Goal: Task Accomplishment & Management: Complete application form

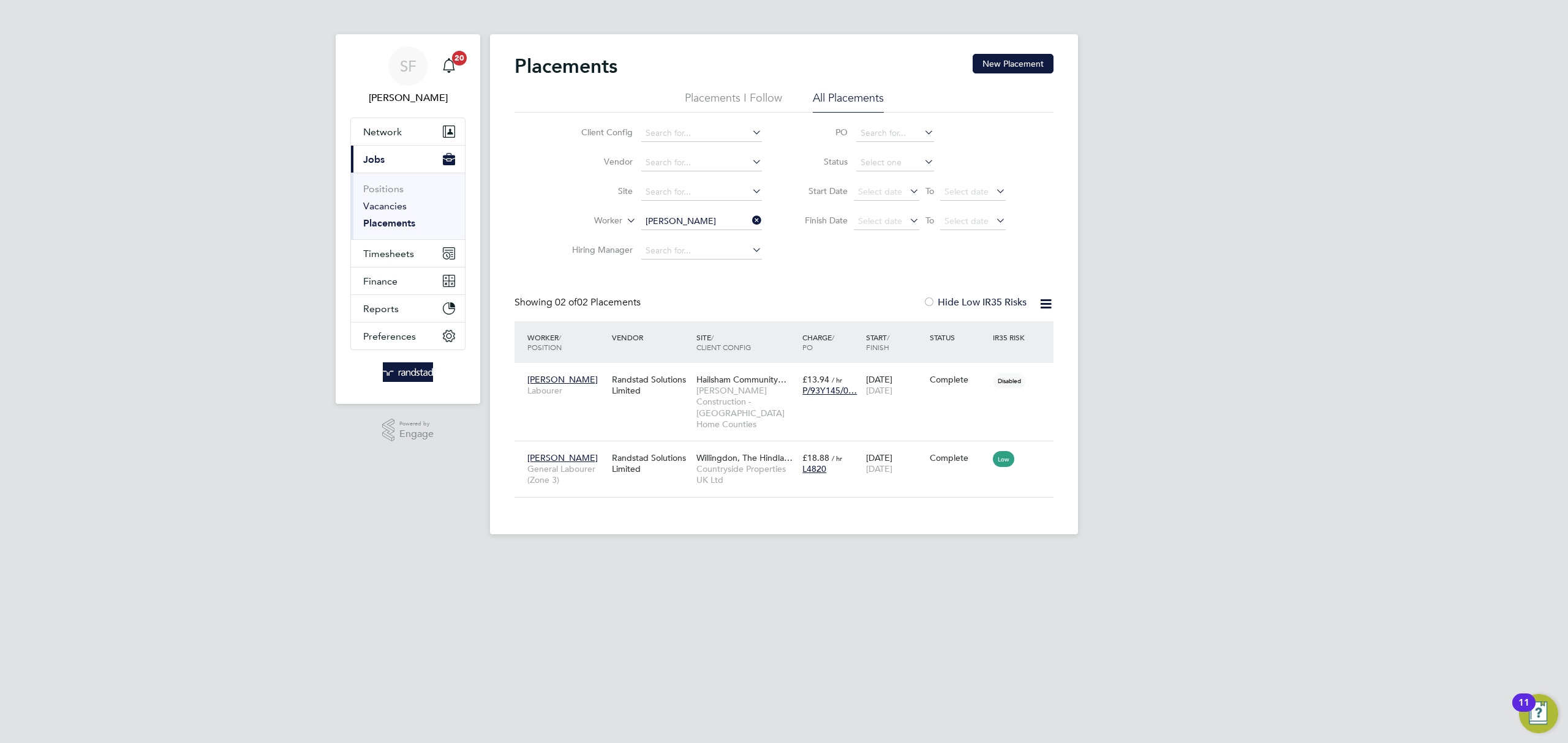
click at [384, 211] on link "Vacancies" at bounding box center [384, 206] width 43 height 11
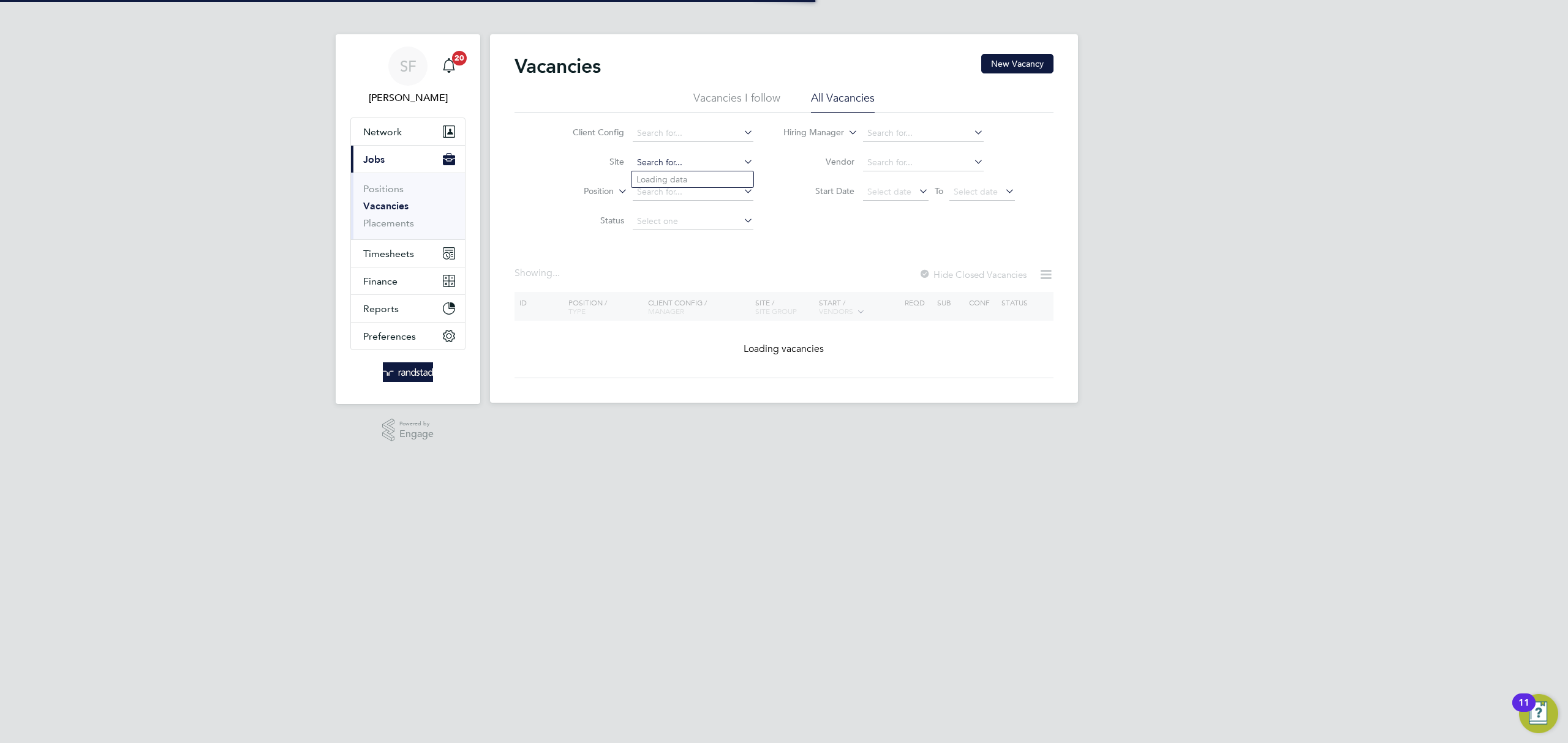
click at [674, 157] on input at bounding box center [693, 163] width 120 height 17
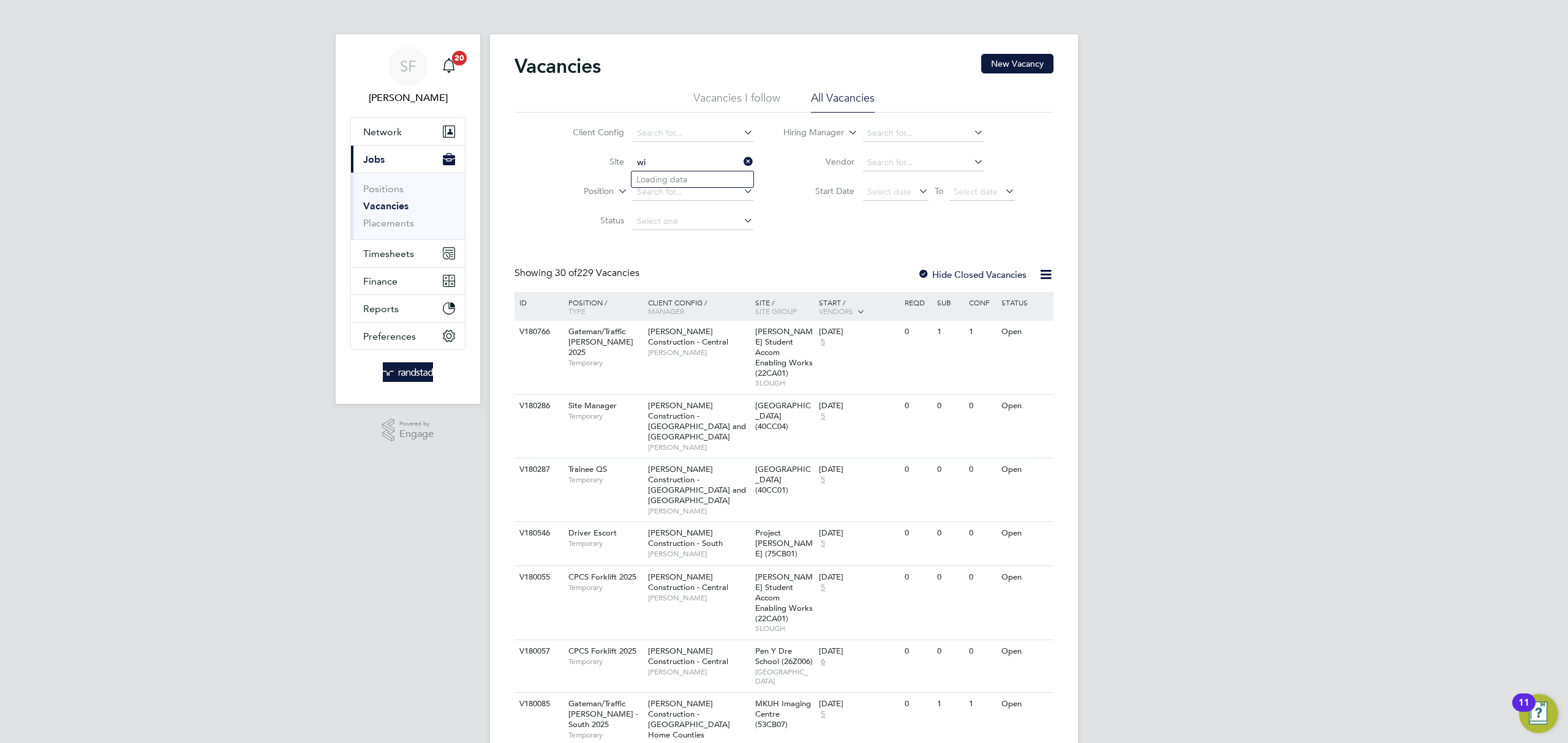
type input "w"
click at [716, 182] on b "Hindlands" at bounding box center [717, 179] width 41 height 11
type input "Willingdon, The Hindlands"
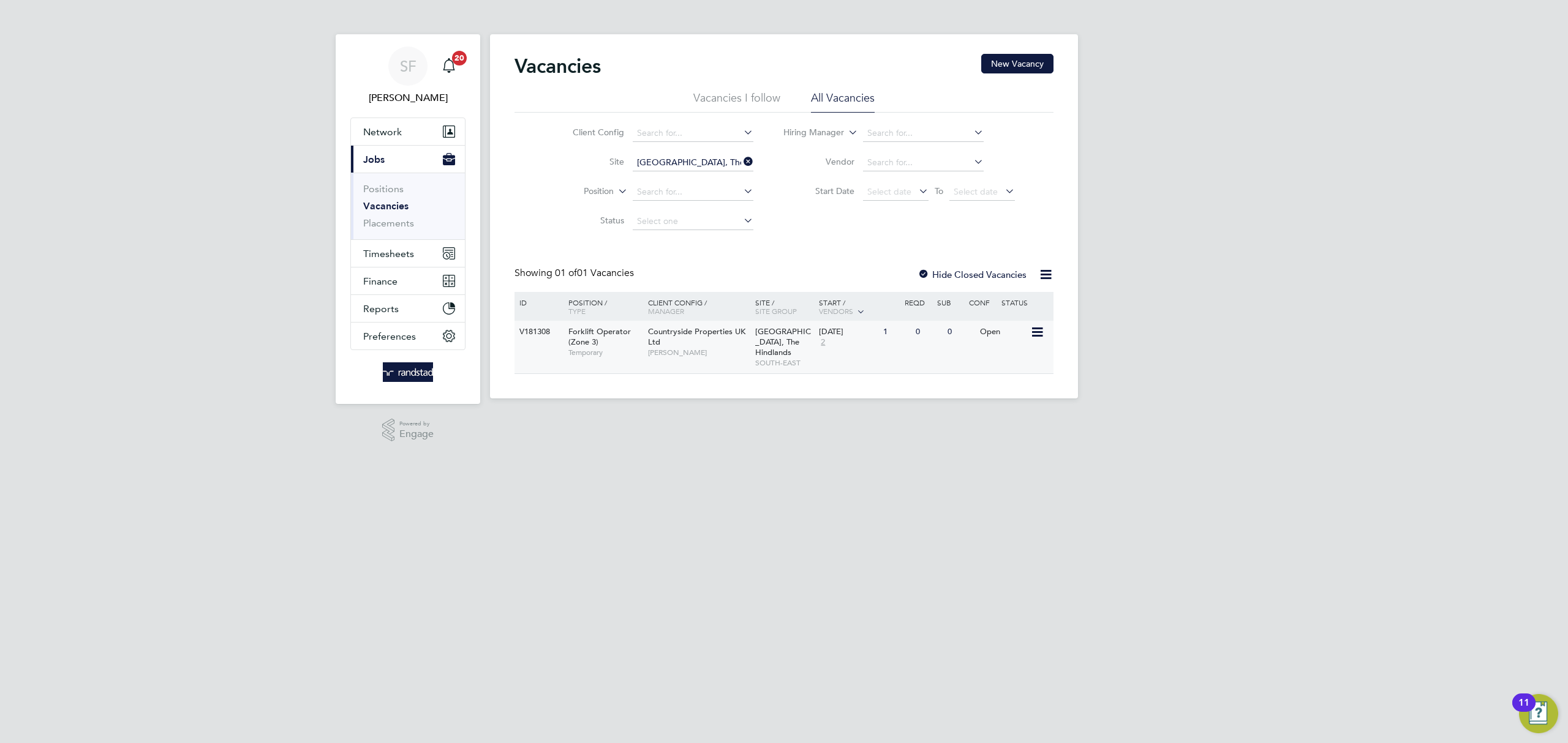
click at [981, 331] on div "Open" at bounding box center [1003, 332] width 53 height 23
click at [382, 133] on span "Network" at bounding box center [382, 132] width 38 height 11
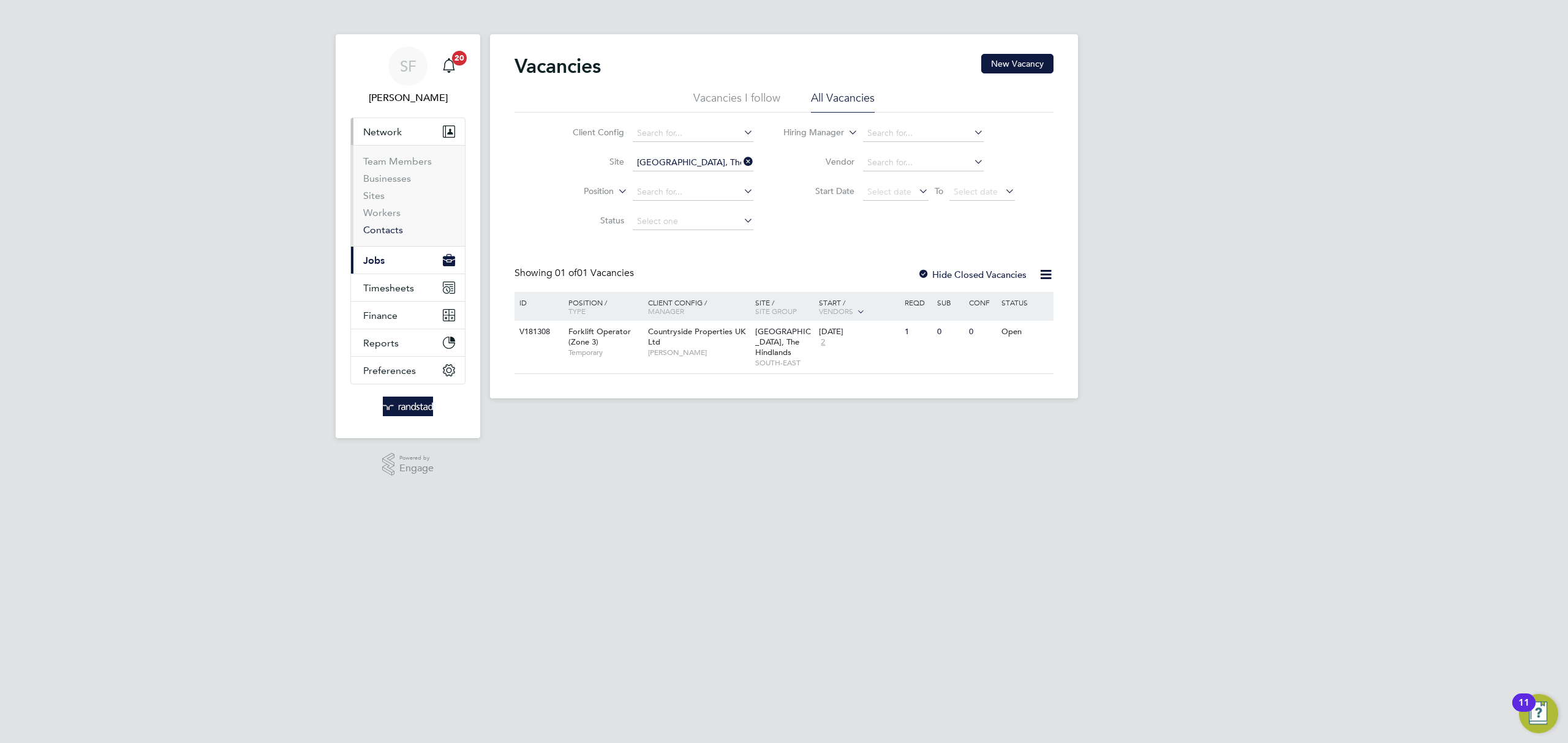
click at [389, 230] on link "Contacts" at bounding box center [383, 230] width 40 height 11
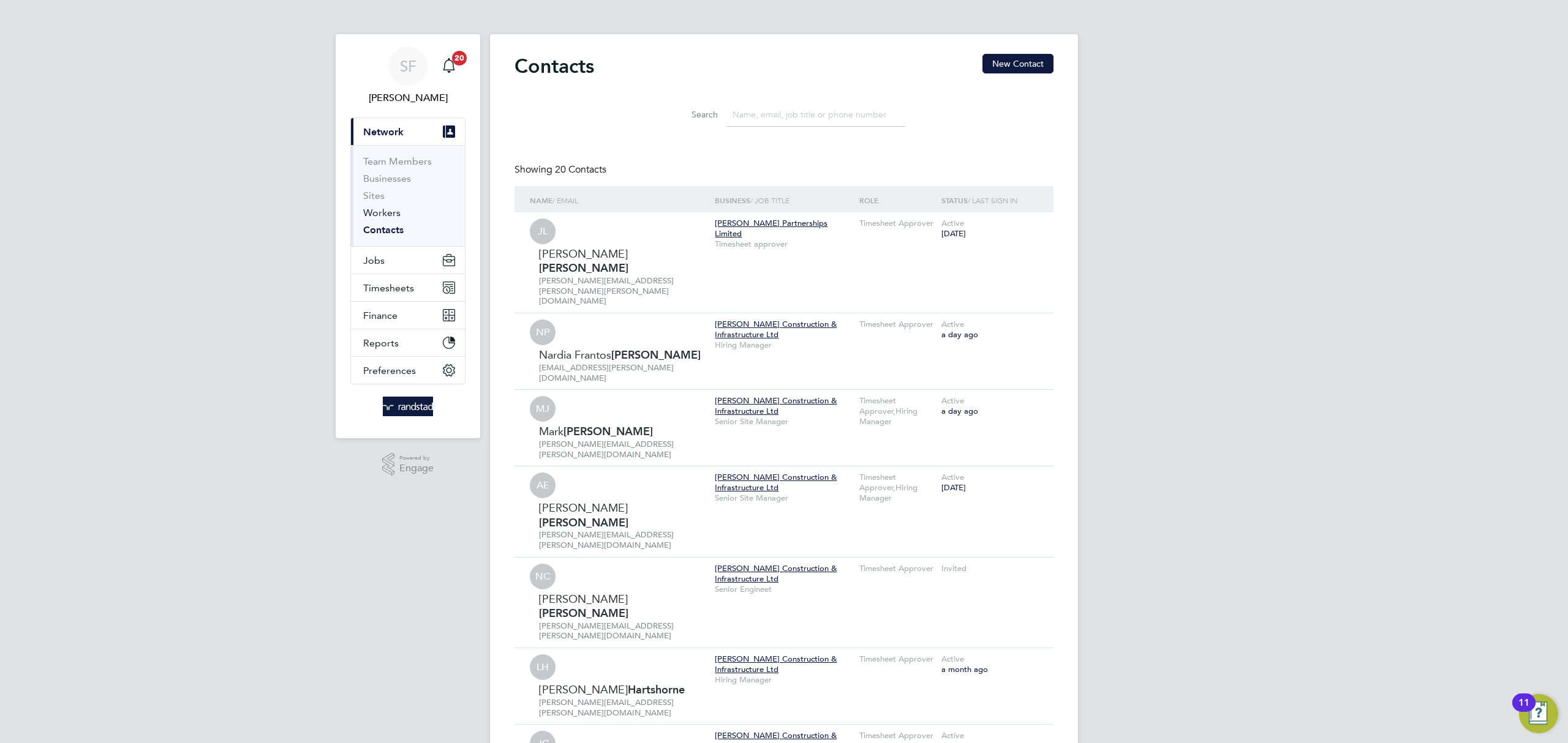
click at [390, 216] on link "Workers" at bounding box center [382, 213] width 37 height 11
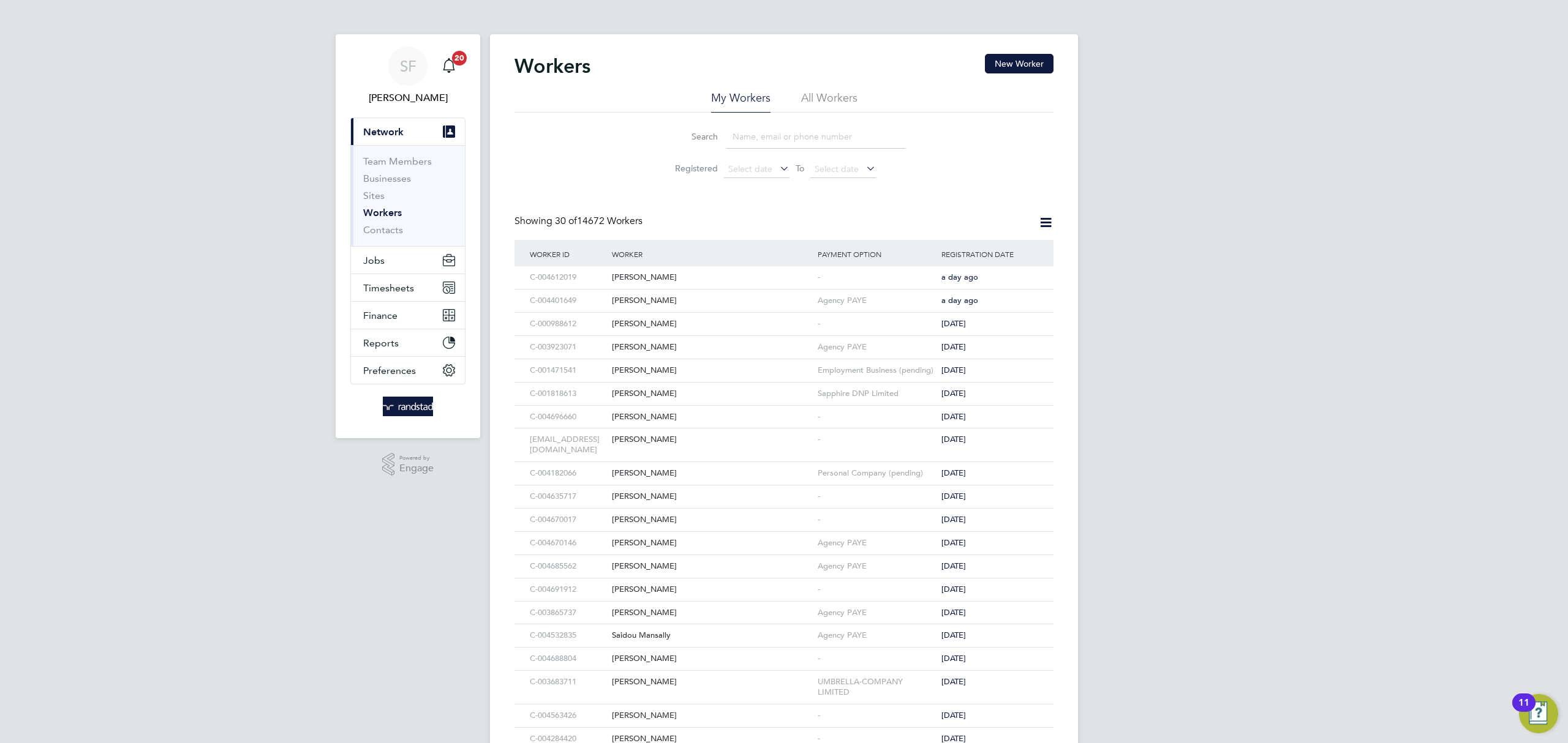
click at [789, 137] on input at bounding box center [815, 137] width 179 height 24
paste input "ianjanman@live.co.uk"
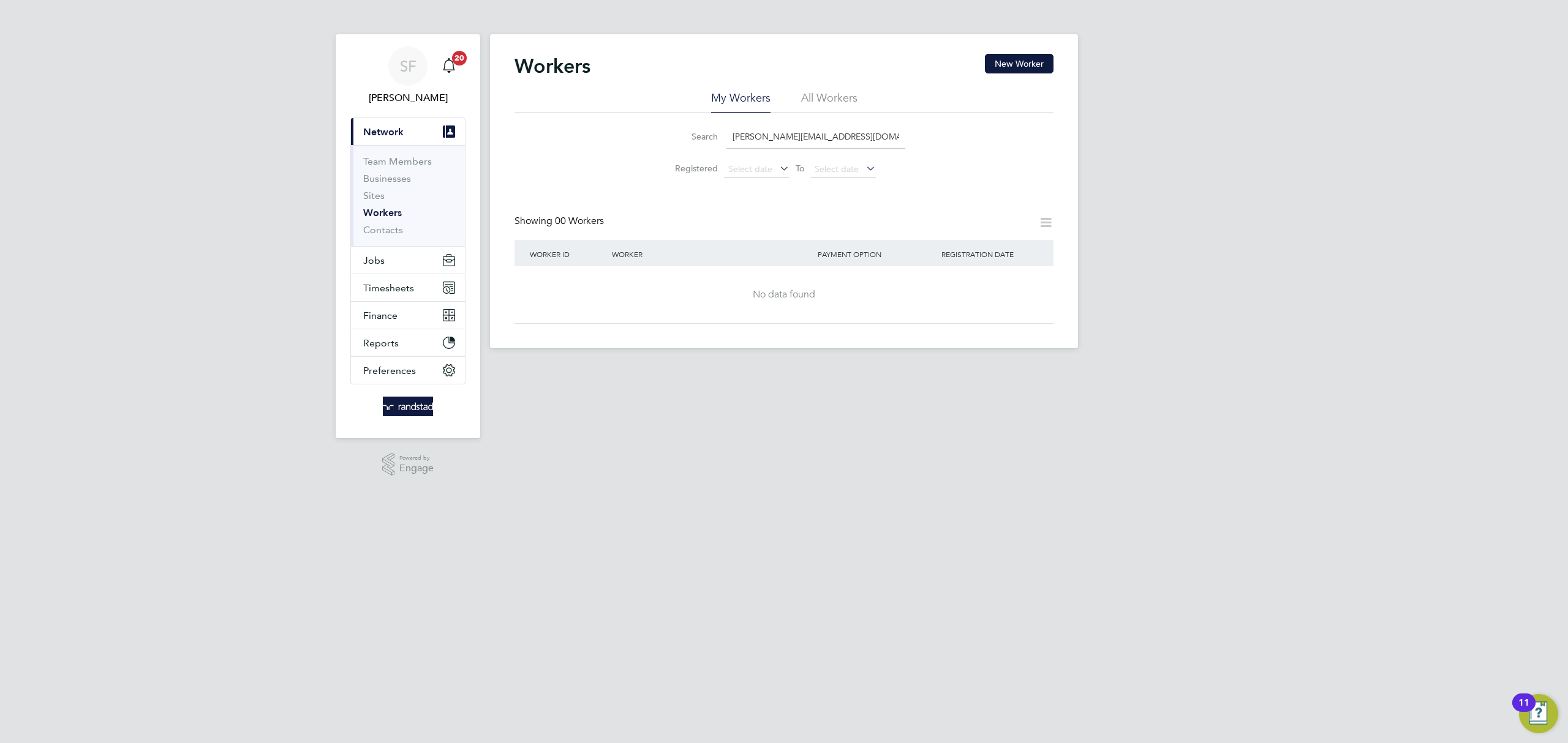
click at [853, 137] on input "ianjanman@live.co.uk" at bounding box center [815, 137] width 179 height 24
type input "ianjanman@live.co.uk"
click at [1002, 63] on button "New Worker" at bounding box center [1019, 64] width 68 height 20
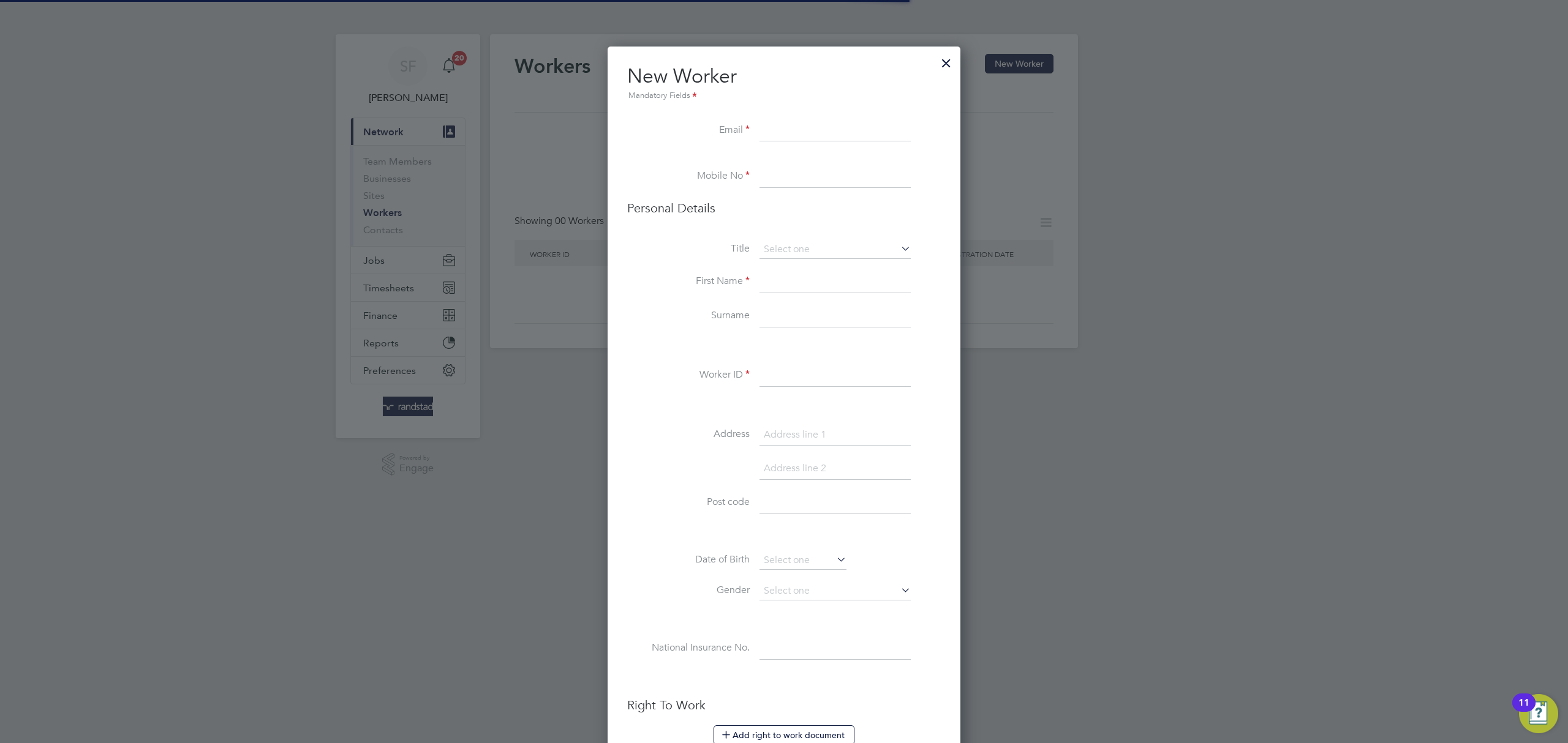
scroll to position [1093, 353]
paste input "ianjanman@live.co.uk"
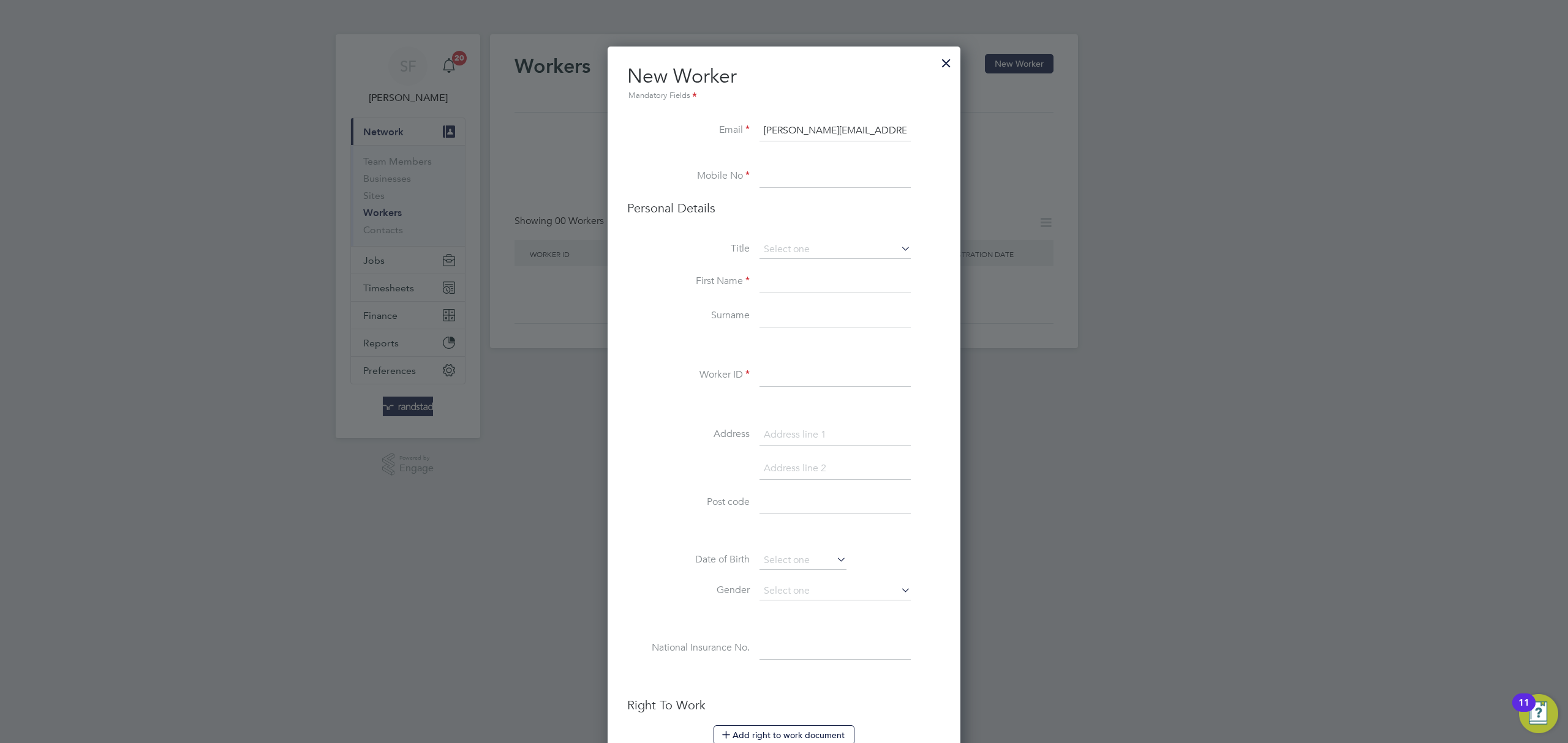
type input "ianjanman@live.co.uk"
paste input "07817156707"
type input "07817156707"
drag, startPoint x: 795, startPoint y: 240, endPoint x: 796, endPoint y: 246, distance: 6.1
click at [795, 241] on ul "New Worker Mandatory Fields Email ianjanman@live.co.uk Mobile No 07817156707 Pe…" at bounding box center [784, 589] width 314 height 1050
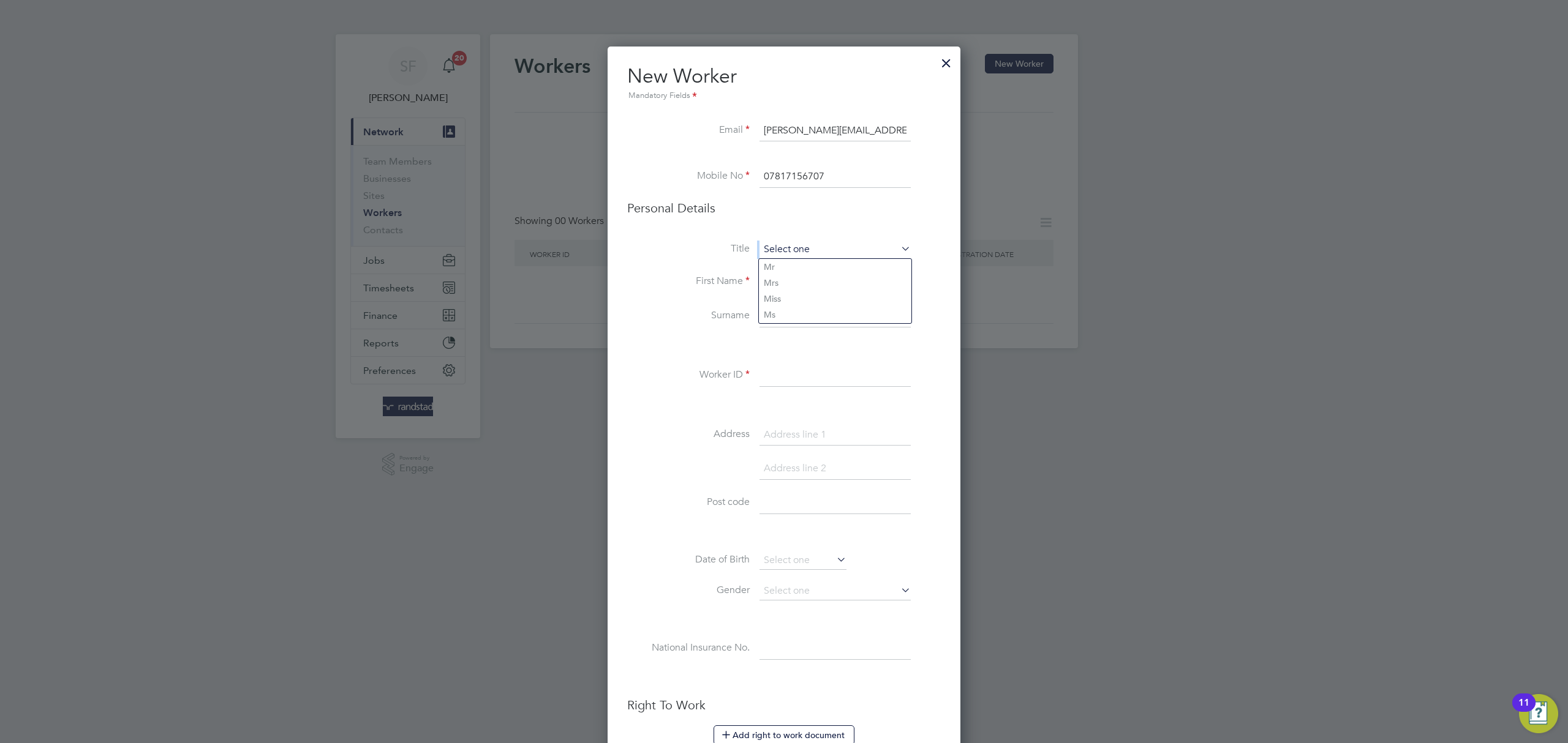
click at [800, 248] on input at bounding box center [835, 250] width 152 height 19
click at [793, 270] on li "Mr" at bounding box center [835, 267] width 152 height 16
type input "Mr"
click at [801, 286] on input at bounding box center [835, 282] width 152 height 22
type input "Ian"
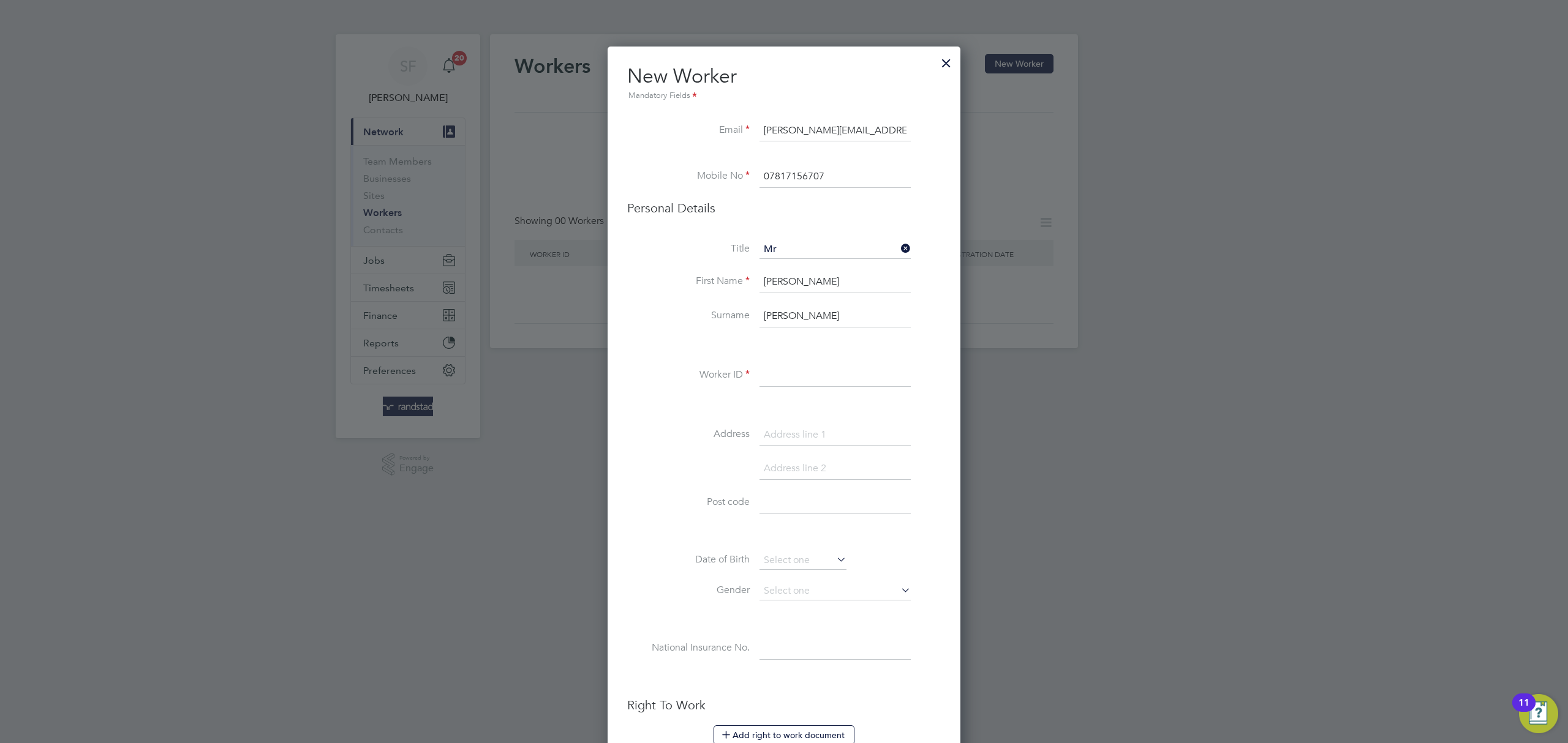
type input "Janman"
paste input "C-000669038"
type input "C-000669038"
click at [805, 433] on input at bounding box center [835, 435] width 152 height 22
paste input "79 emmanuel rd"
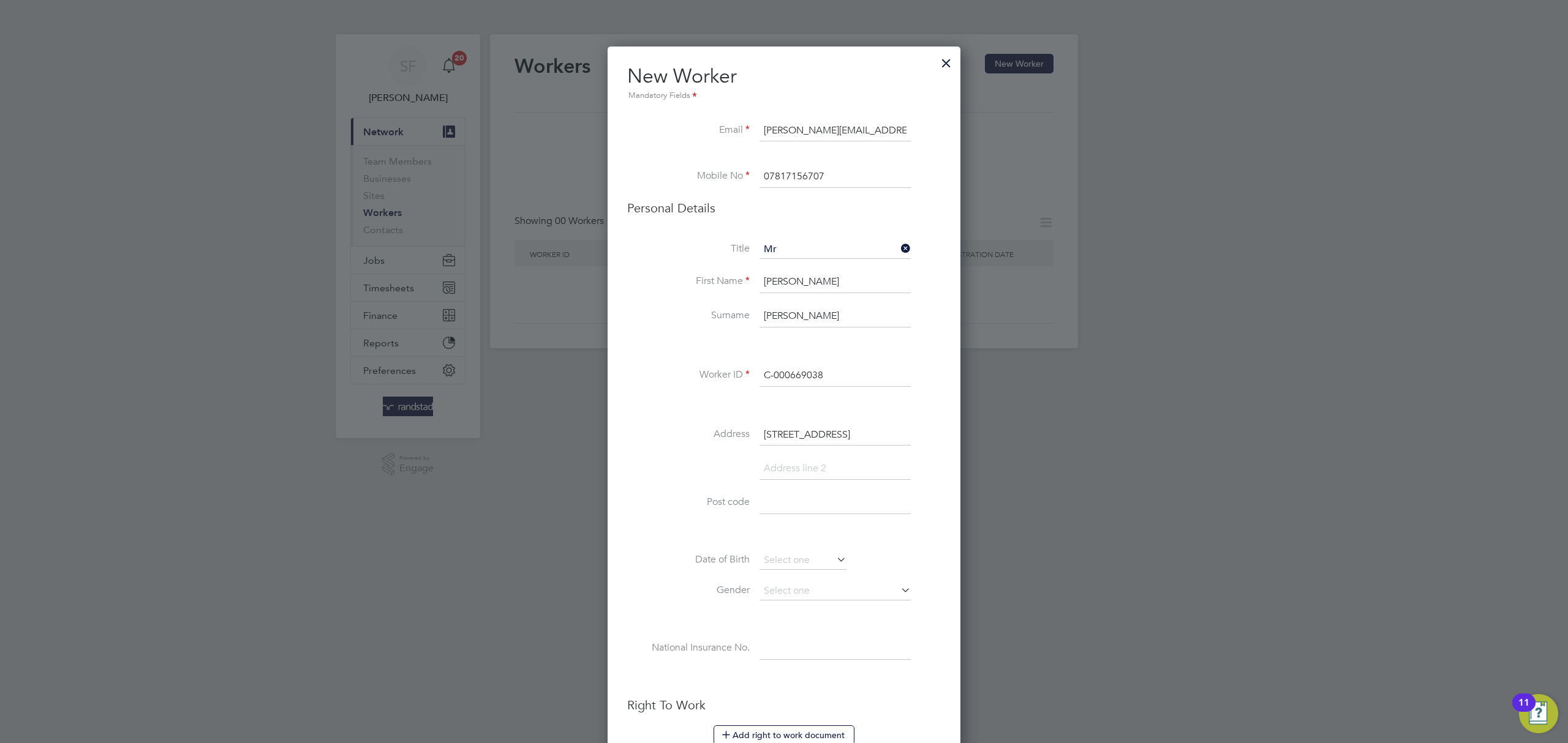
type input "79 emmanuel rd"
click at [793, 465] on input at bounding box center [835, 469] width 152 height 22
type input "Hastings"
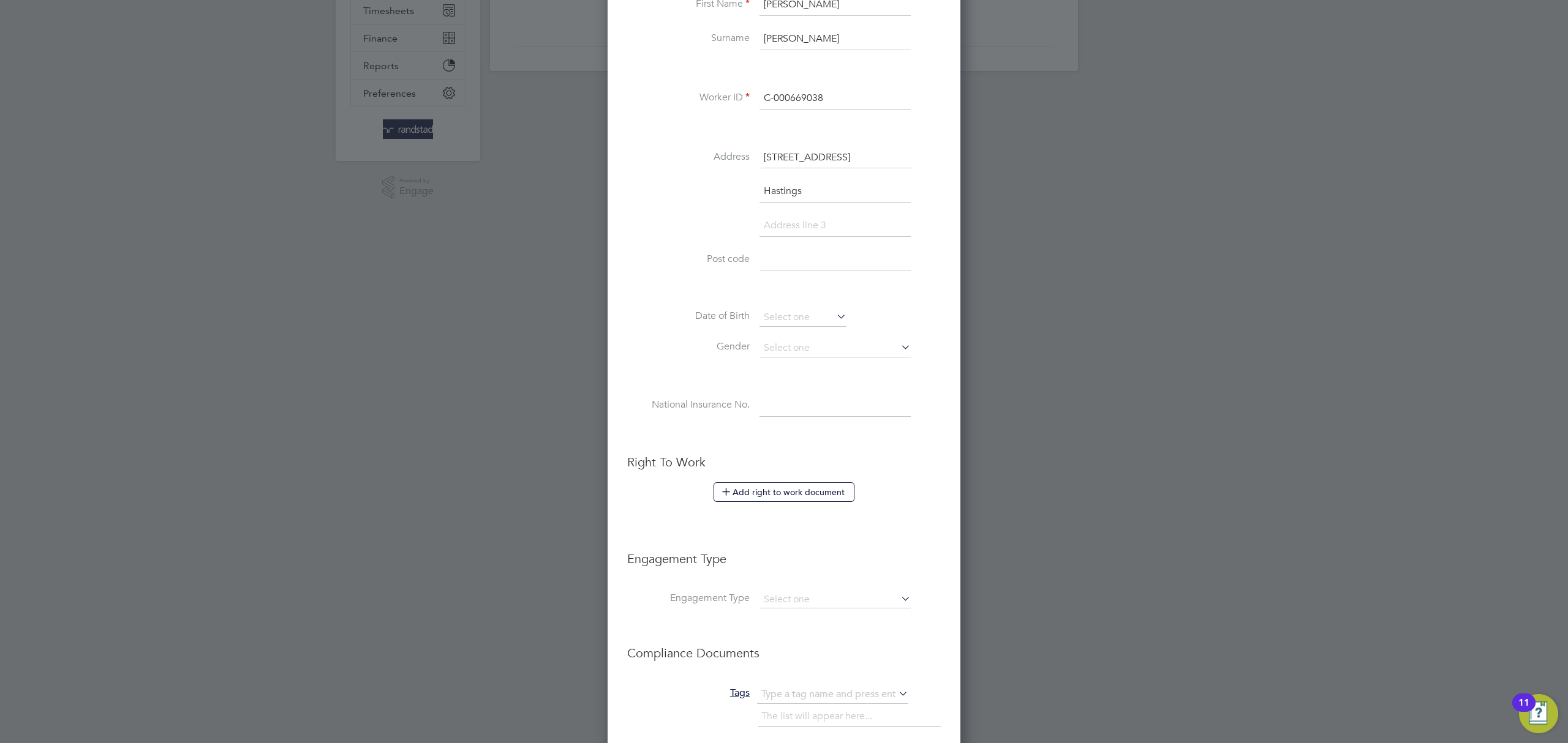
scroll to position [280, 0]
paste input "TN34 3LE"
type input "TN34 3LE"
click at [787, 314] on input at bounding box center [803, 315] width 87 height 19
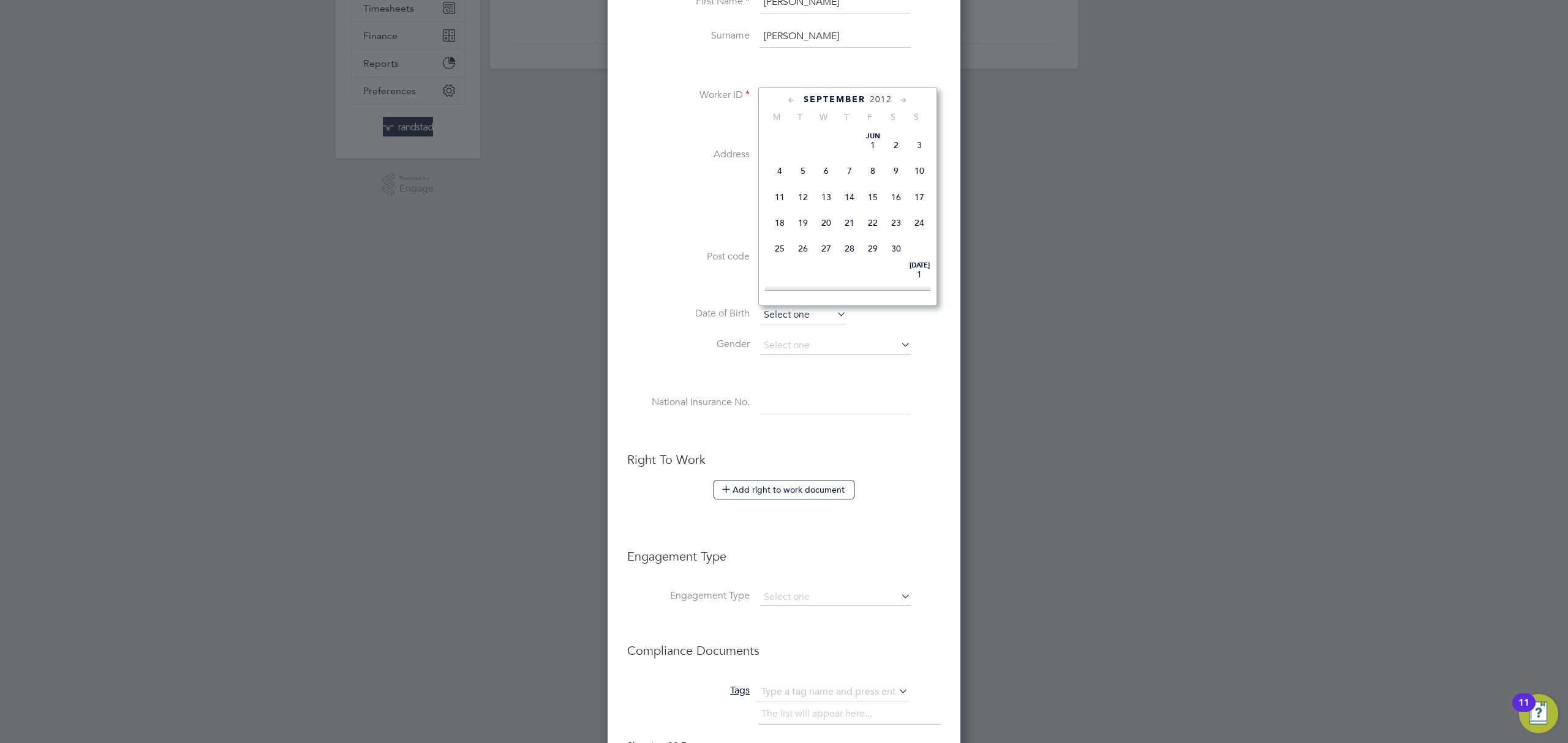
scroll to position [489, 0]
click at [875, 95] on span "2012" at bounding box center [880, 99] width 22 height 11
click at [774, 168] on span "1963" at bounding box center [779, 160] width 23 height 23
click at [791, 95] on icon at bounding box center [791, 100] width 11 height 14
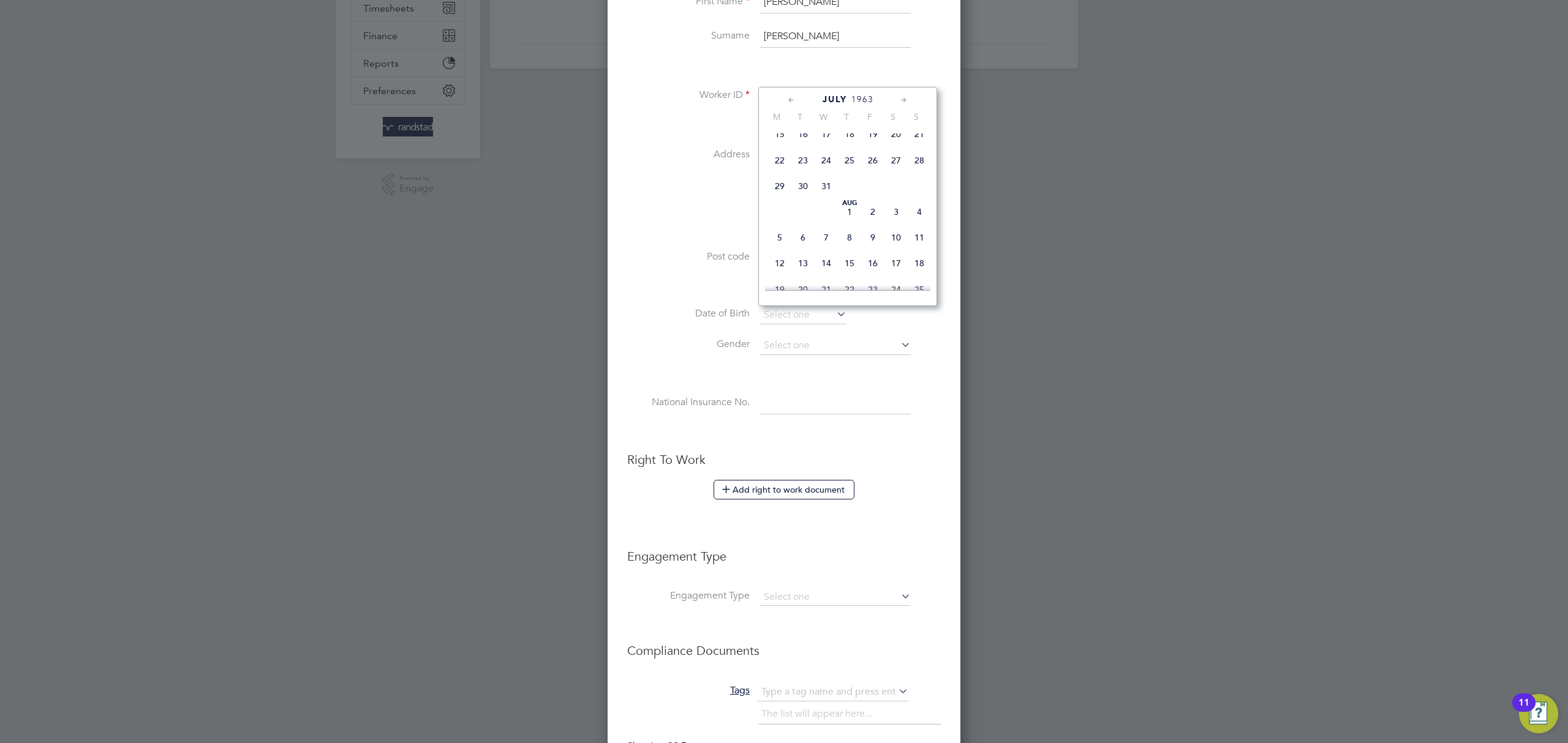
scroll to position [0, 0]
click at [791, 95] on icon at bounding box center [791, 100] width 11 height 14
click at [853, 222] on span "21" at bounding box center [849, 223] width 23 height 23
type input "21 Mar 1963"
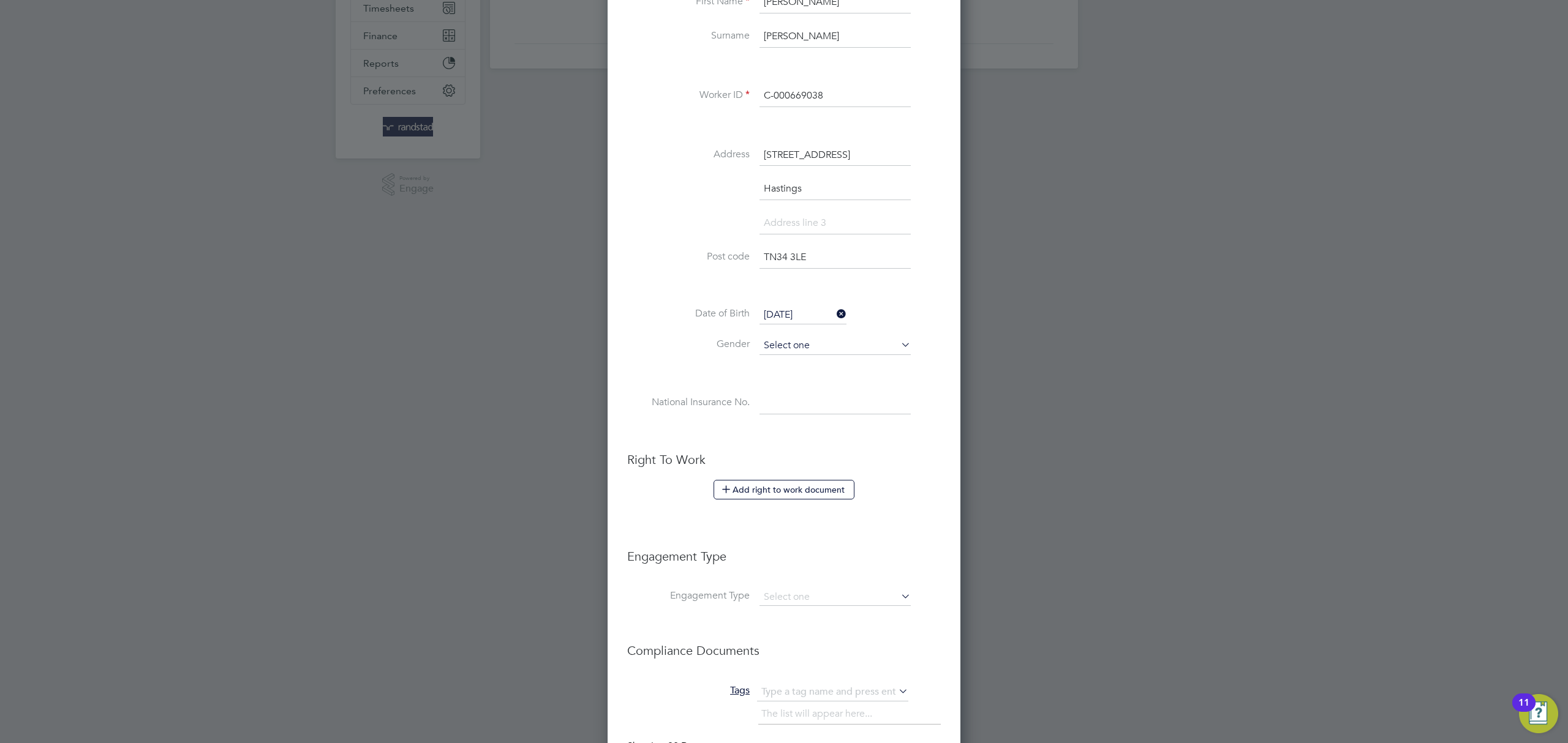
click at [805, 347] on input at bounding box center [835, 346] width 152 height 19
click at [791, 366] on li "Male" at bounding box center [835, 363] width 152 height 16
type input "Male"
click at [812, 394] on input at bounding box center [835, 403] width 152 height 22
paste input "NA524574D"
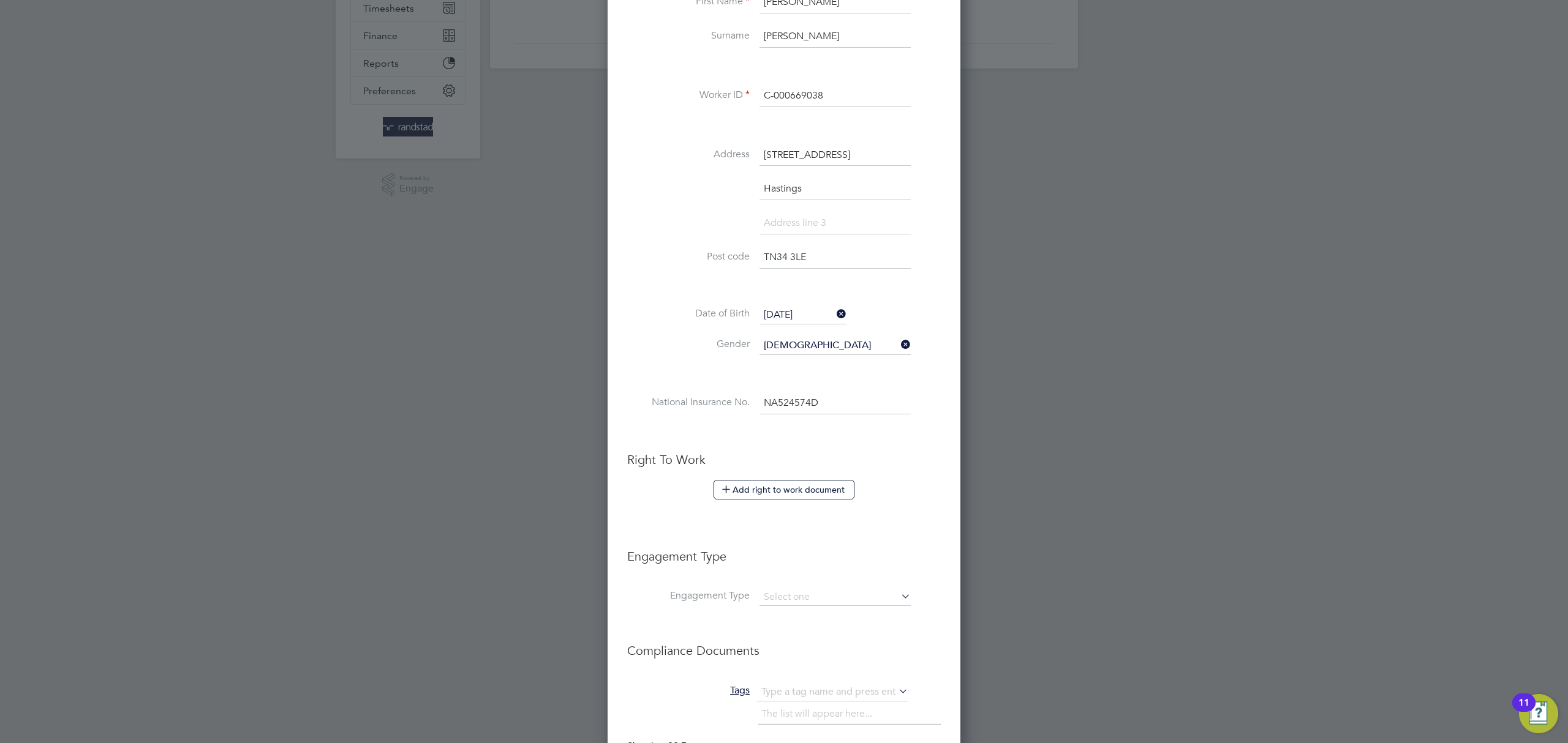
type input "NA 52 45 74 D"
click at [683, 361] on li "Gender Male" at bounding box center [784, 352] width 314 height 31
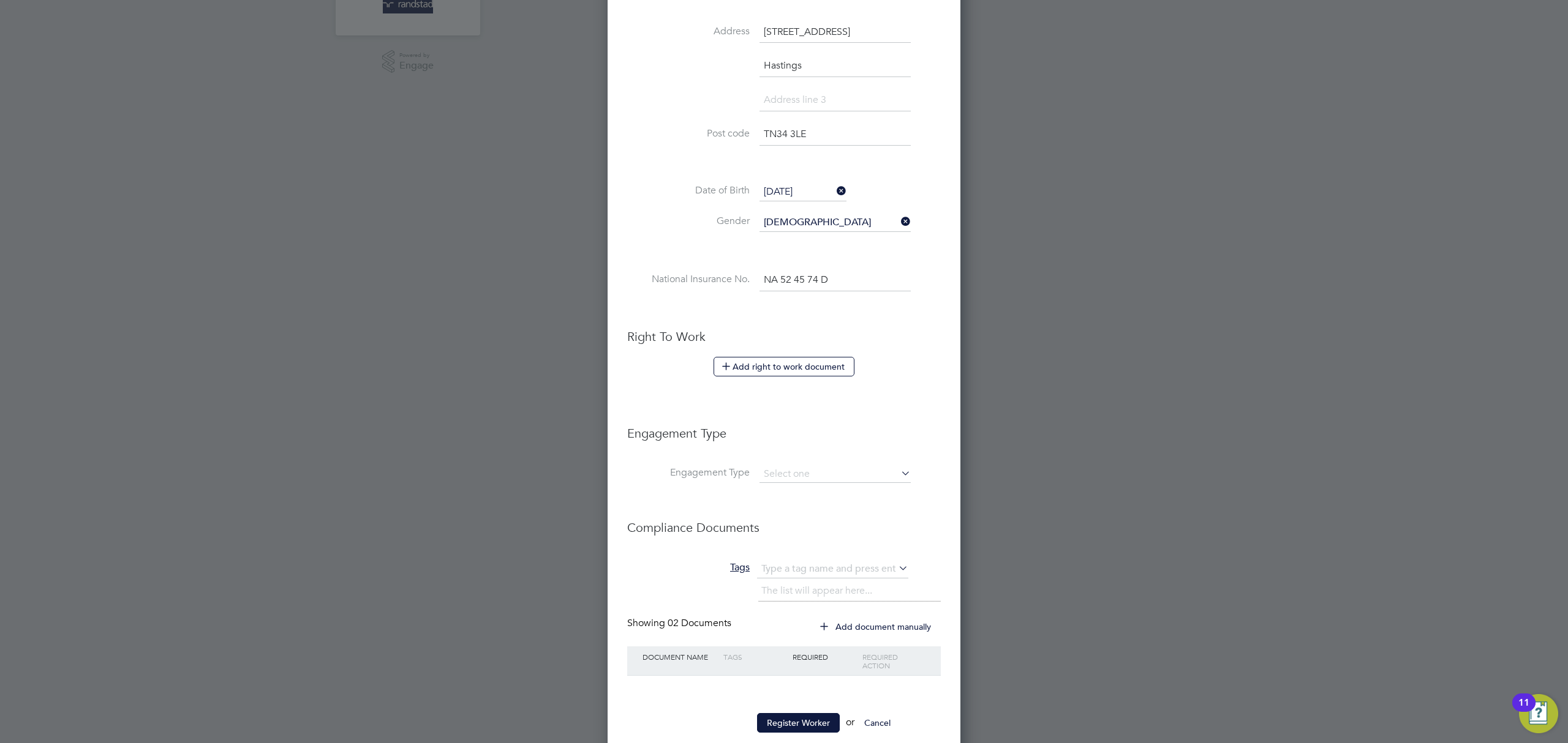
scroll to position [430, 0]
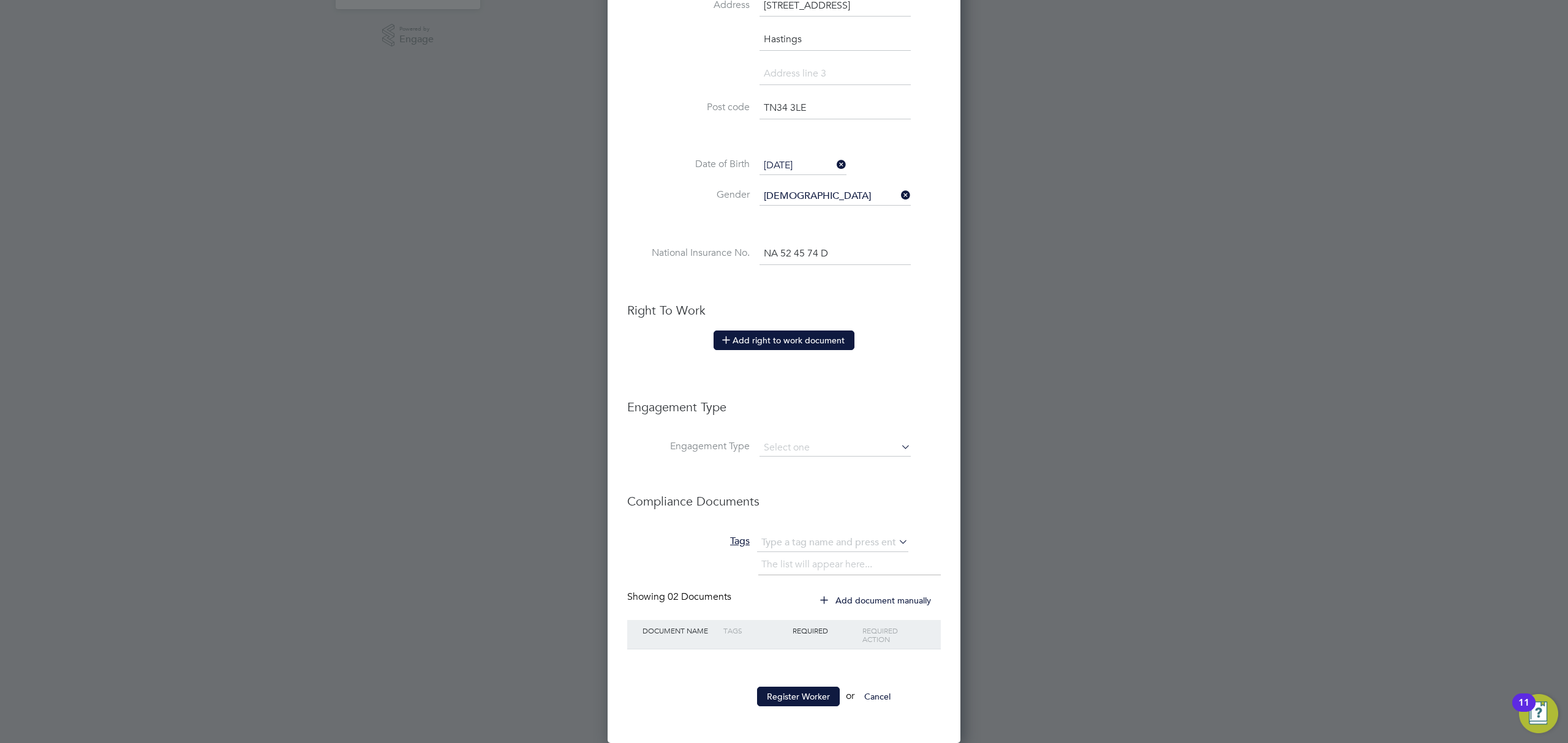
click at [762, 340] on button "Add right to work document" at bounding box center [784, 341] width 141 height 20
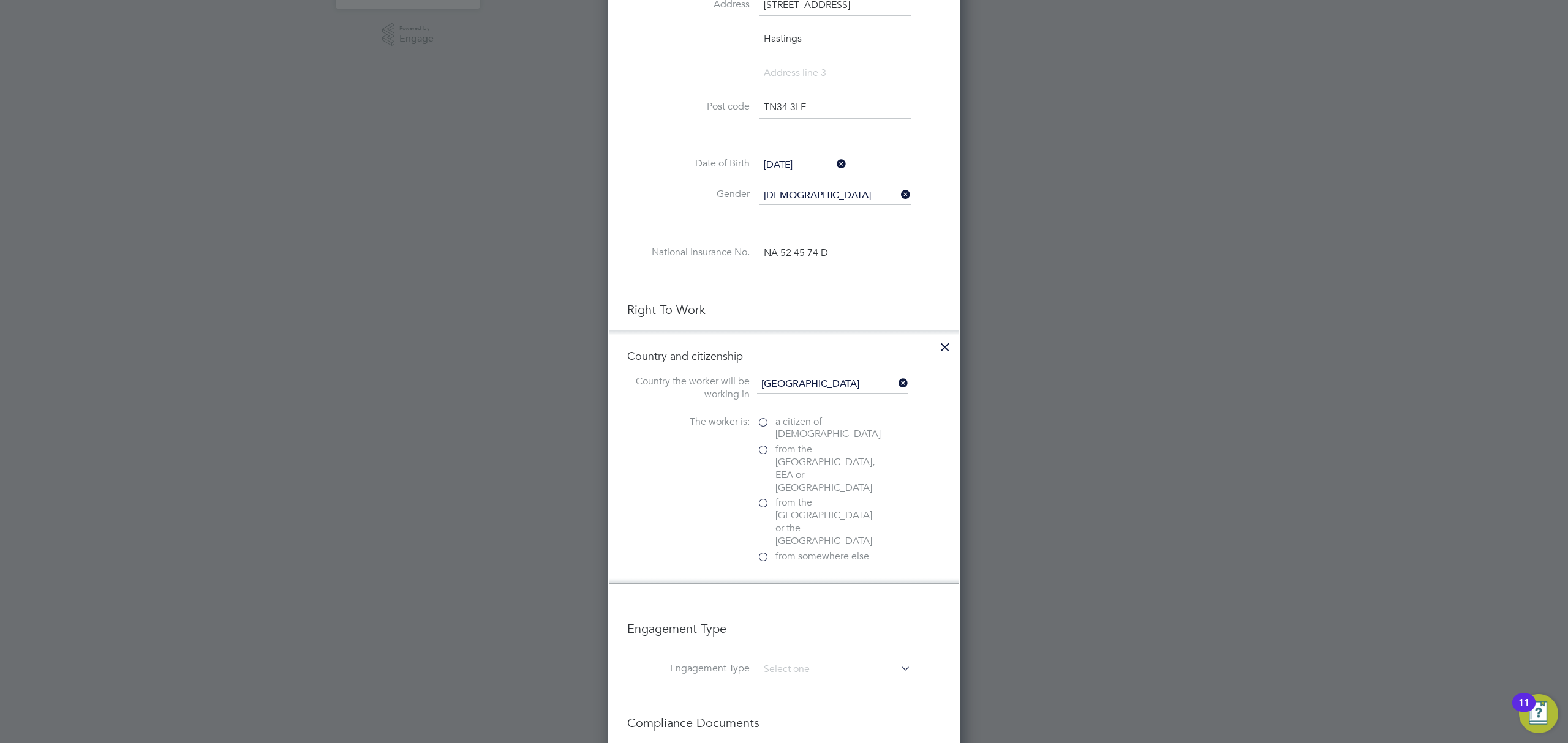
scroll to position [1313, 353]
click at [762, 419] on label "a citizen of United Kingdom" at bounding box center [818, 428] width 122 height 26
click at [0, 0] on input "a citizen of United Kingdom" at bounding box center [0, 0] width 0 height 0
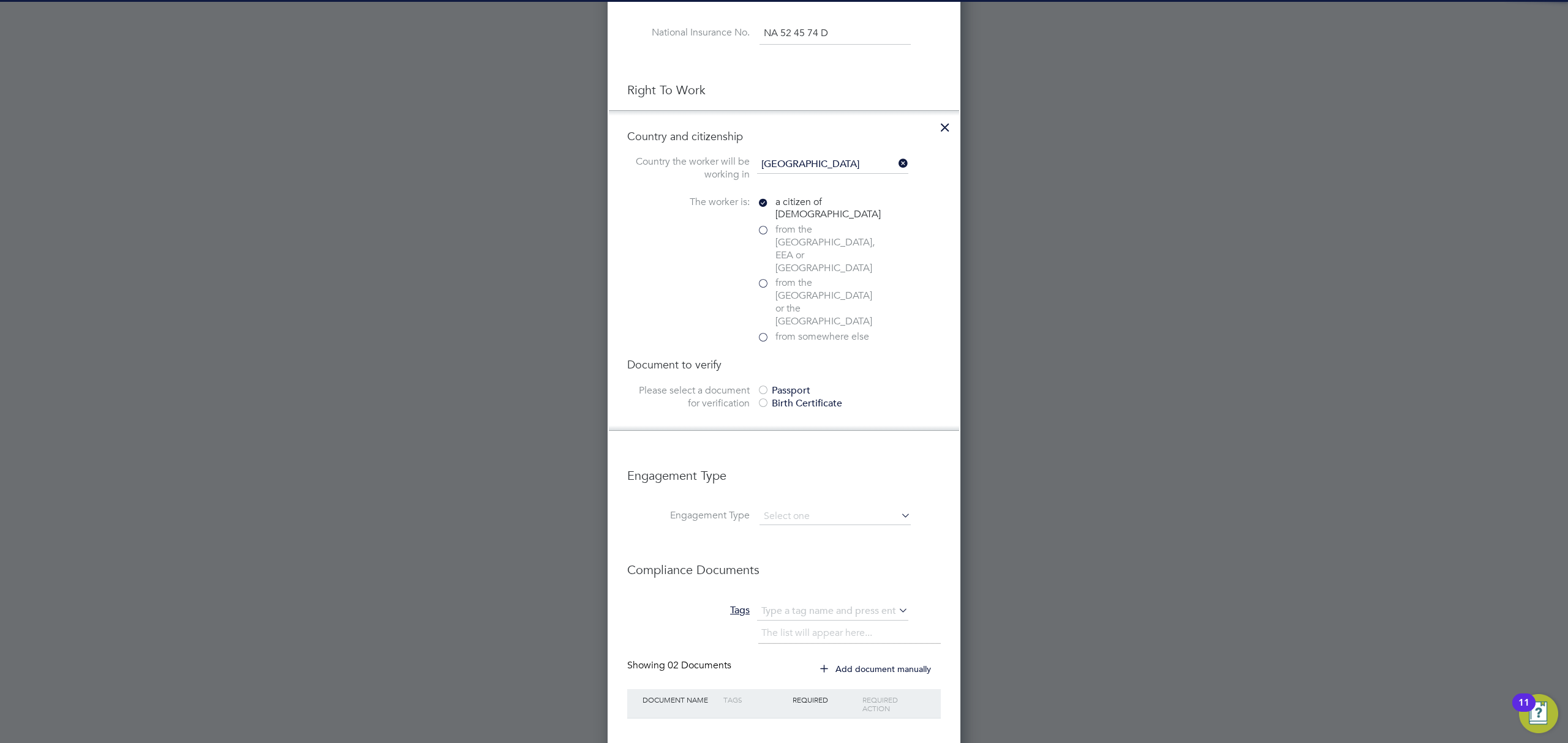
scroll to position [681, 0]
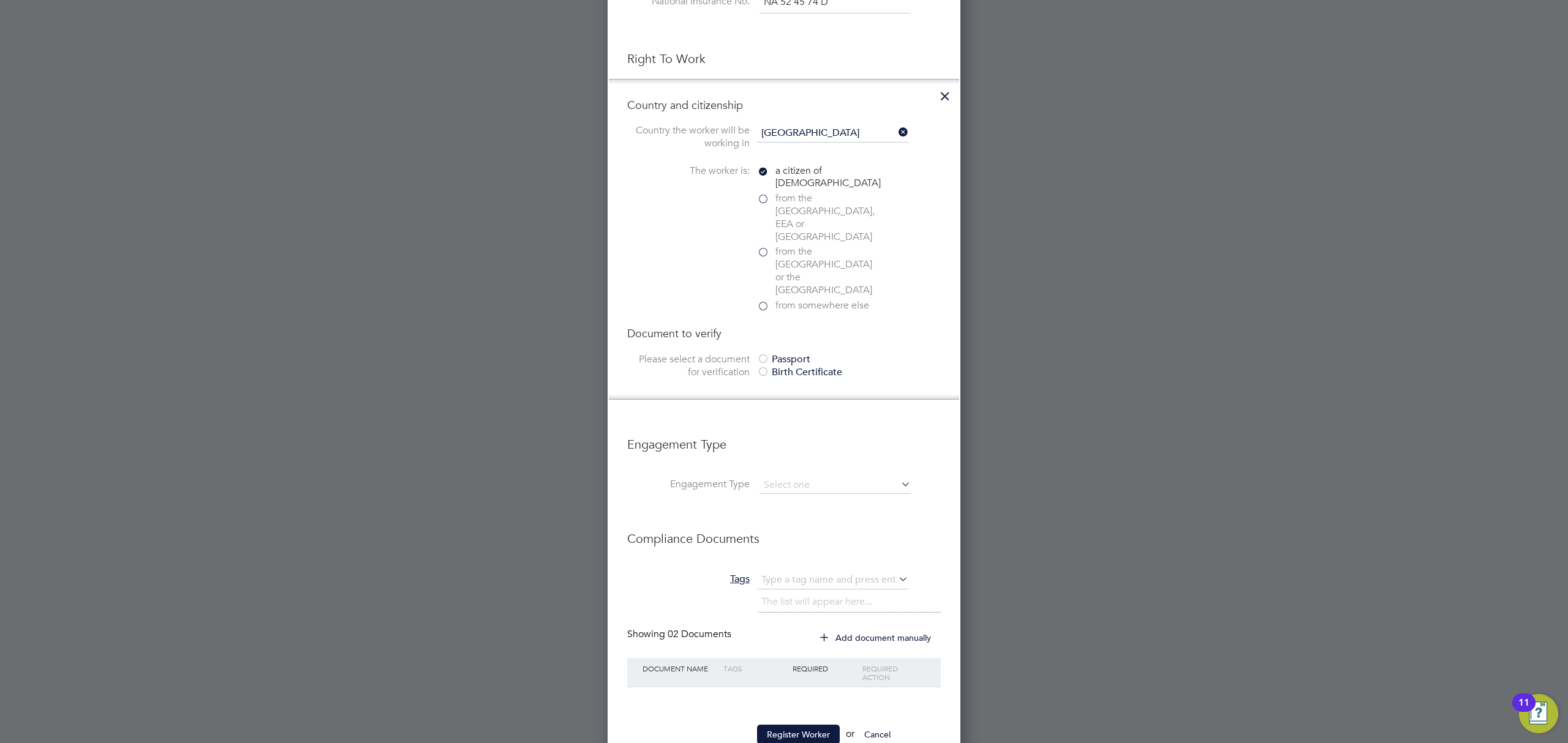
click at [765, 354] on div at bounding box center [762, 359] width 12 height 12
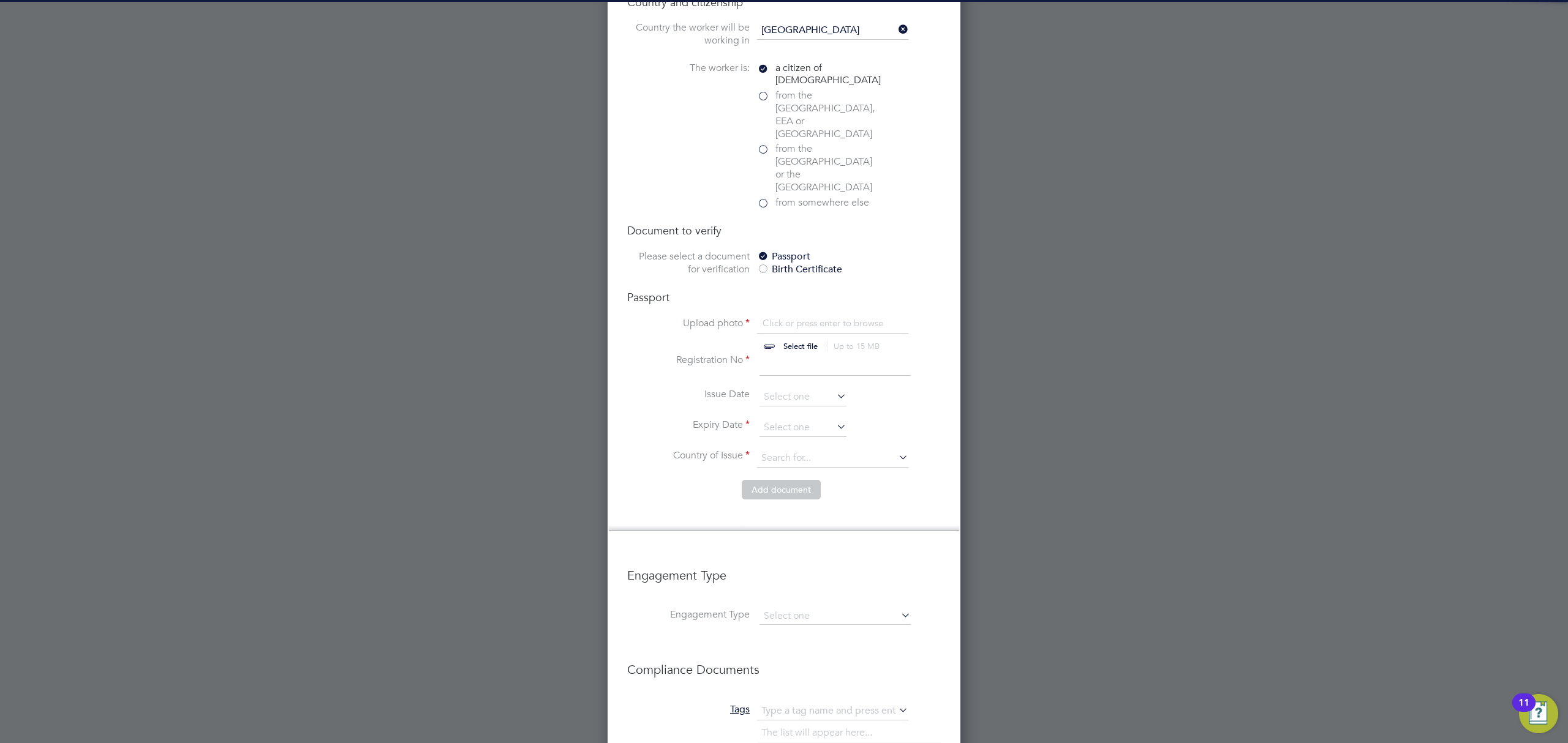
scroll to position [789, 0]
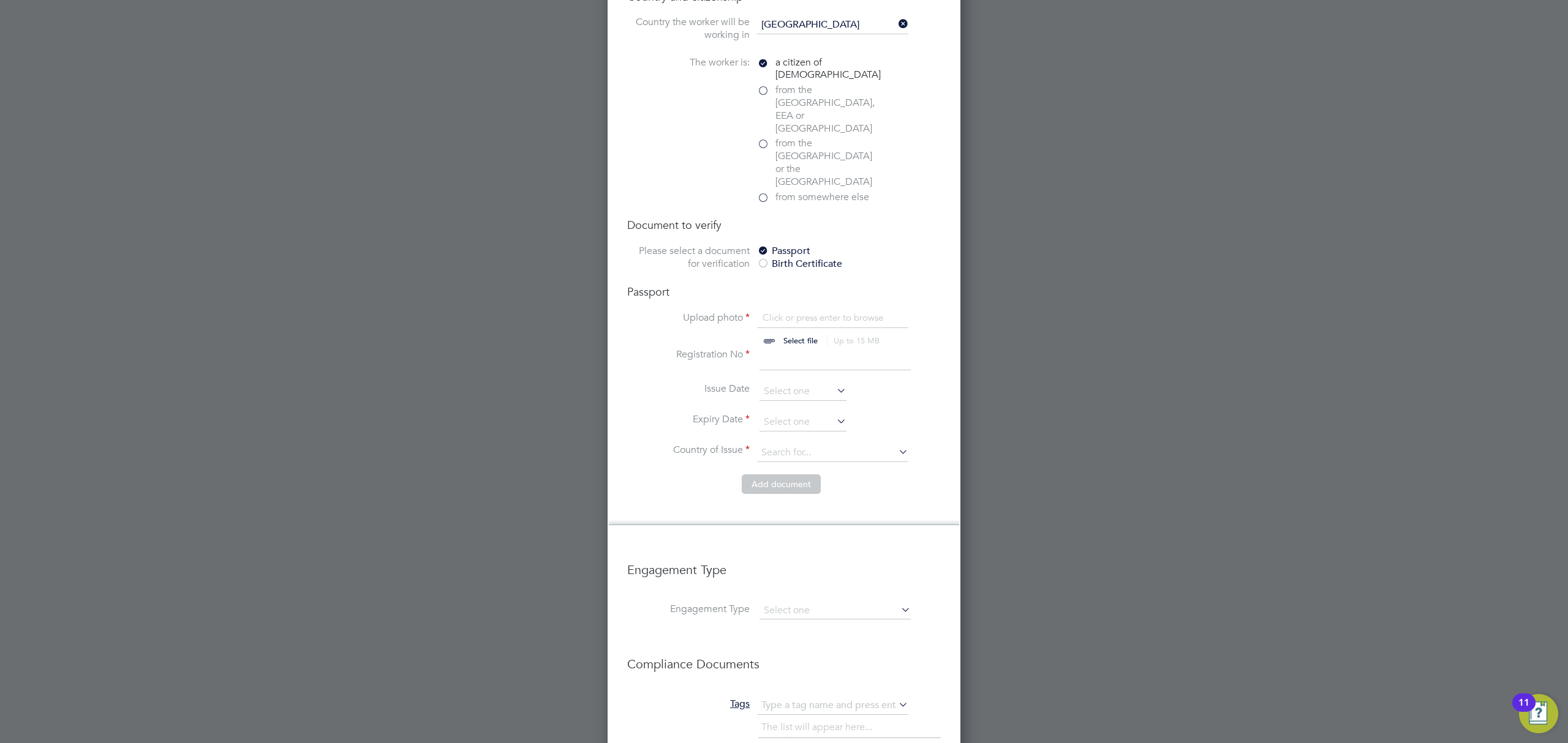
click at [796, 312] on input "file" at bounding box center [812, 330] width 192 height 37
type input "C:\fakepath\JARMAN Ian, British passport, 29.06.17 REHE.pdf"
click at [778, 349] on input at bounding box center [835, 359] width 152 height 22
type input "511180958"
click at [776, 413] on input at bounding box center [803, 423] width 87 height 19
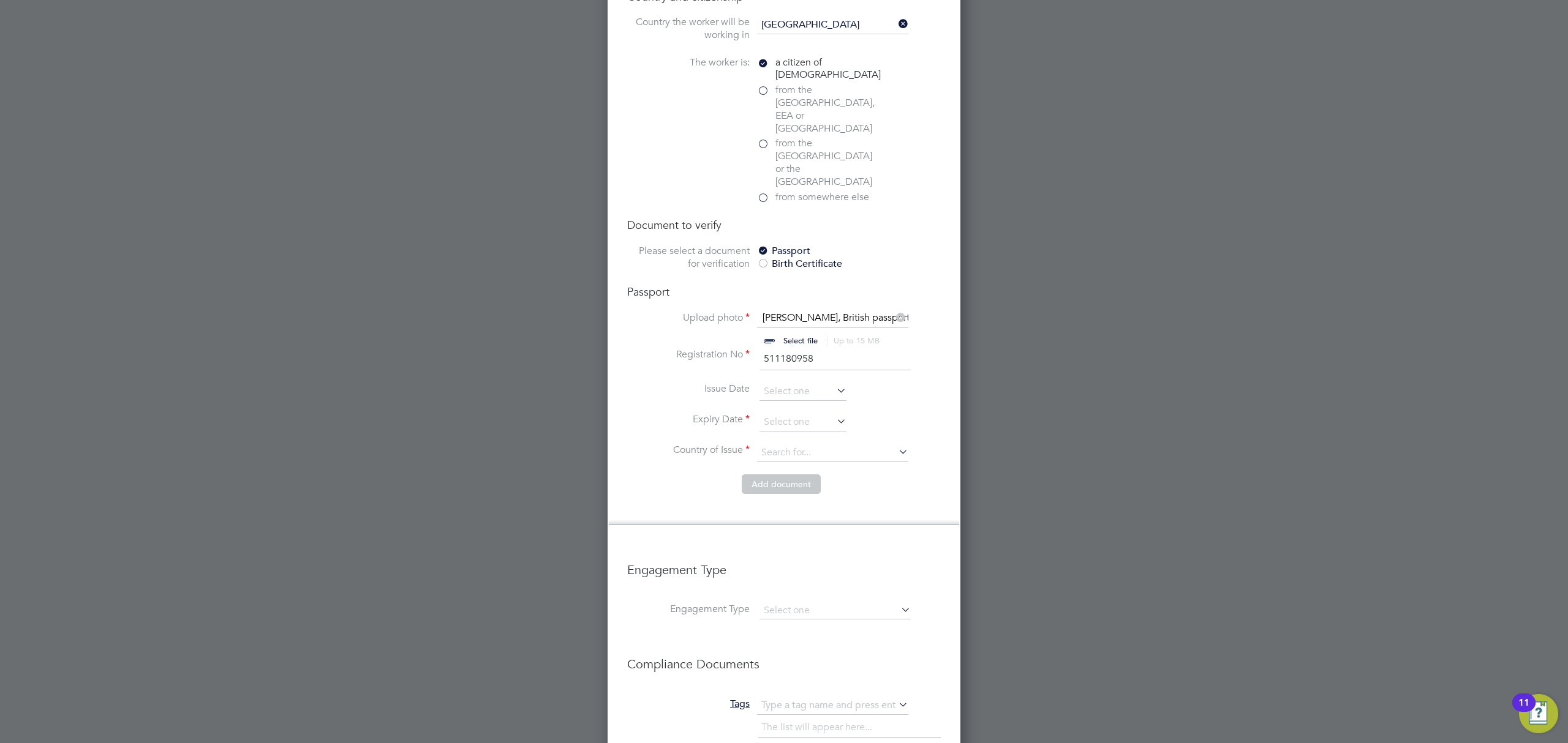
scroll to position [489, 0]
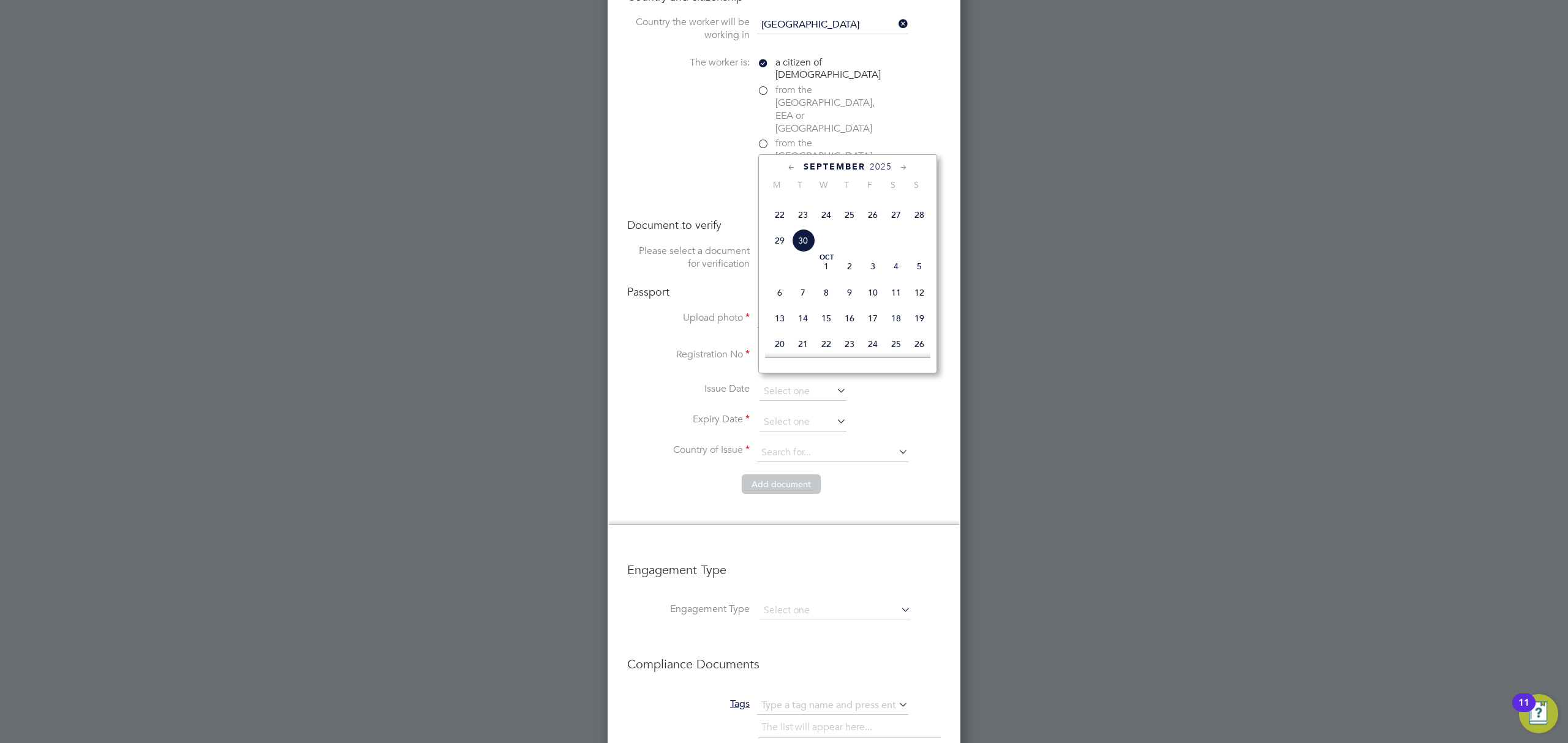
click at [844, 163] on span "September" at bounding box center [834, 167] width 62 height 11
click at [903, 167] on icon at bounding box center [903, 167] width 11 height 14
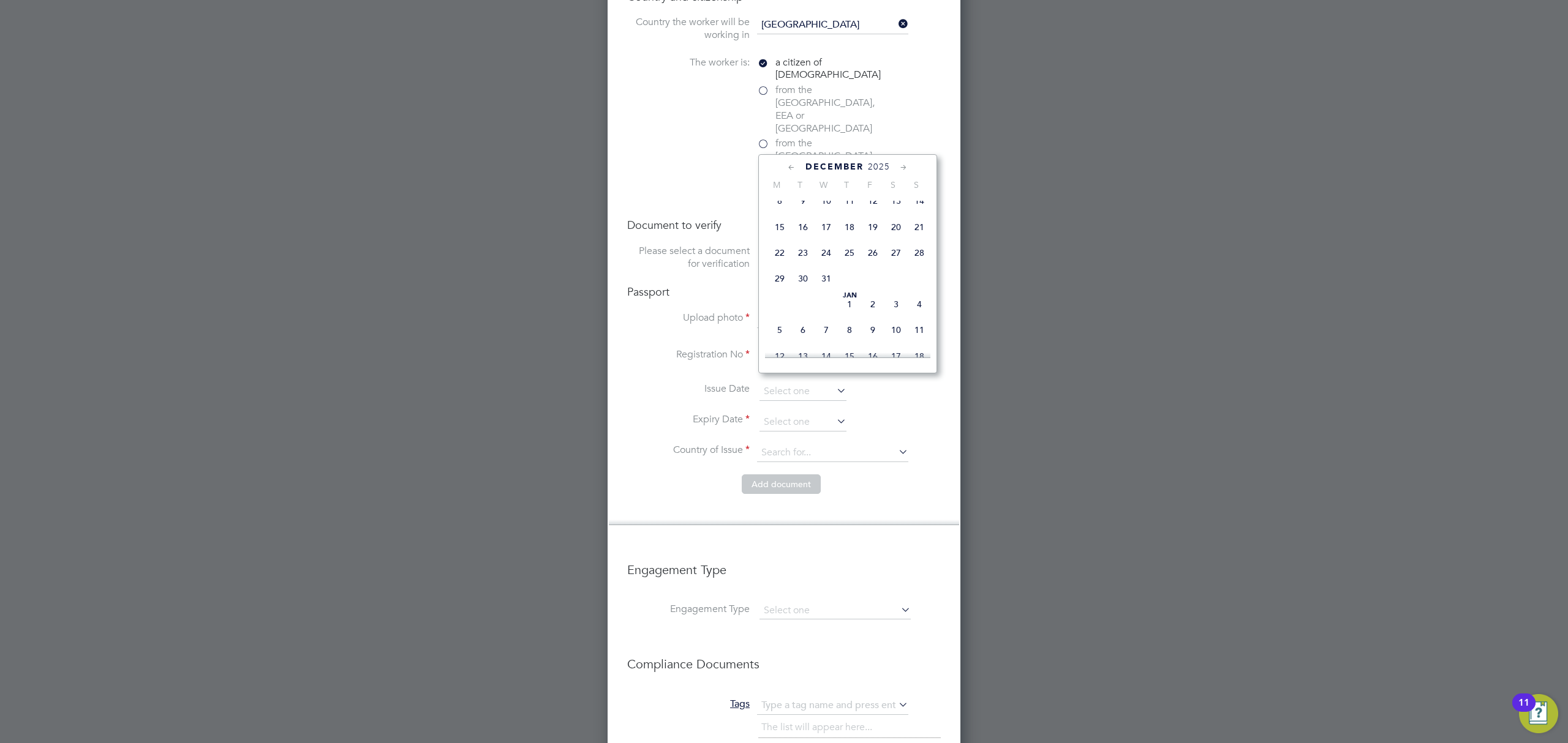
click at [903, 167] on icon at bounding box center [903, 167] width 11 height 14
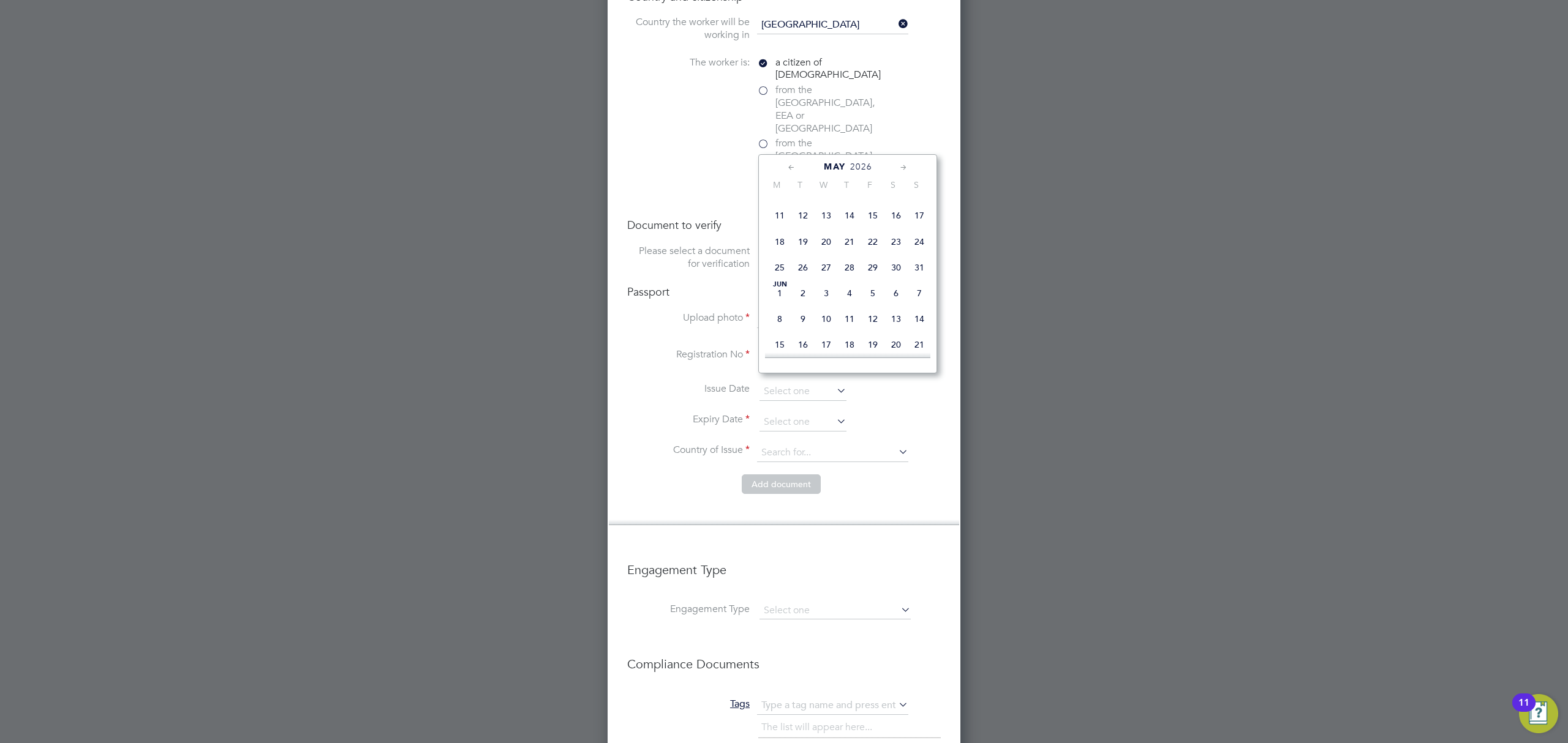
click at [903, 167] on icon at bounding box center [903, 167] width 11 height 14
click at [792, 167] on icon at bounding box center [791, 167] width 11 height 14
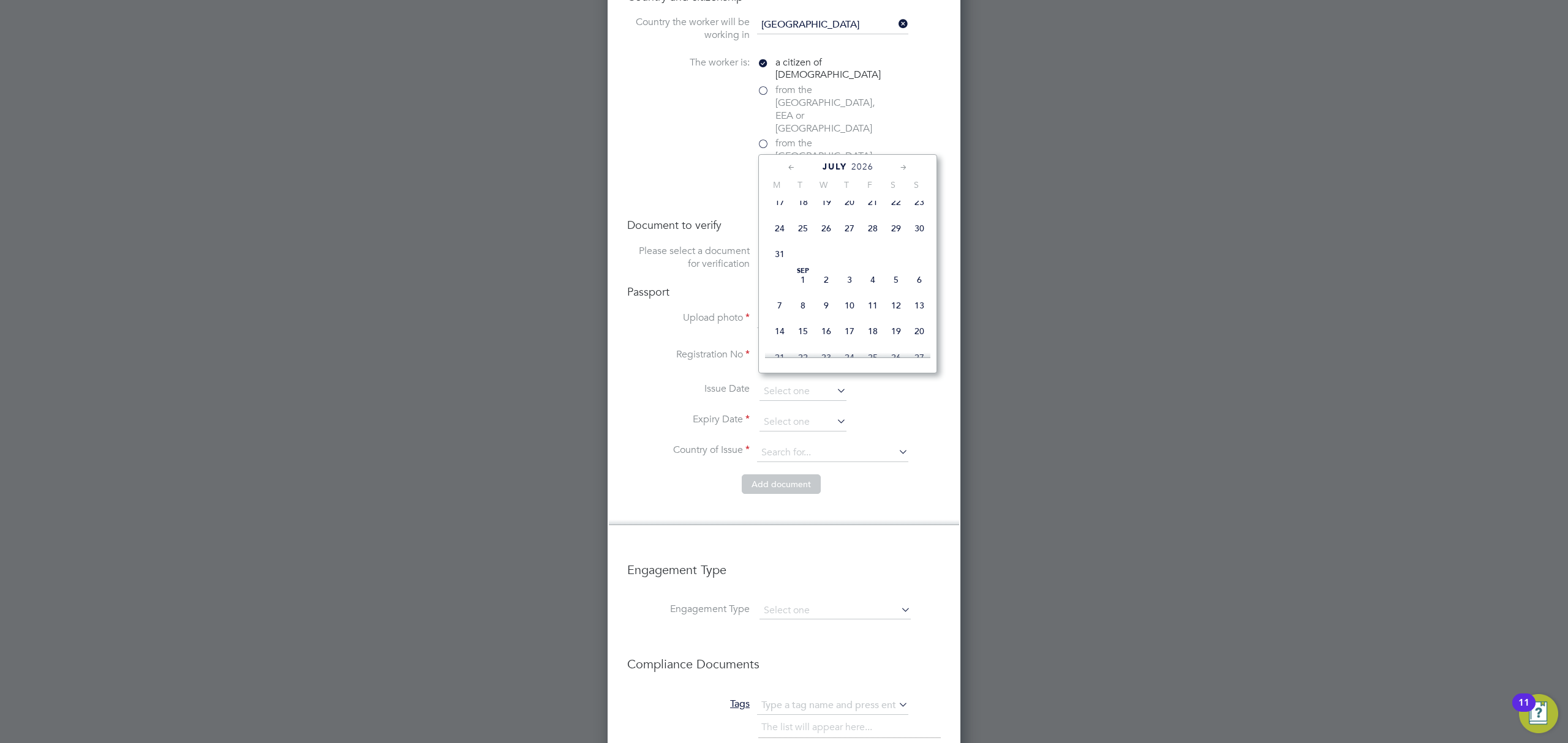
scroll to position [1813, 0]
click at [828, 169] on span "8" at bounding box center [826, 157] width 23 height 23
type input "08 Jul 2026"
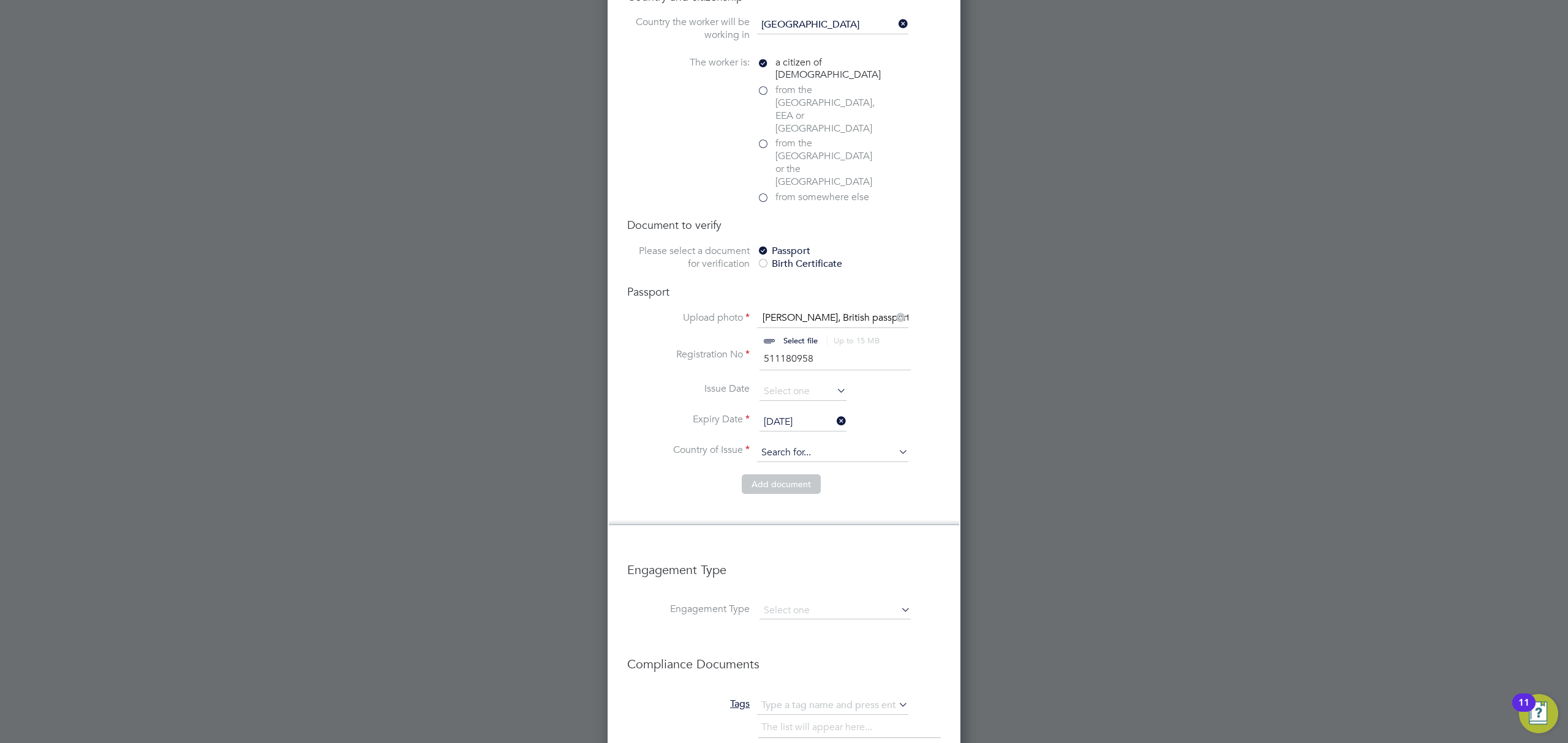
click at [791, 444] on input at bounding box center [832, 453] width 152 height 19
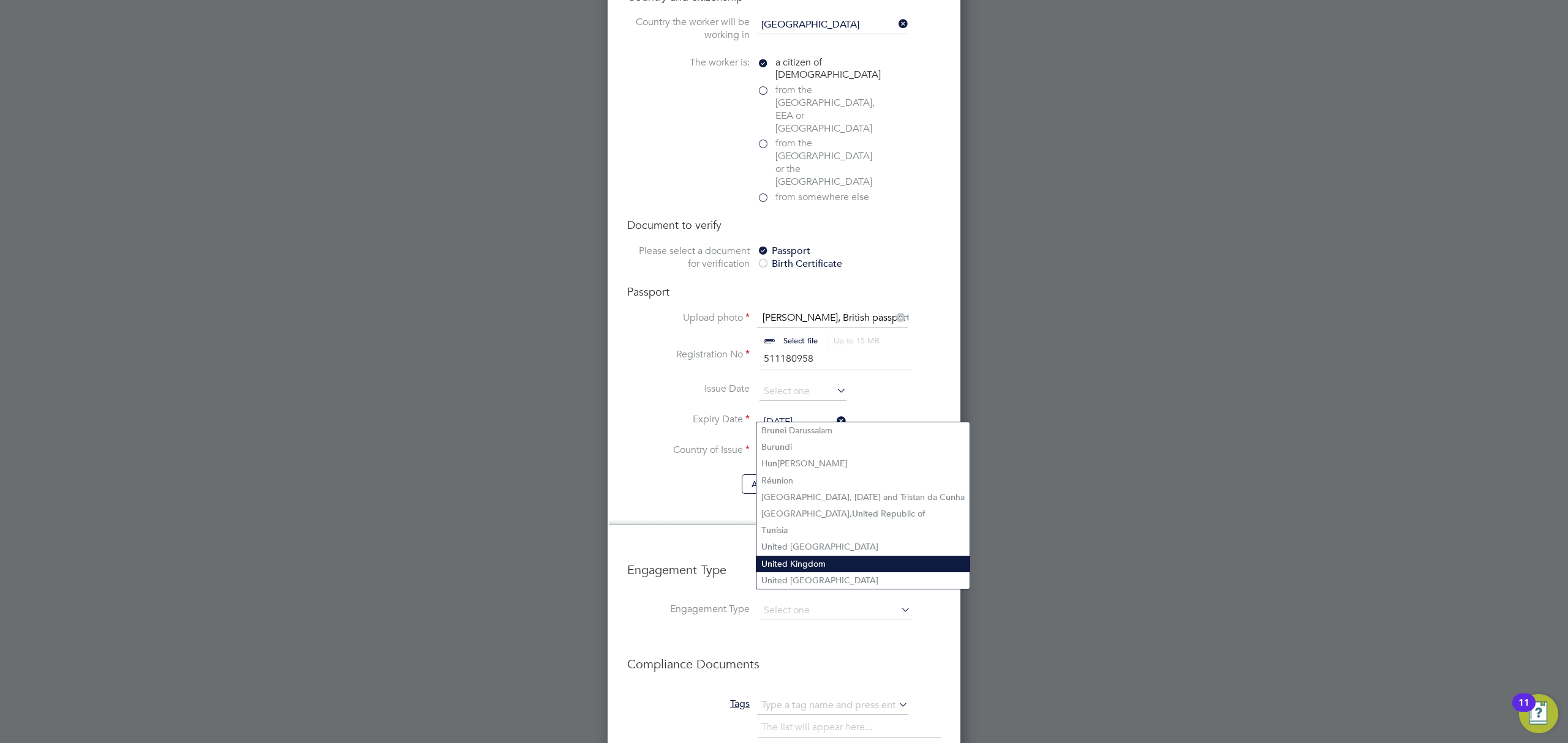
click at [823, 559] on li "Un ited Kingdom" at bounding box center [863, 564] width 213 height 16
type input "United Kingdom"
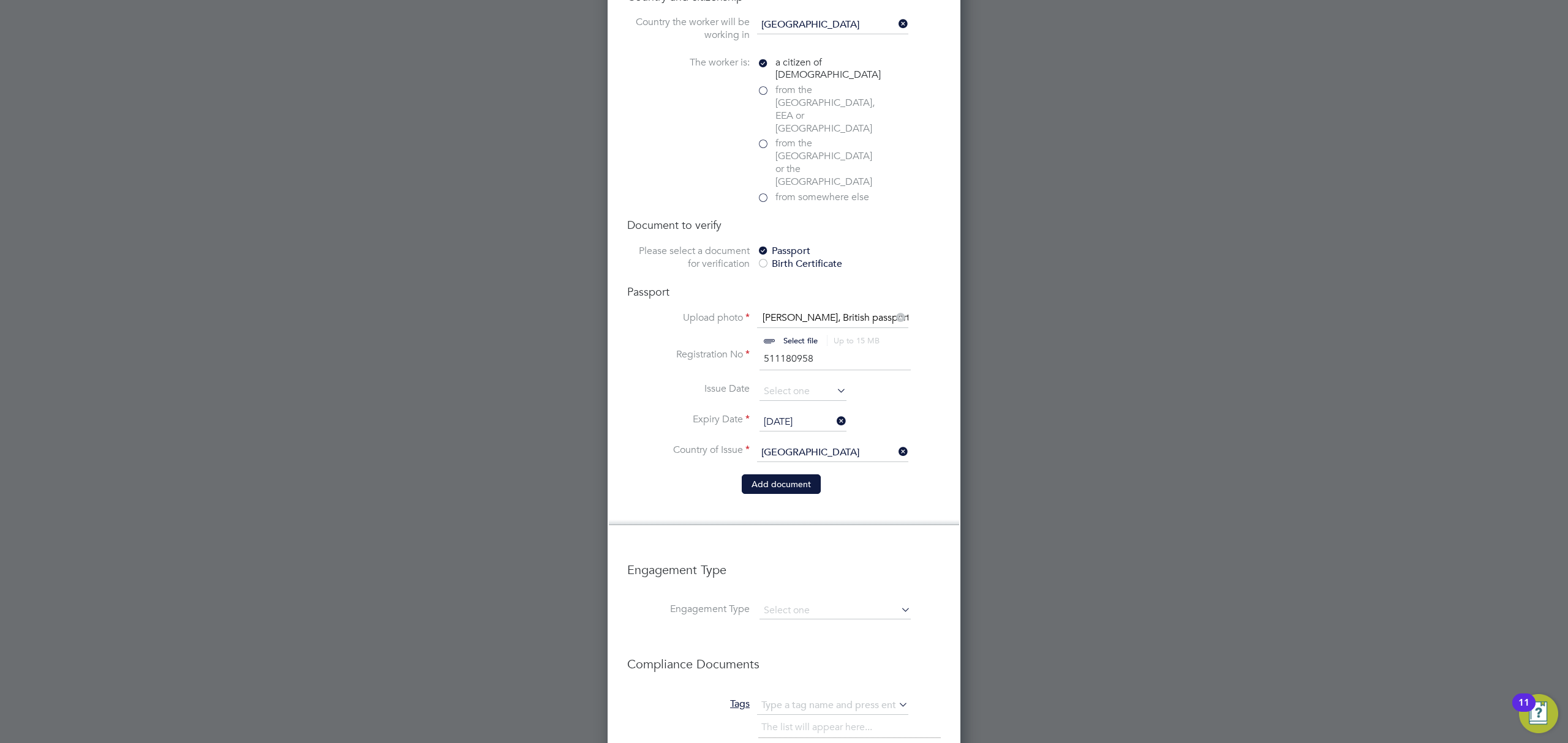
click at [779, 475] on button "Add document" at bounding box center [781, 485] width 79 height 20
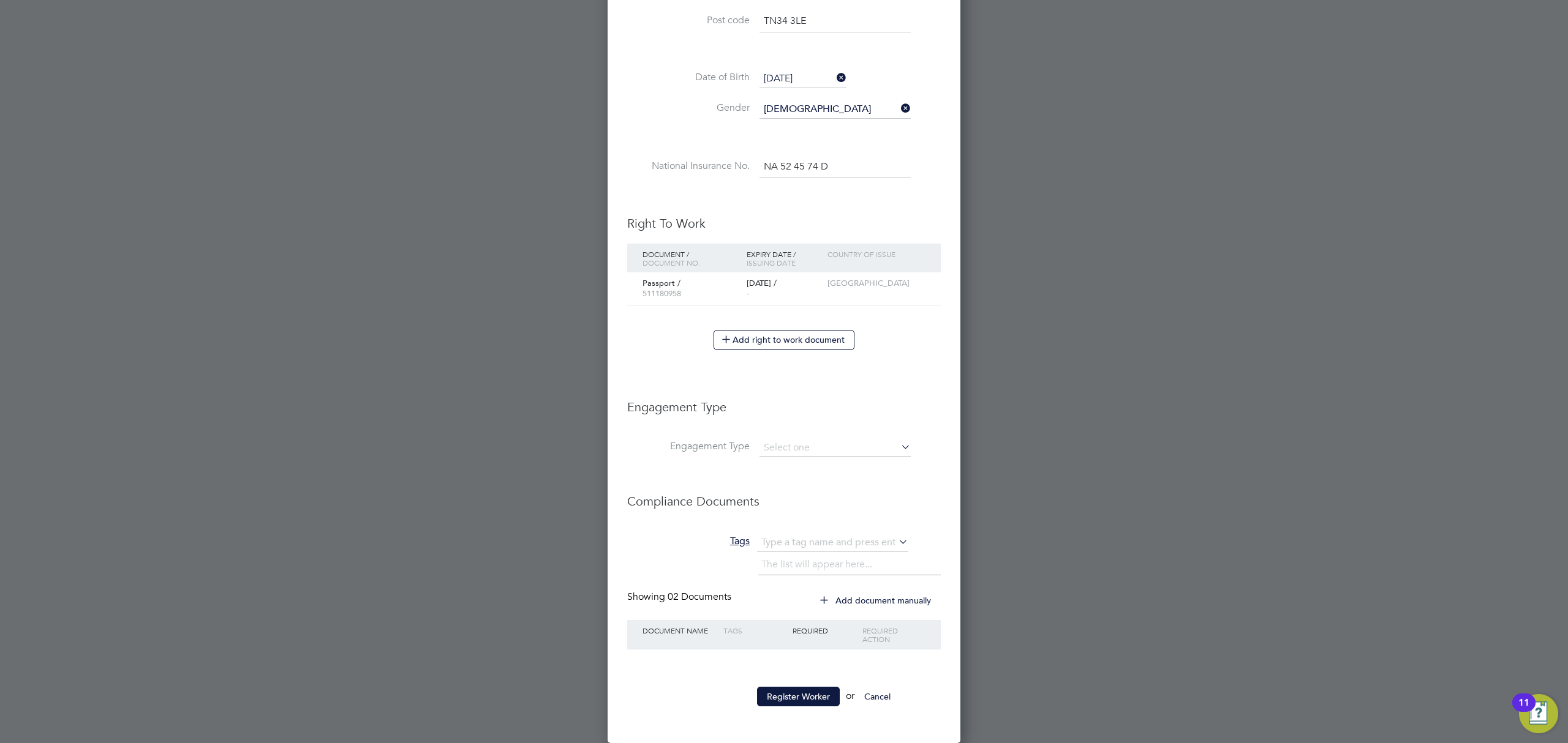
scroll to position [1215, 353]
click at [779, 450] on input at bounding box center [835, 448] width 152 height 17
click at [814, 500] on li "Self-employed" at bounding box center [835, 502] width 152 height 18
type input "Self-employed"
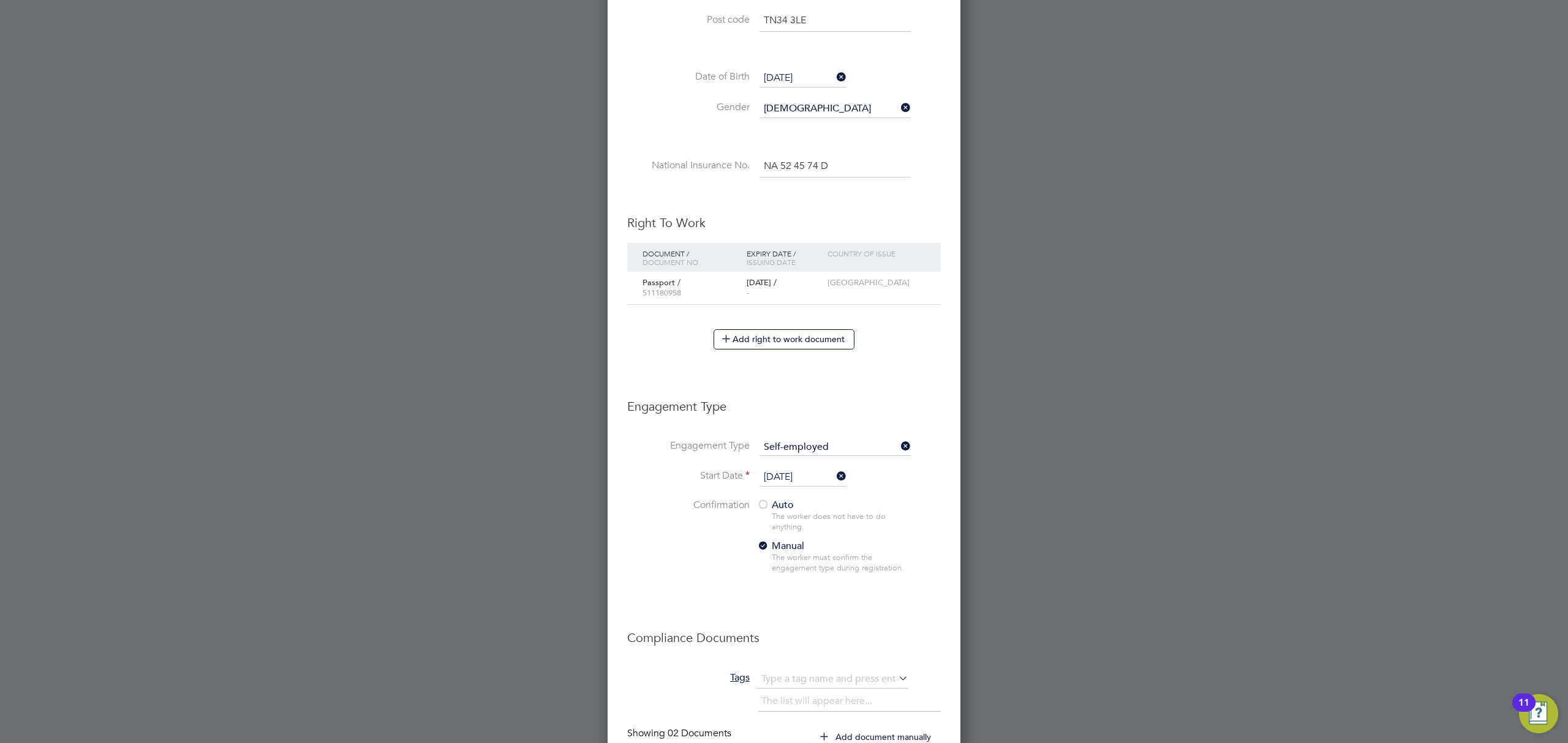
scroll to position [1351, 353]
click at [630, 539] on li "Confirmation Auto The worker does not have to do anything. Manual The worker mu…" at bounding box center [784, 546] width 314 height 94
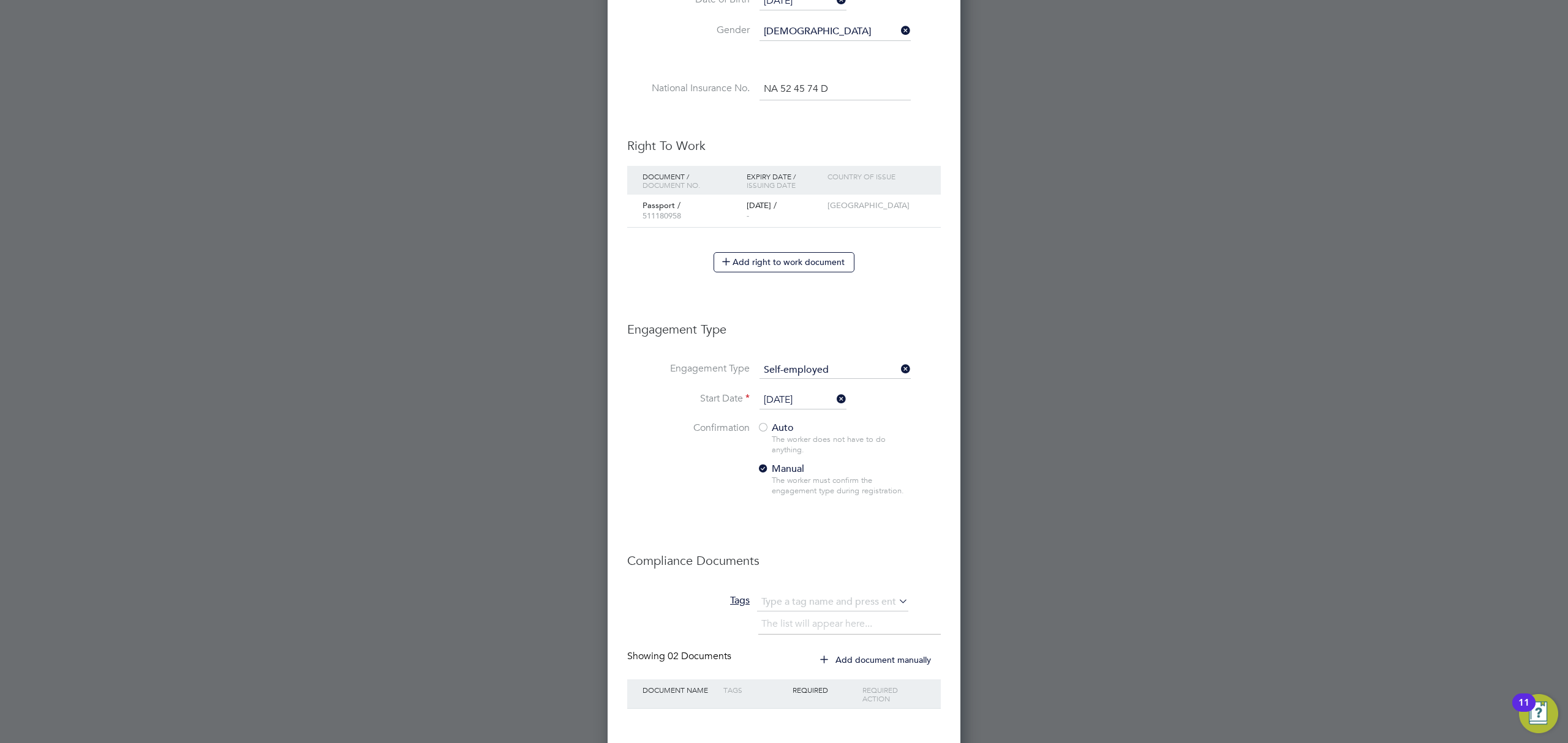
scroll to position [654, 0]
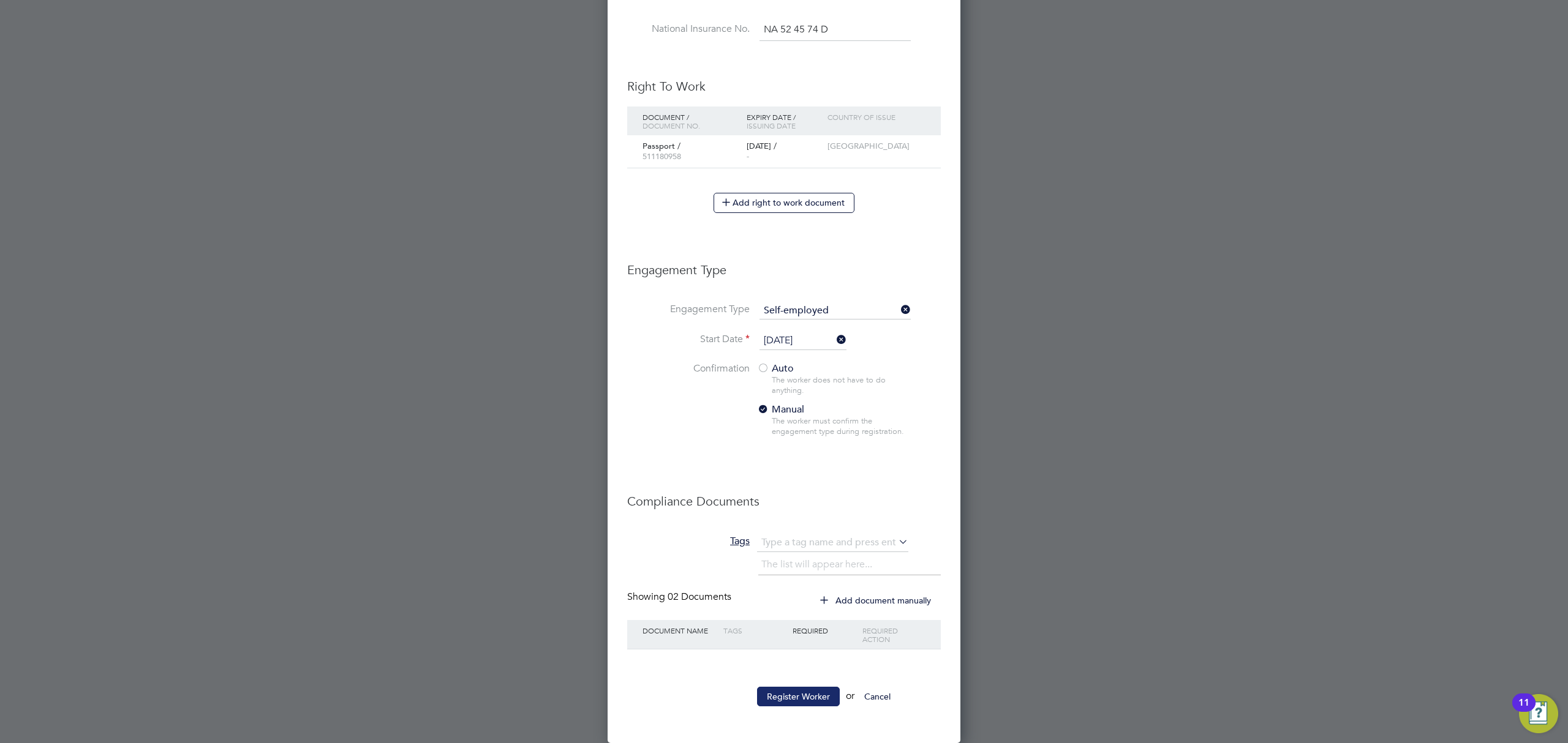
click at [806, 698] on button "Register Worker" at bounding box center [798, 697] width 83 height 20
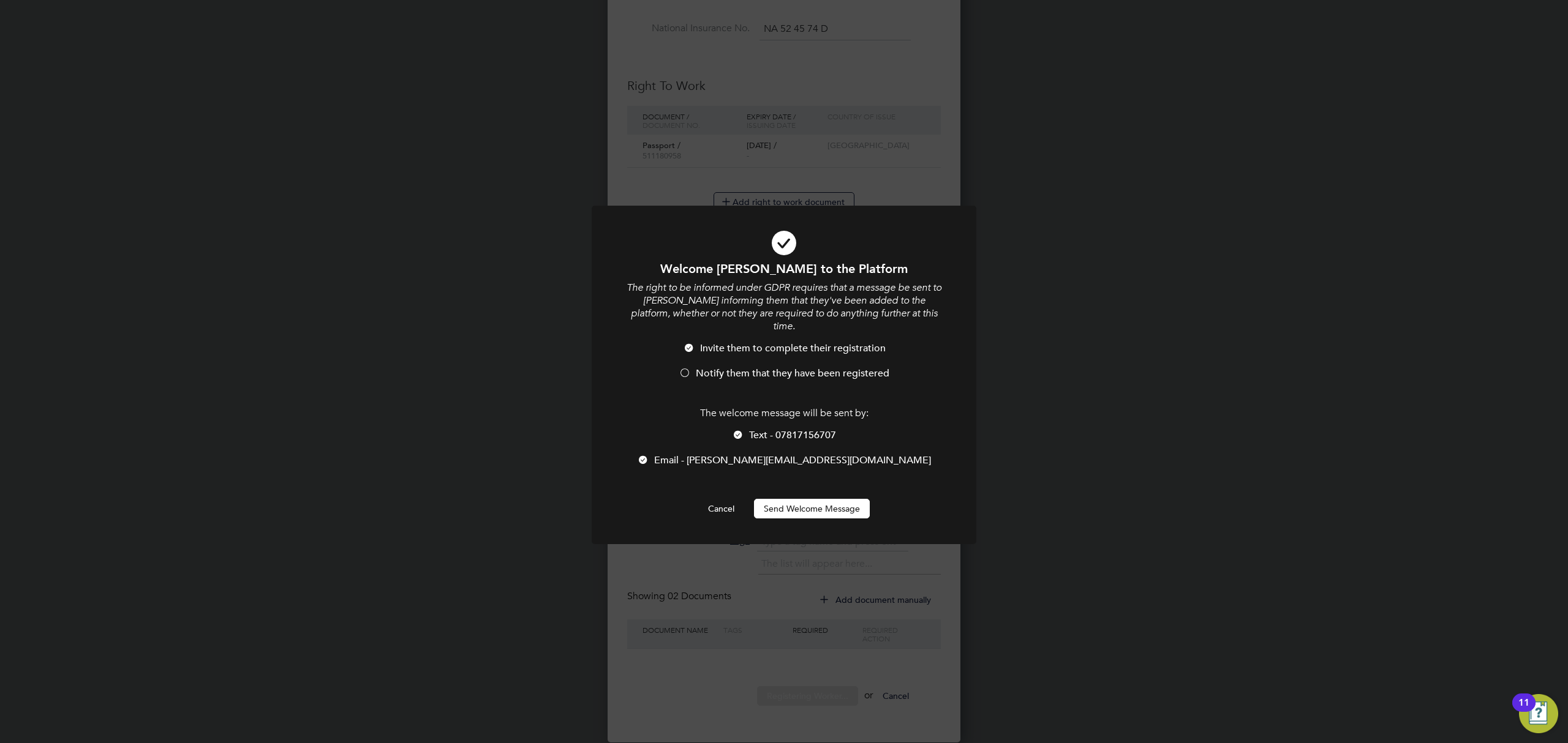
click at [827, 500] on button "Send Welcome Message" at bounding box center [811, 509] width 116 height 20
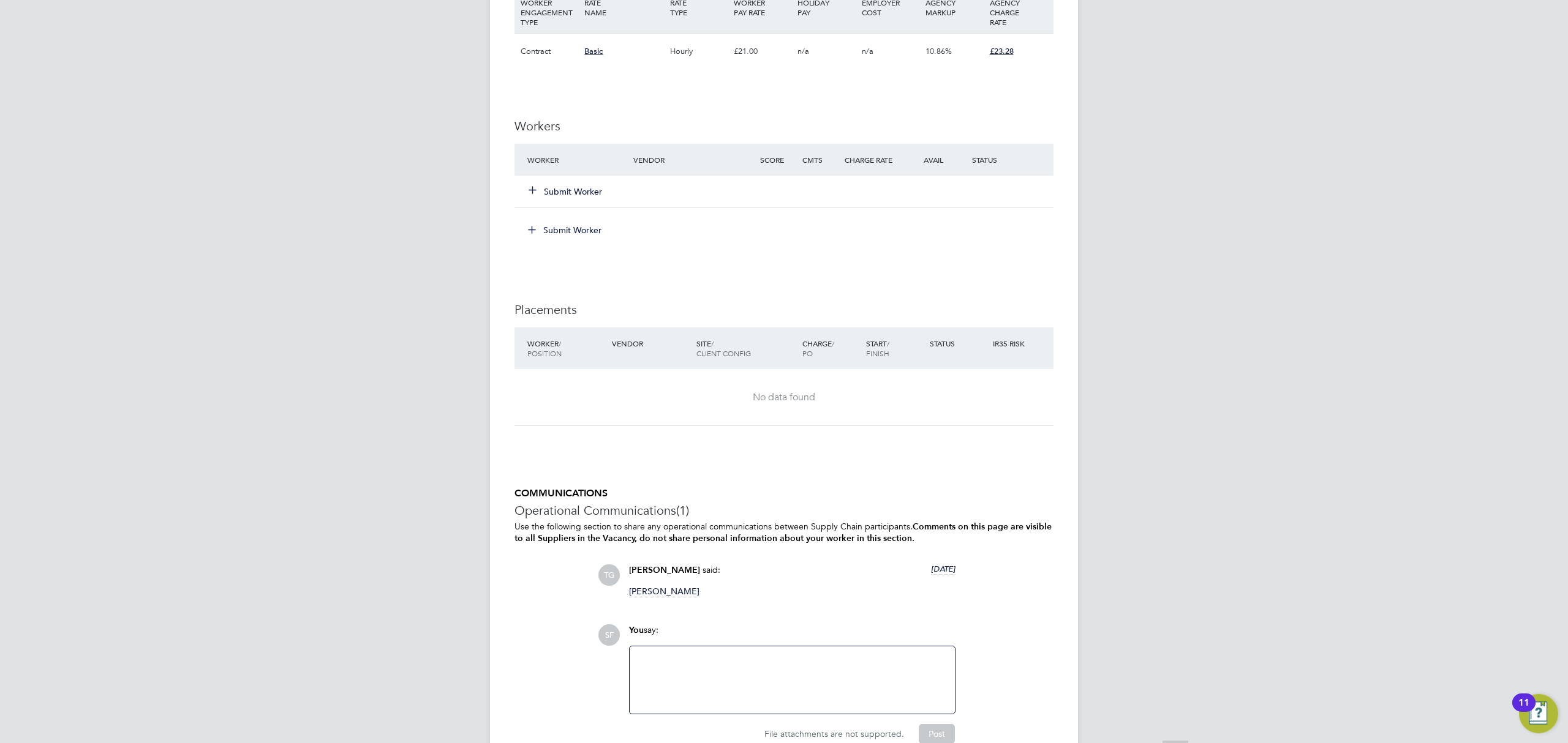
scroll to position [974, 0]
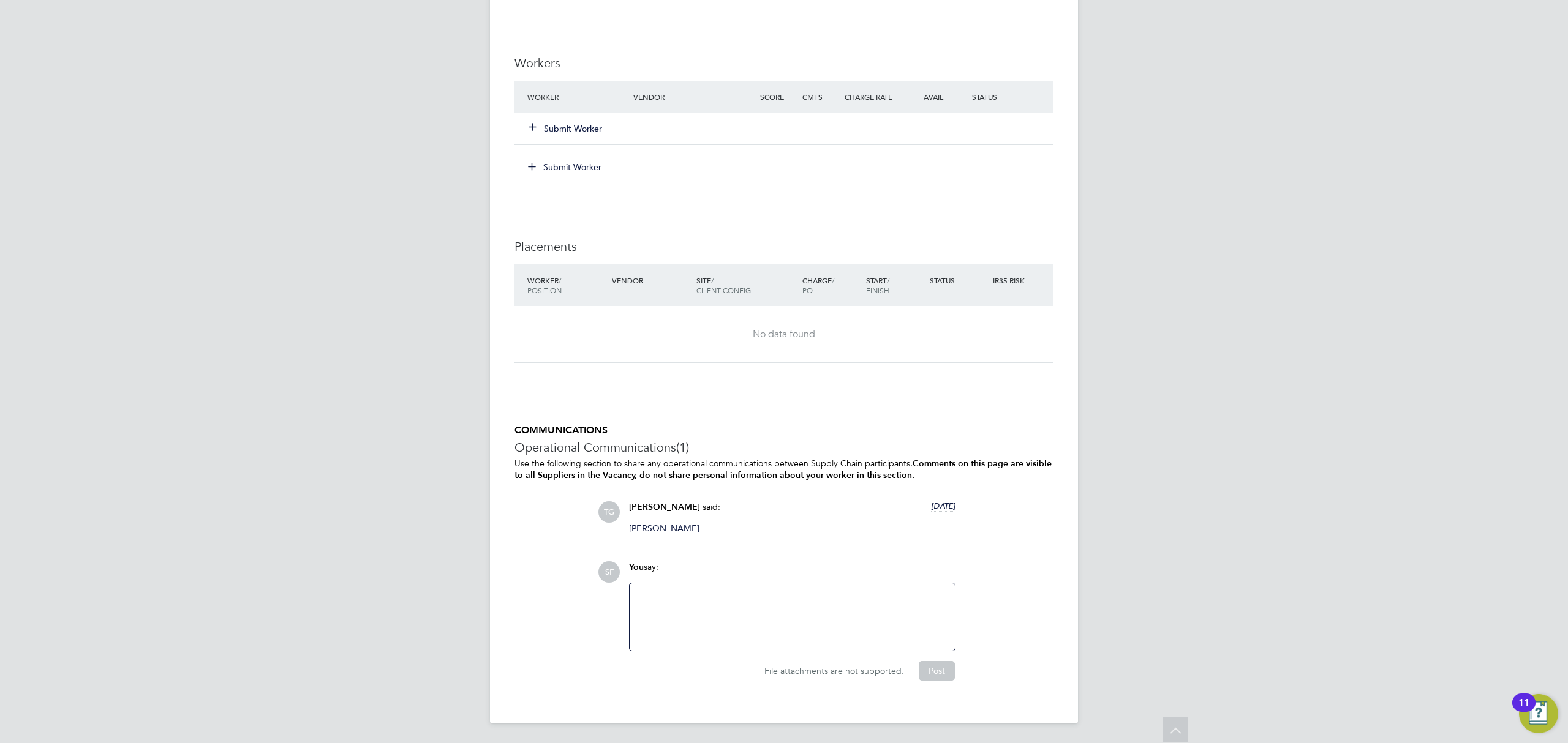
click at [564, 126] on button "Submit Worker" at bounding box center [565, 128] width 73 height 12
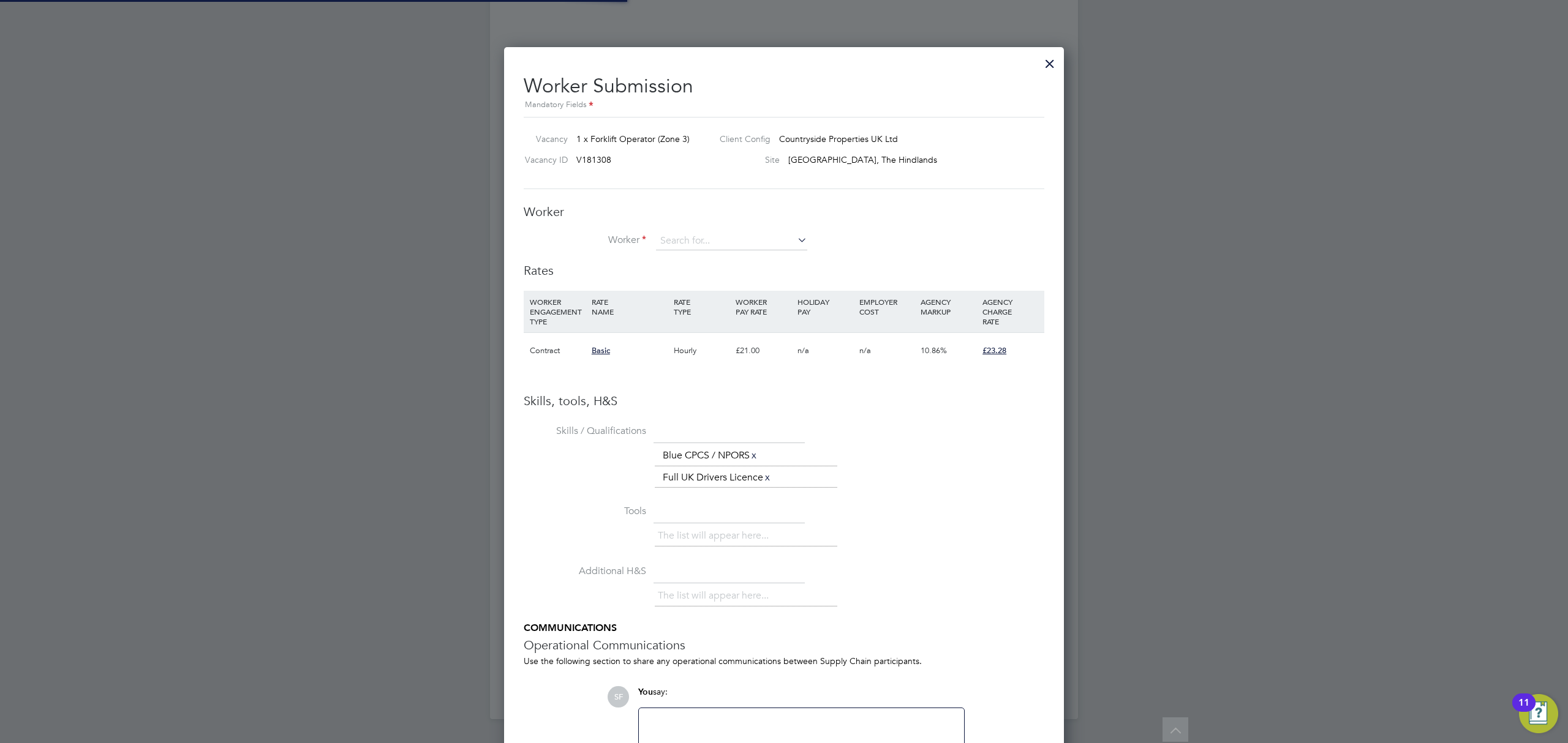
scroll to position [795, 561]
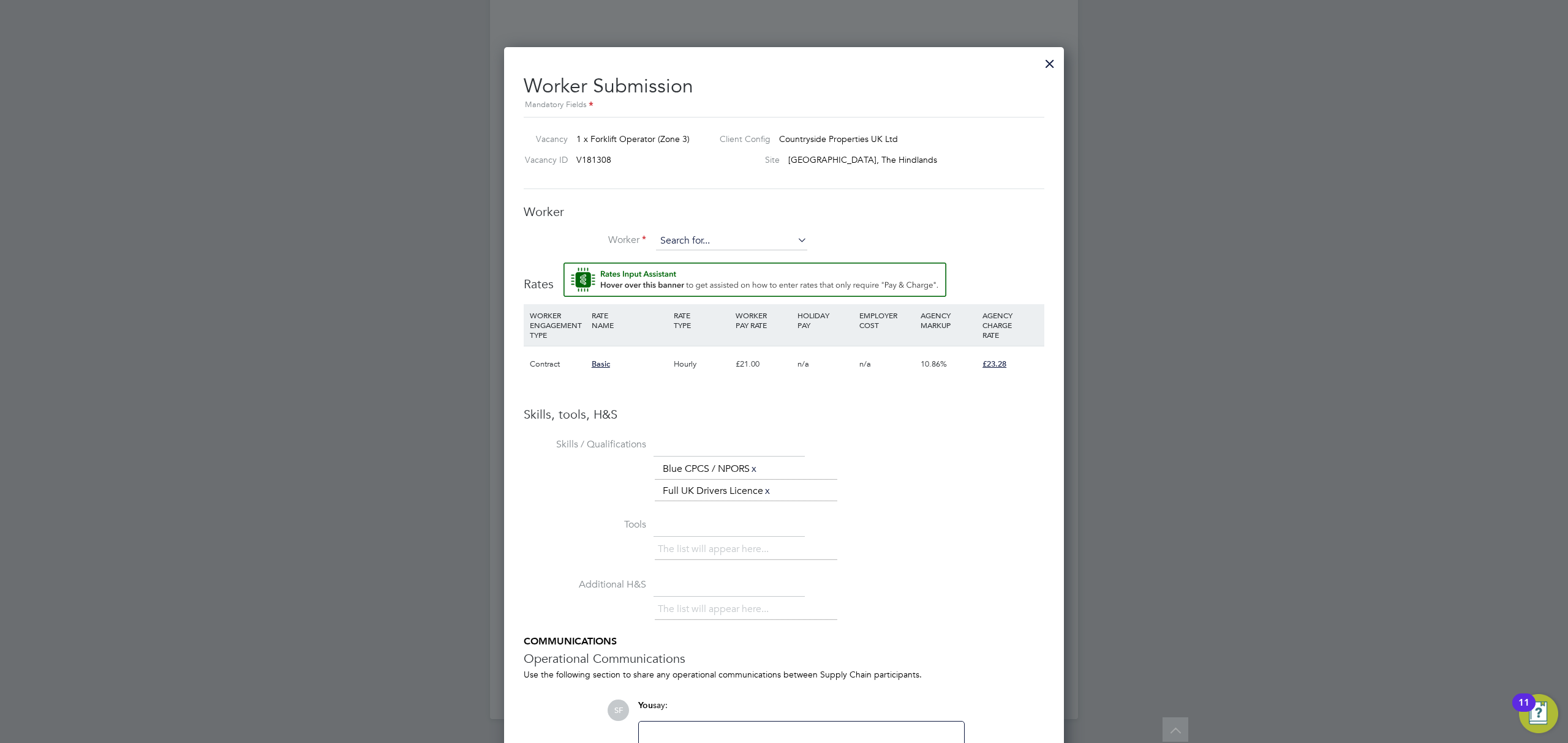
click at [718, 236] on input at bounding box center [731, 241] width 152 height 19
type input "ian janman"
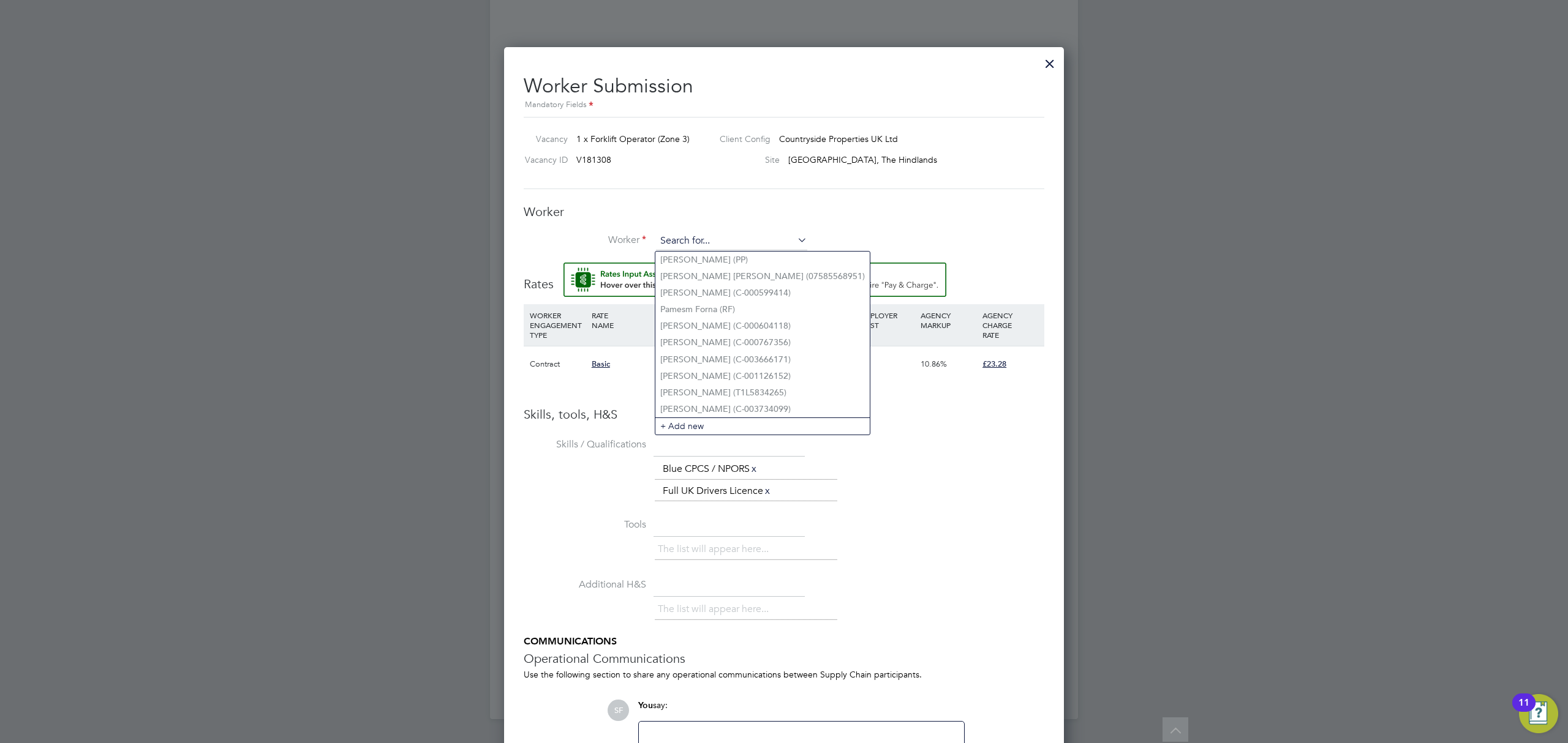
click at [710, 238] on input at bounding box center [731, 241] width 152 height 19
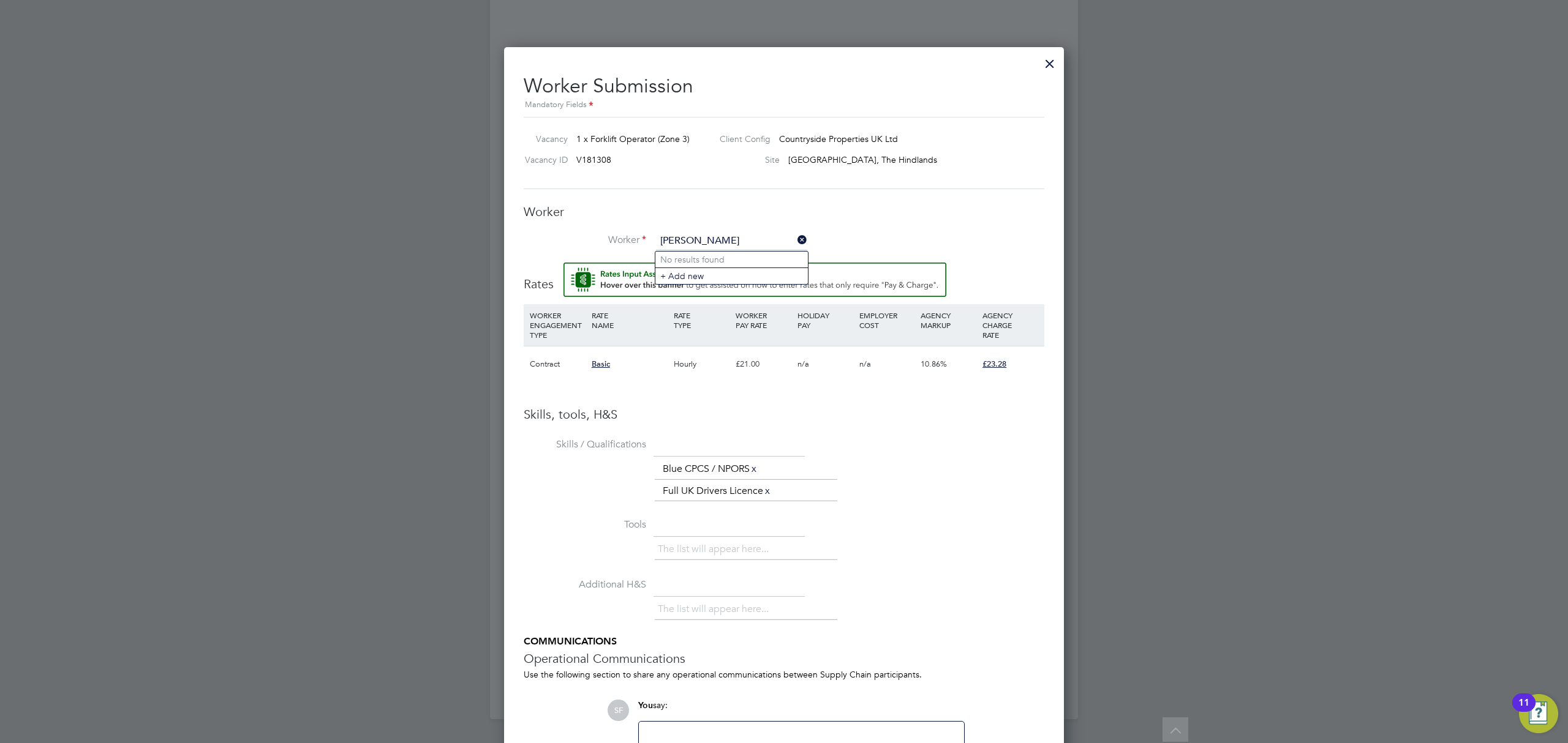
type input "ian janman"
click at [689, 238] on input at bounding box center [731, 241] width 152 height 19
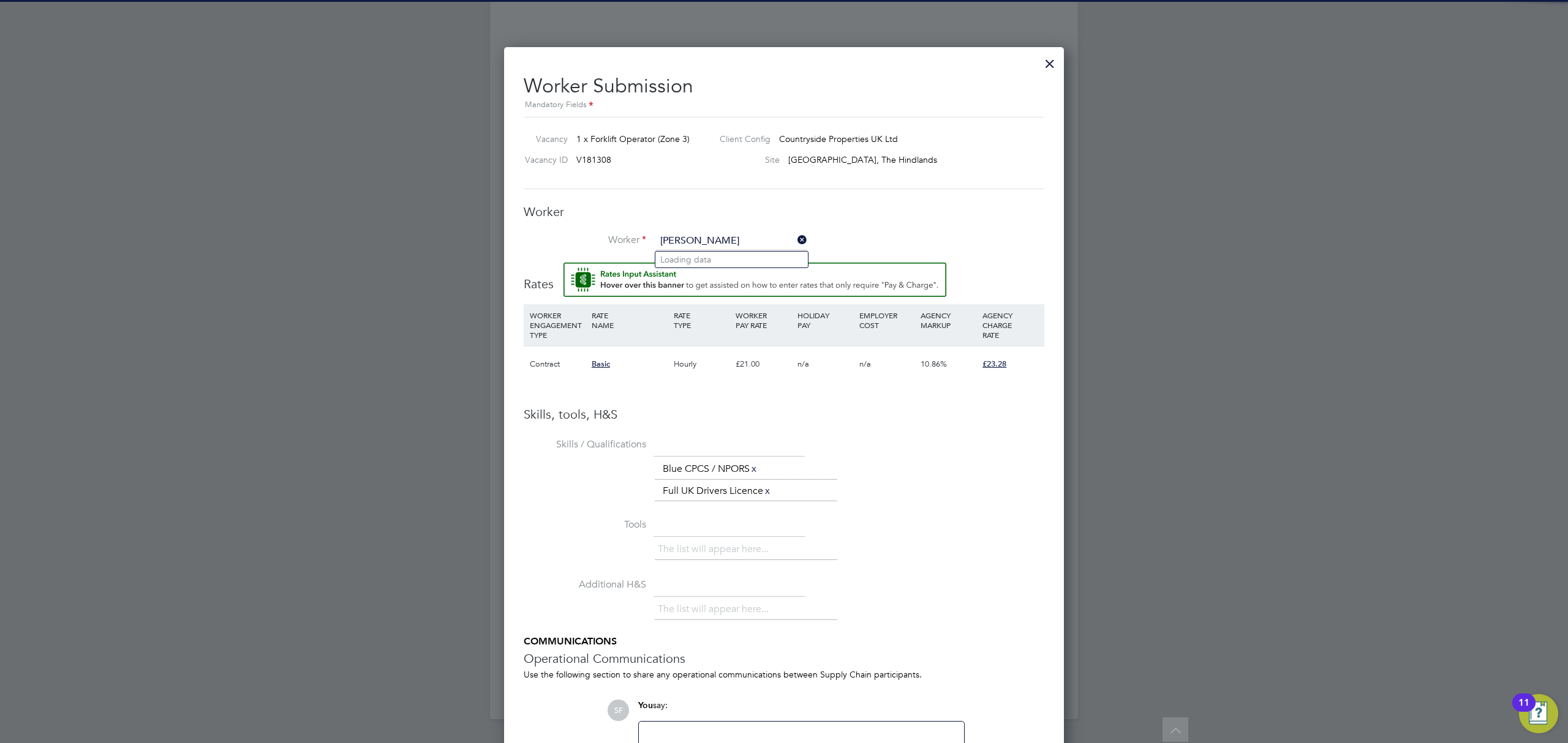
type input "ian janman"
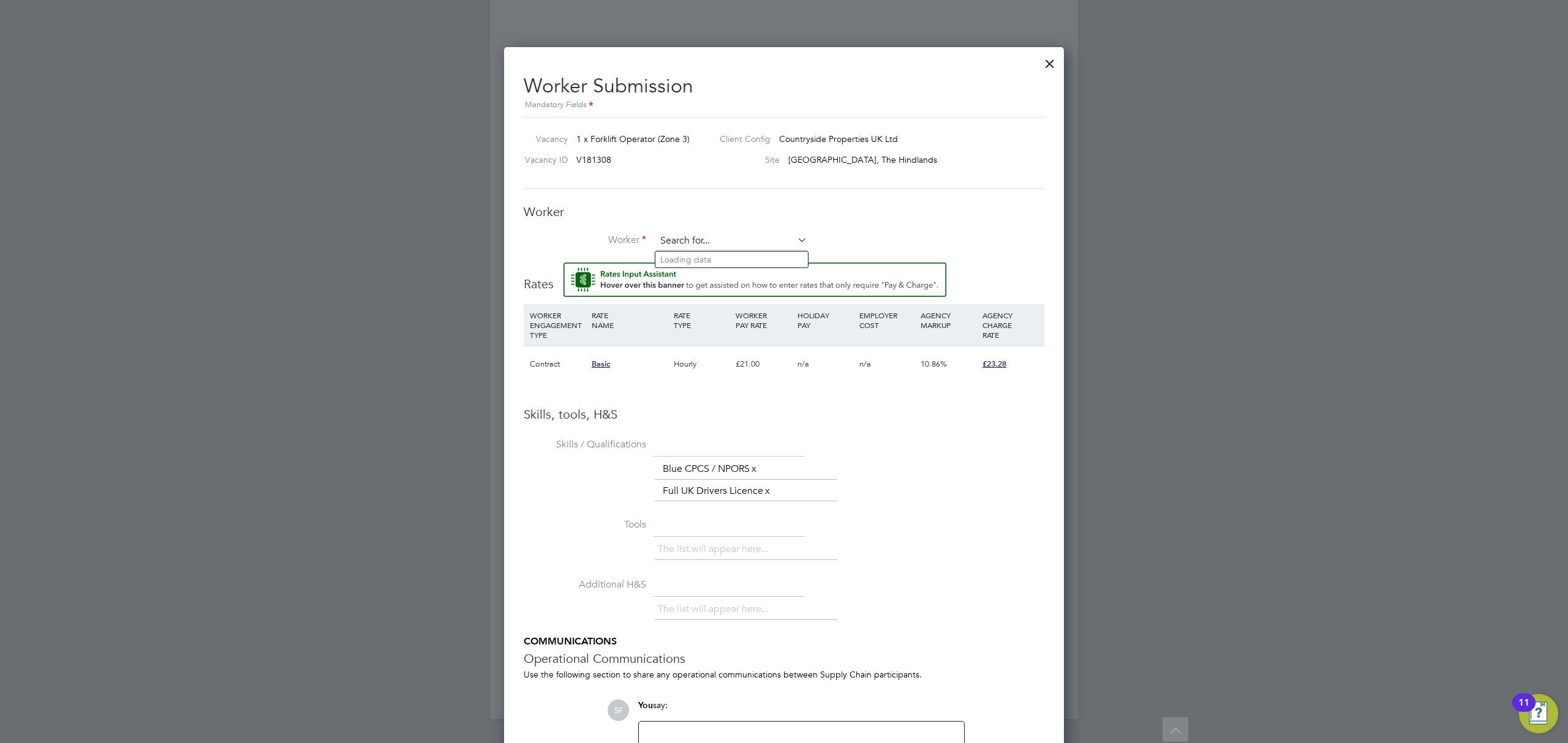
click at [698, 242] on input at bounding box center [731, 241] width 152 height 19
click at [712, 253] on li "Ian Janman (C-000669038)" at bounding box center [762, 260] width 212 height 16
type input "Ian Janman (C-000669038)"
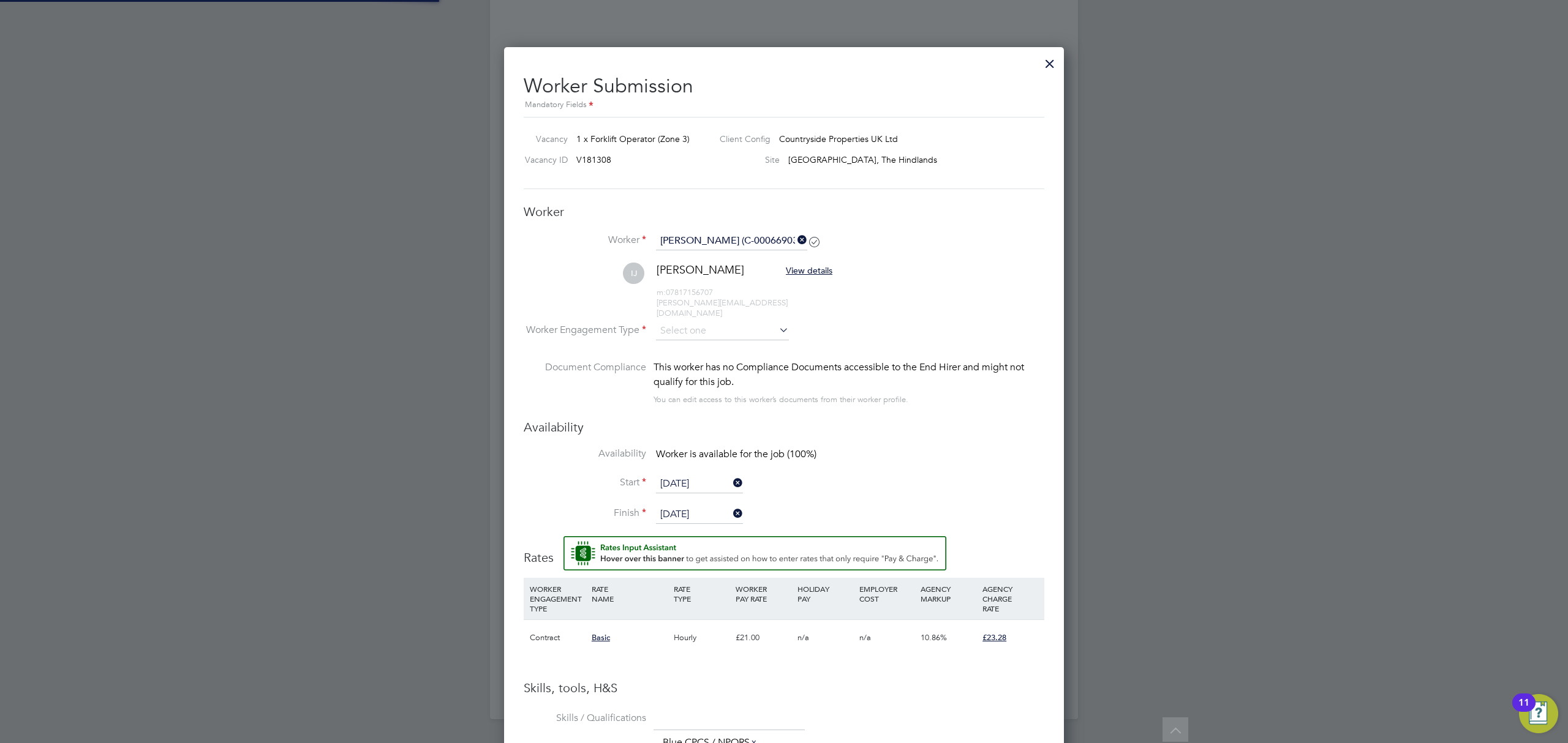
scroll to position [1081, 561]
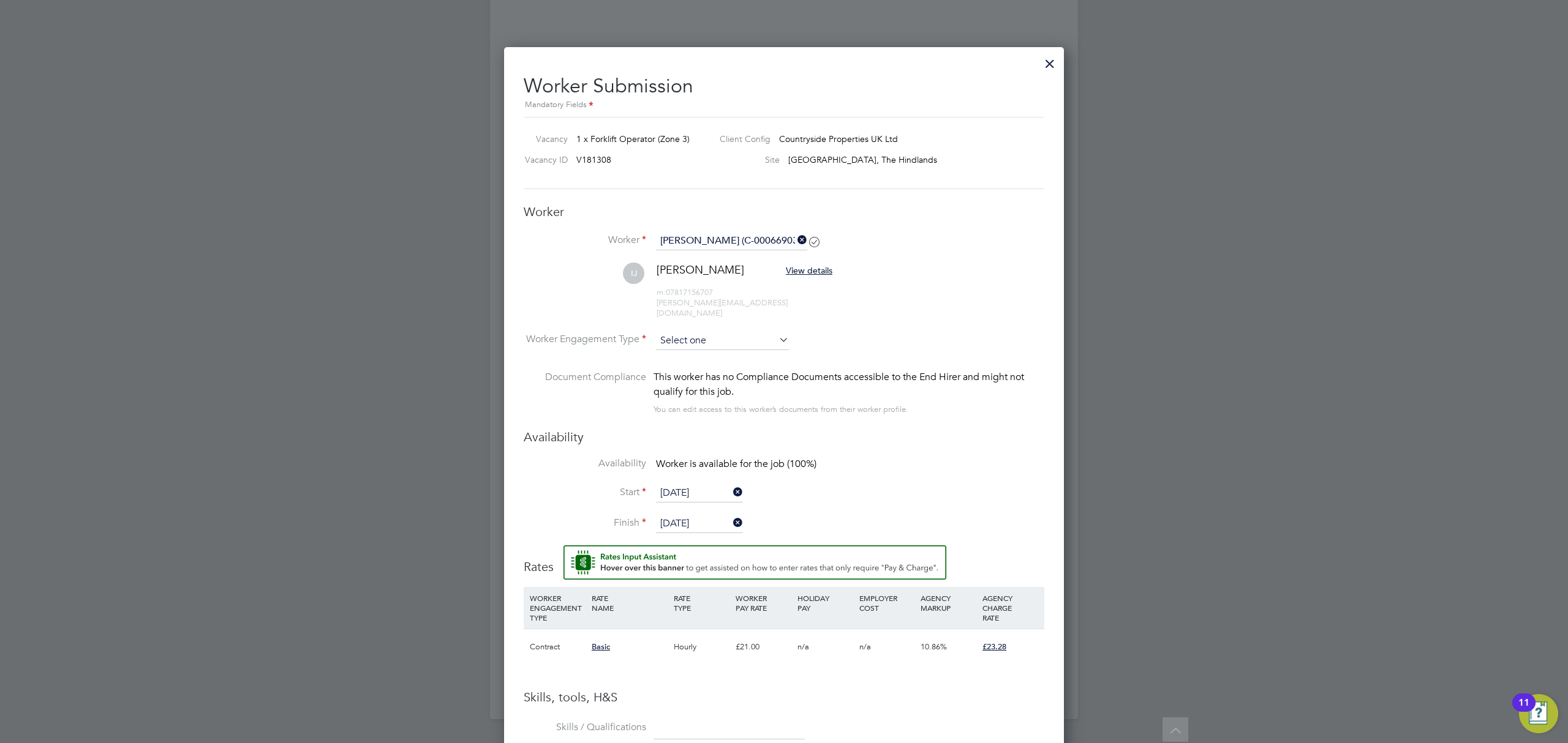
click at [695, 332] on input at bounding box center [722, 341] width 133 height 19
click at [695, 344] on li "Contract" at bounding box center [722, 348] width 134 height 16
type input "Contract"
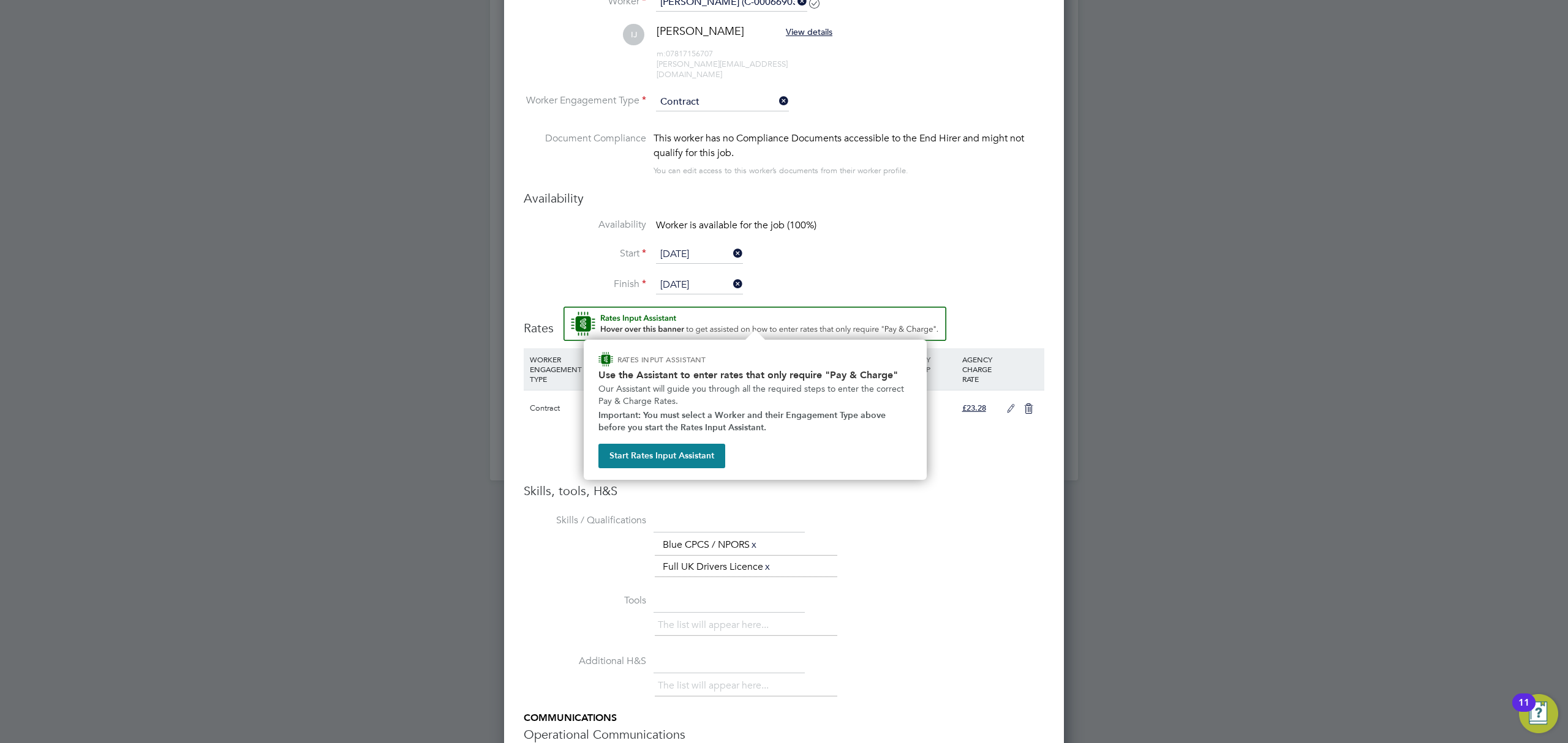
scroll to position [1276, 0]
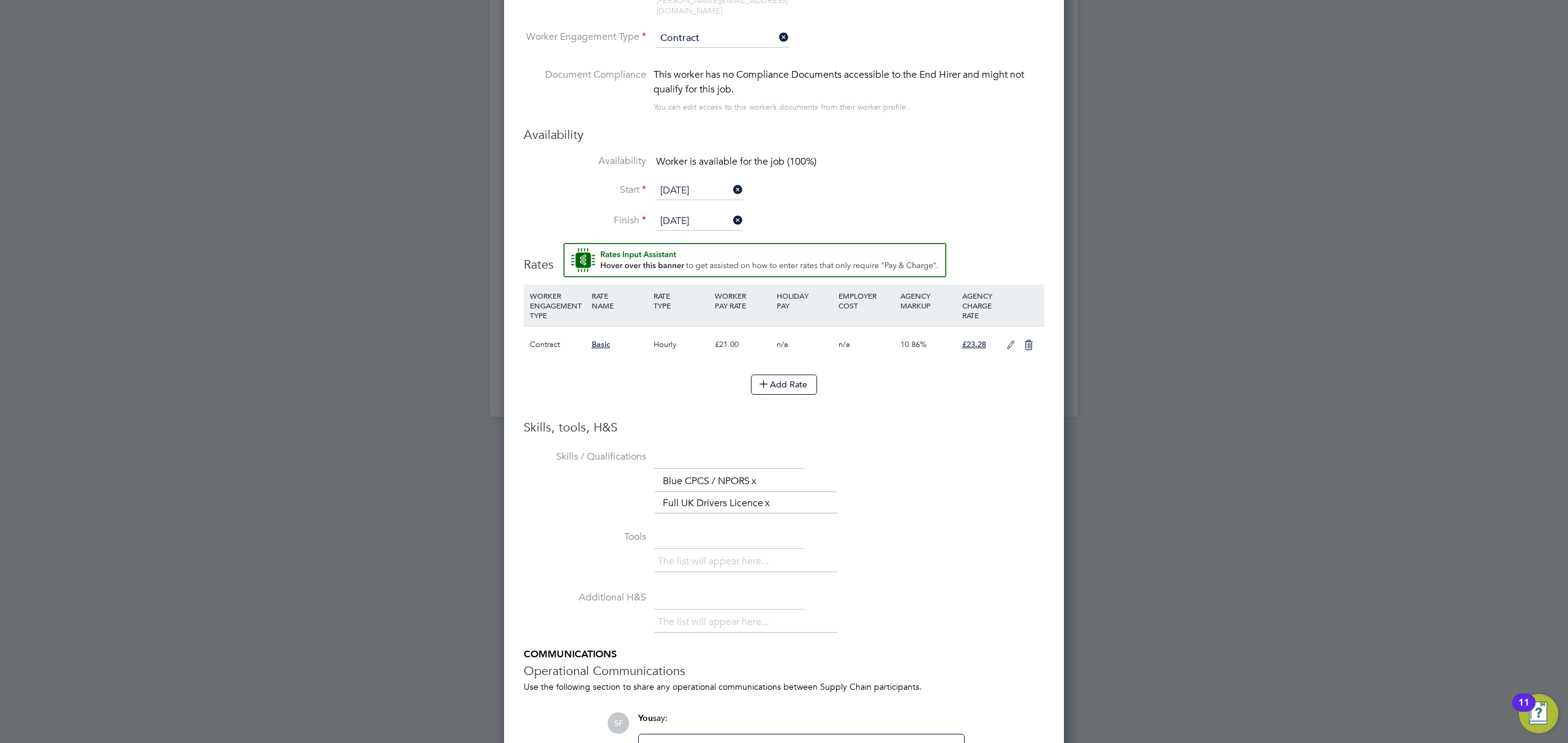
click at [1011, 340] on icon at bounding box center [1011, 345] width 16 height 10
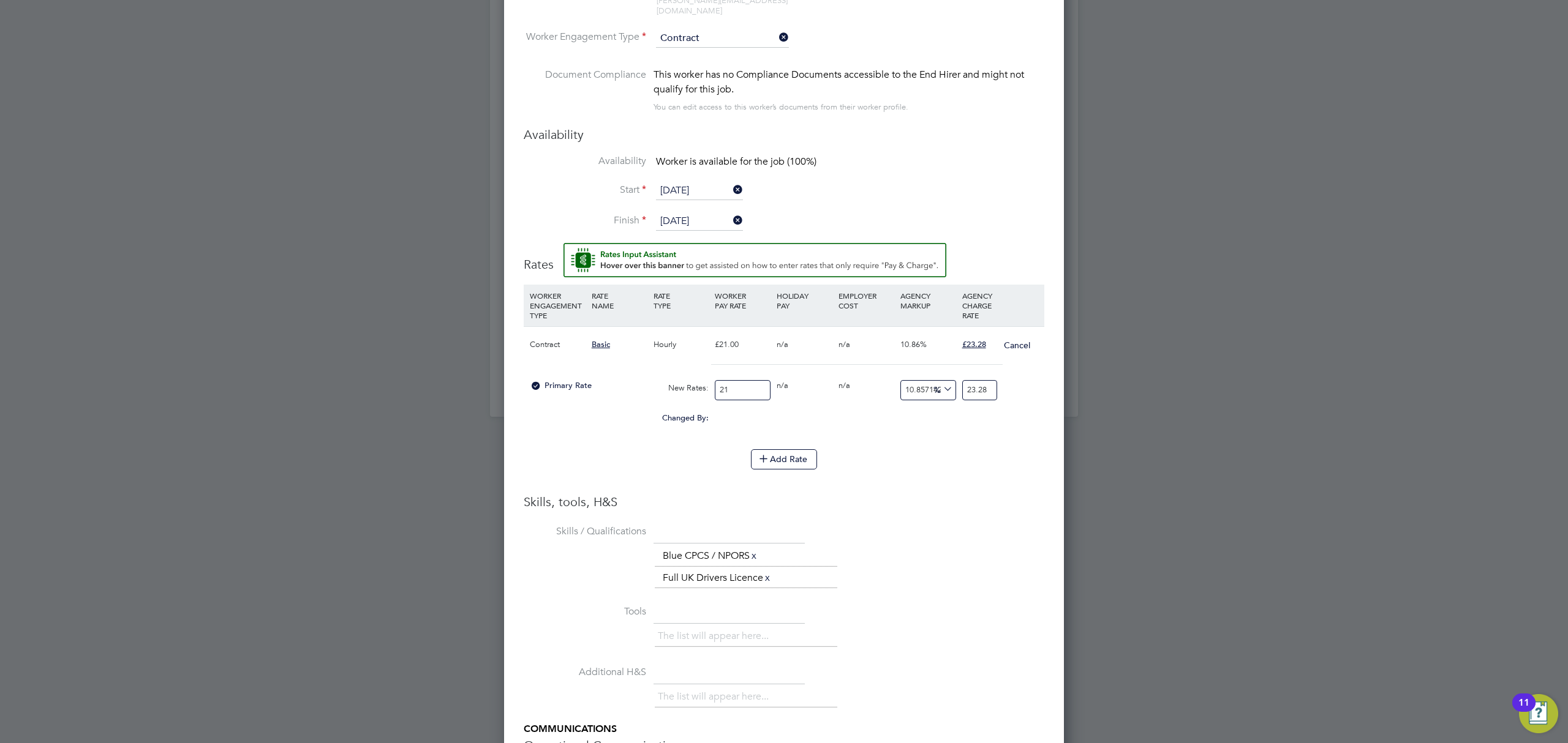
click at [916, 450] on div "Add Rate" at bounding box center [784, 460] width 520 height 20
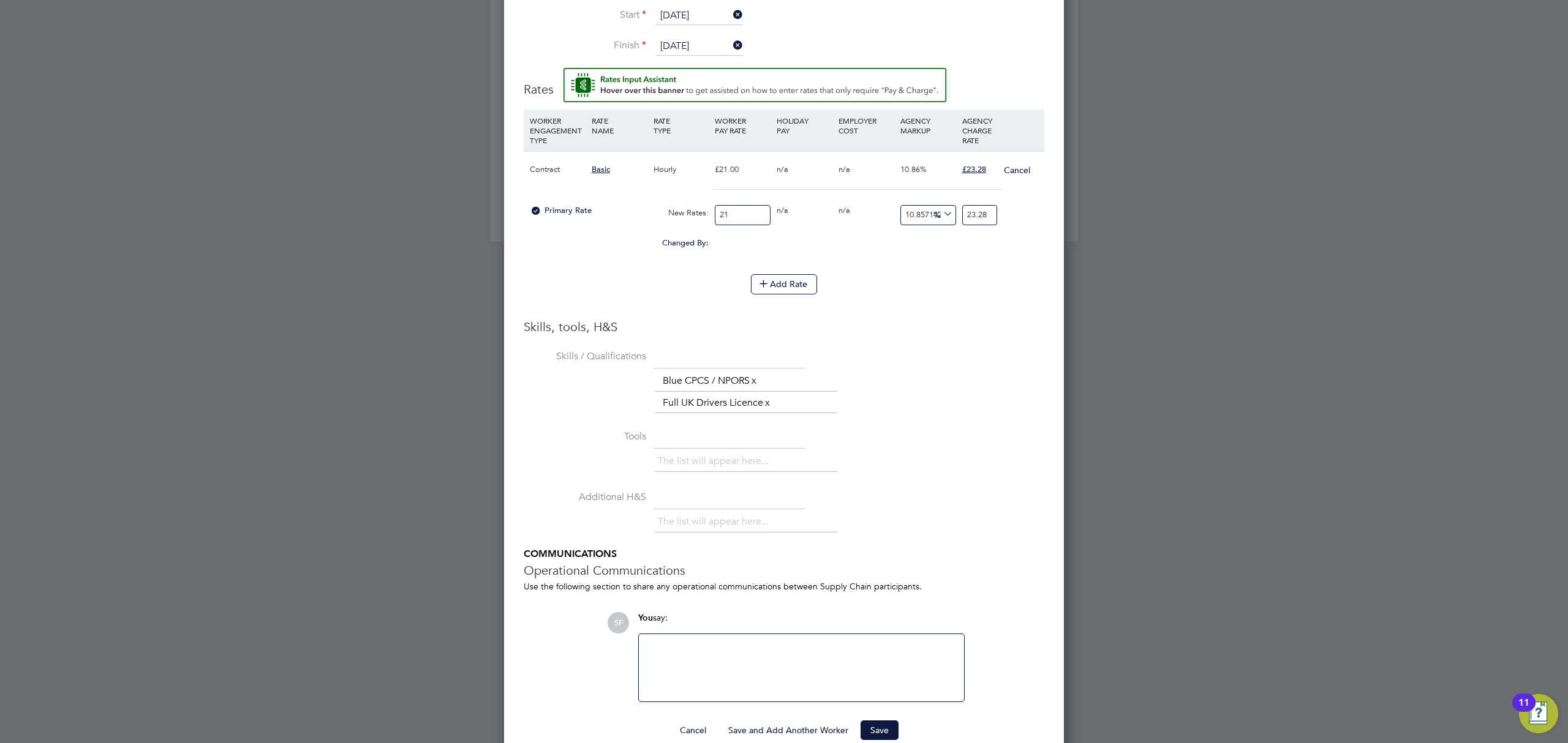
scroll to position [1465, 0]
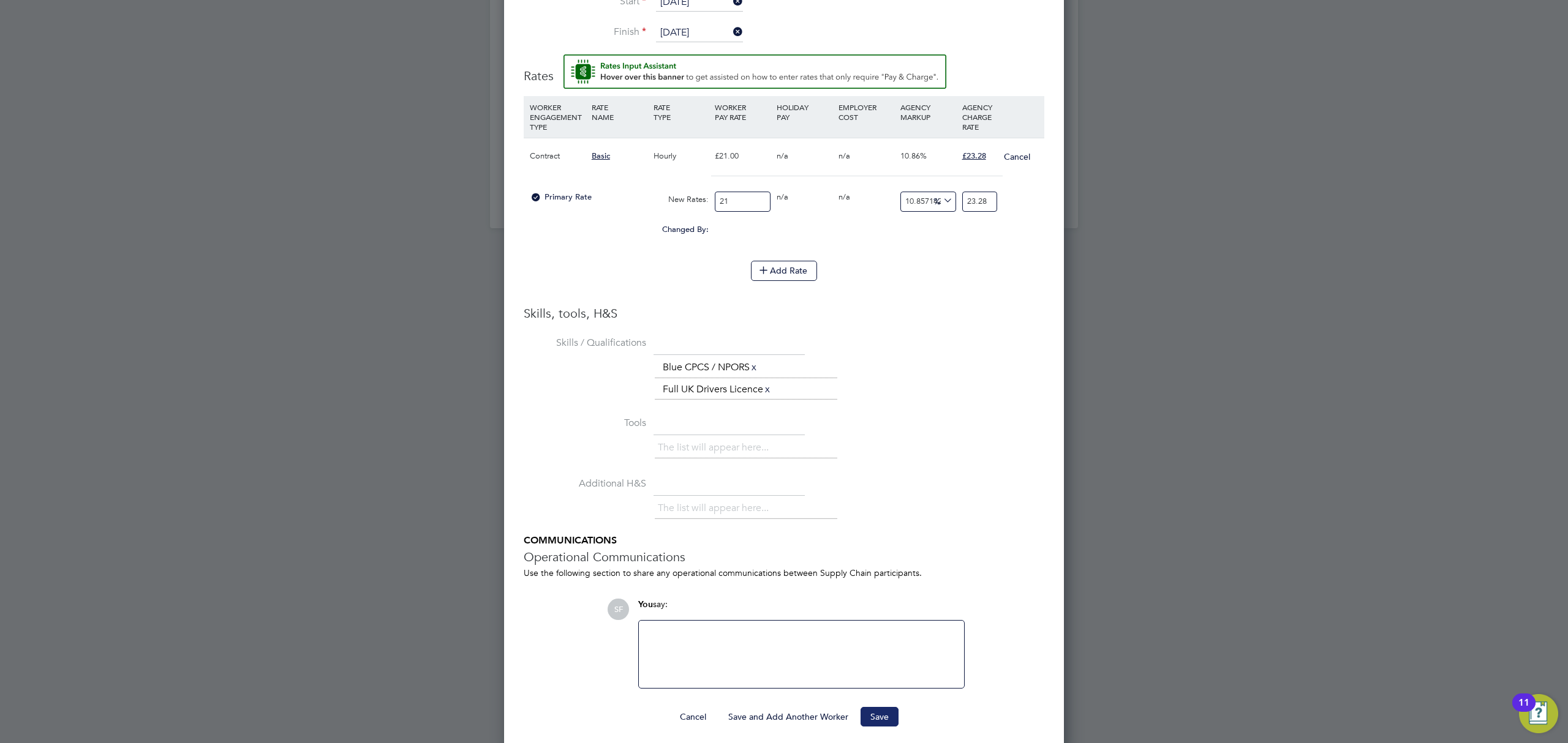
click at [885, 711] on button "Save" at bounding box center [879, 717] width 38 height 20
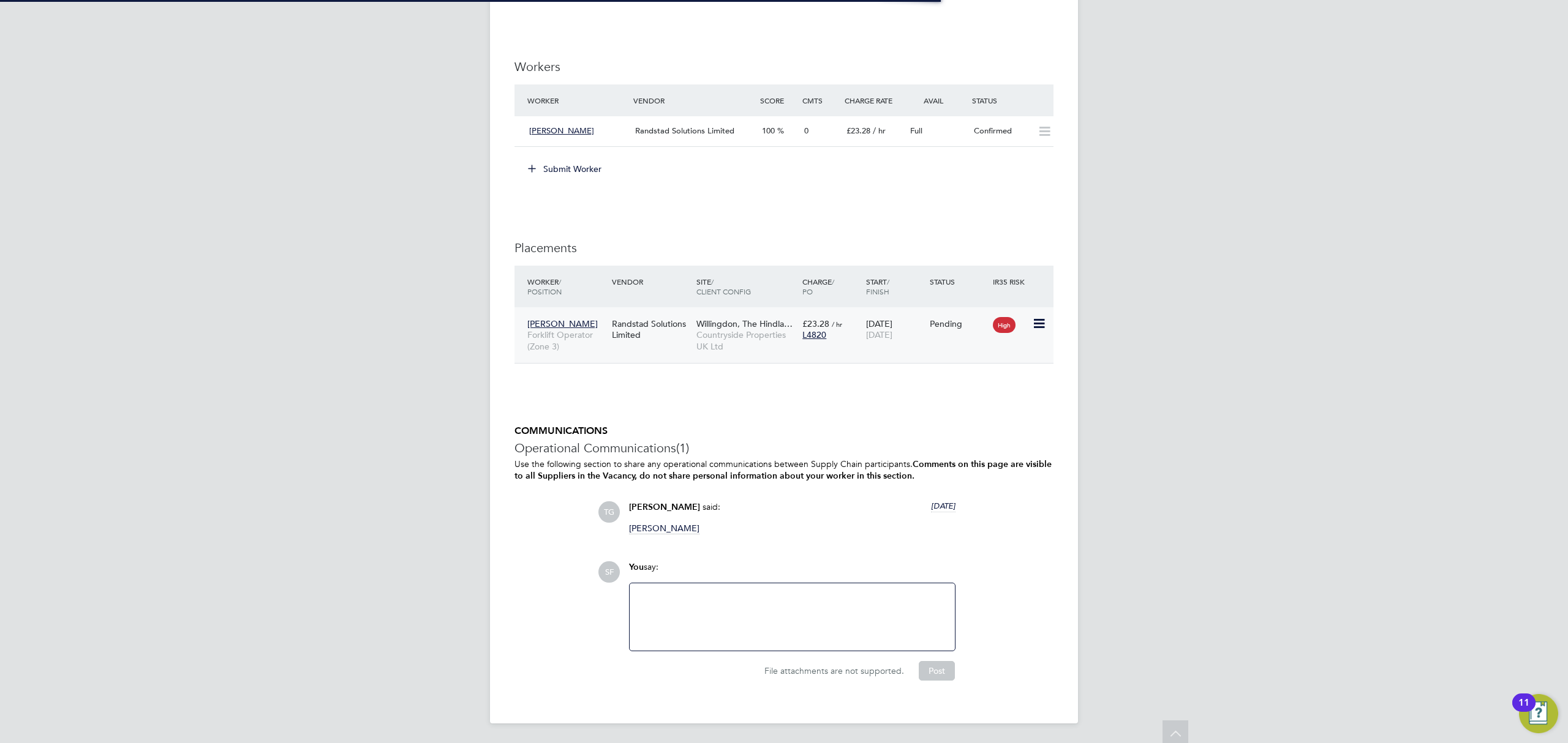
scroll to position [46, 85]
click at [1037, 317] on icon at bounding box center [1038, 324] width 12 height 15
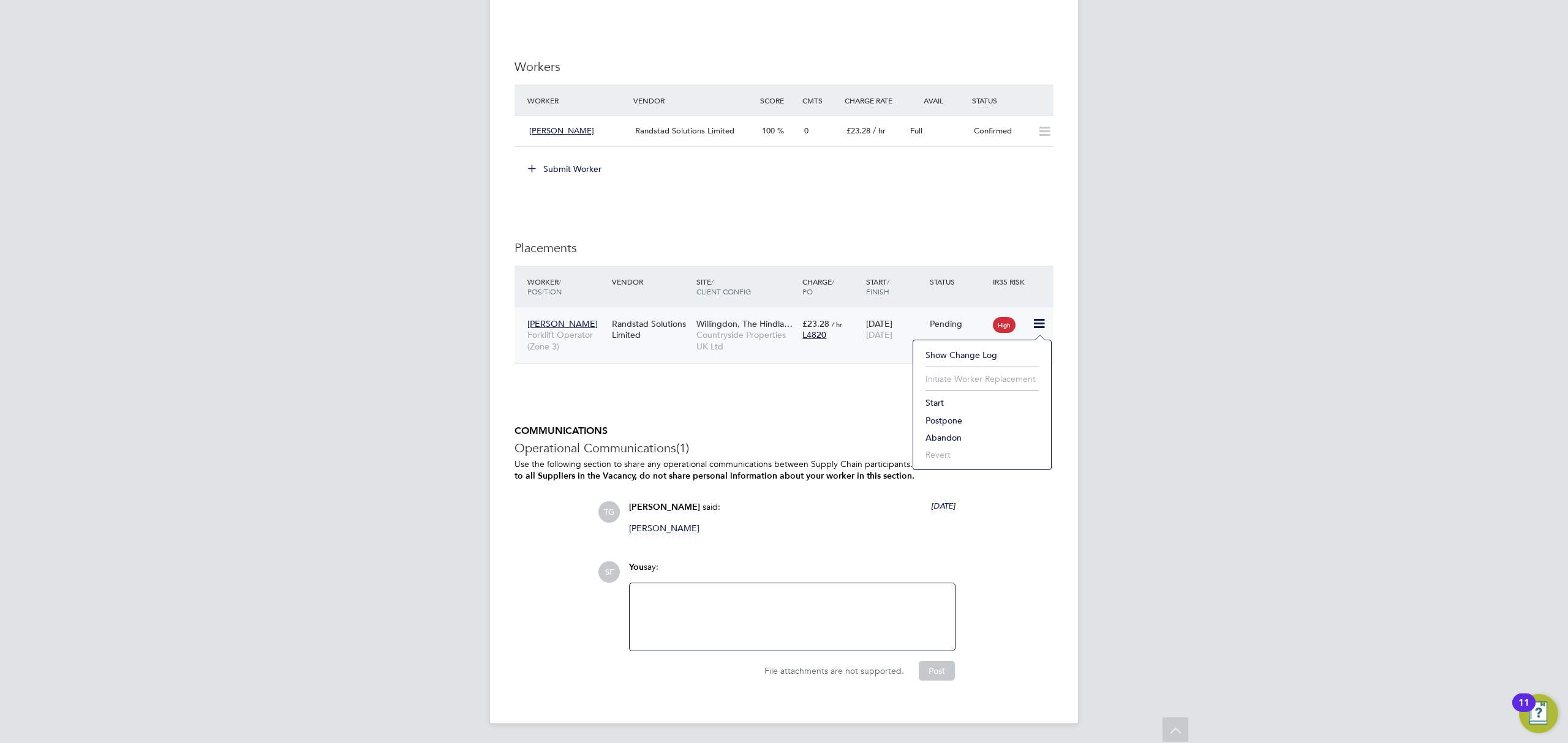
click at [937, 397] on li "Start" at bounding box center [982, 403] width 125 height 17
type input "Lea Packer"
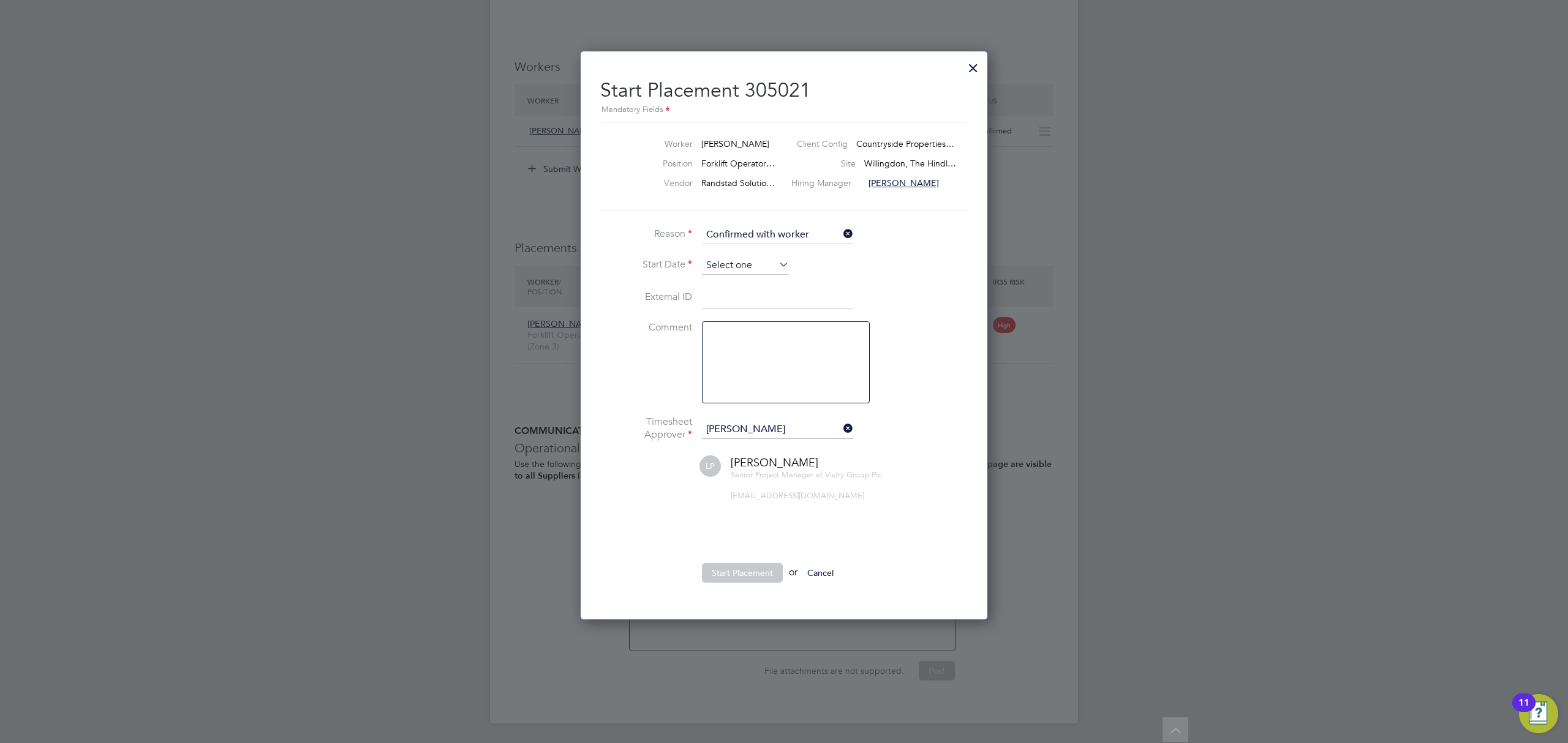
click at [732, 256] on input at bounding box center [745, 265] width 87 height 19
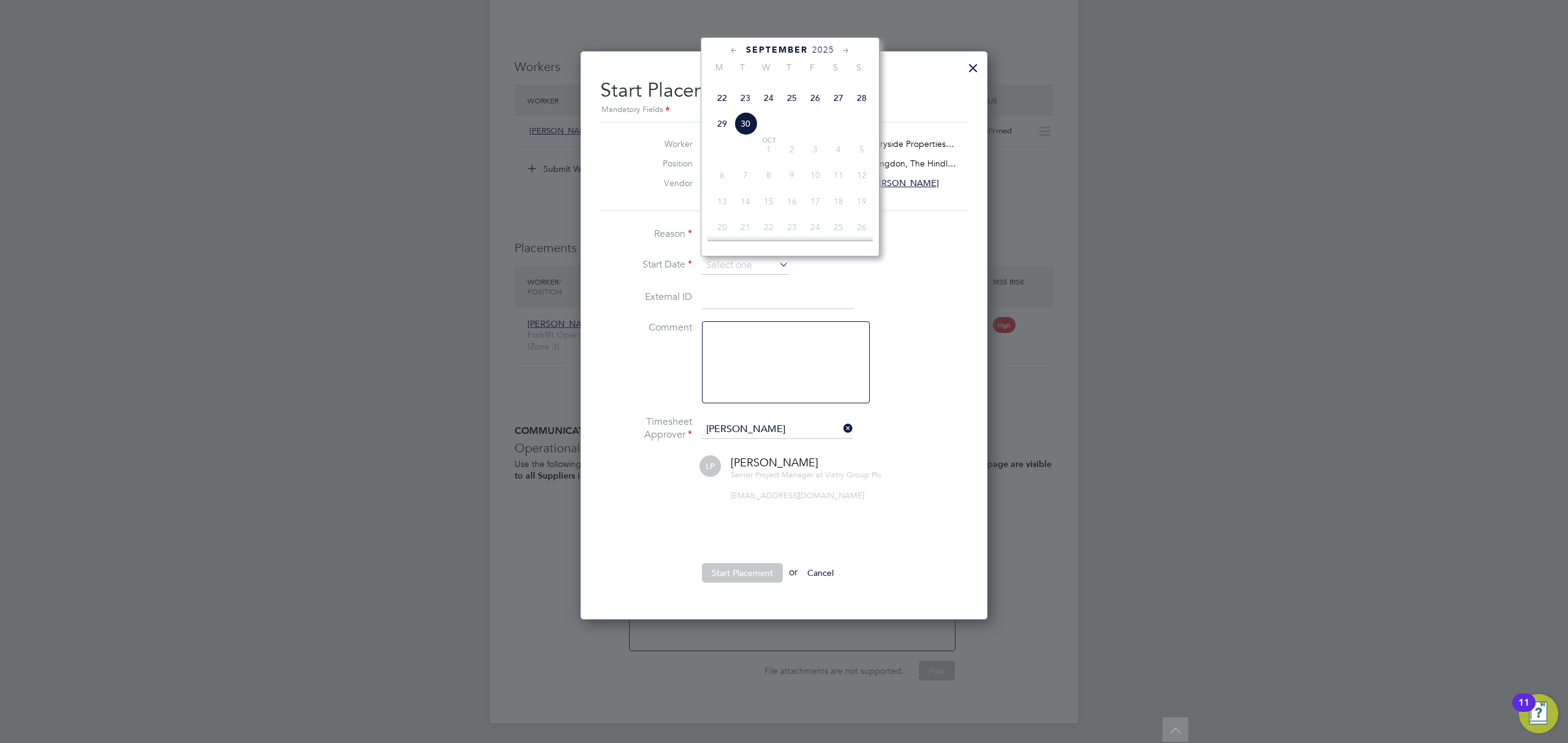
click at [727, 135] on span "29" at bounding box center [722, 123] width 23 height 23
type input "[DATE]"
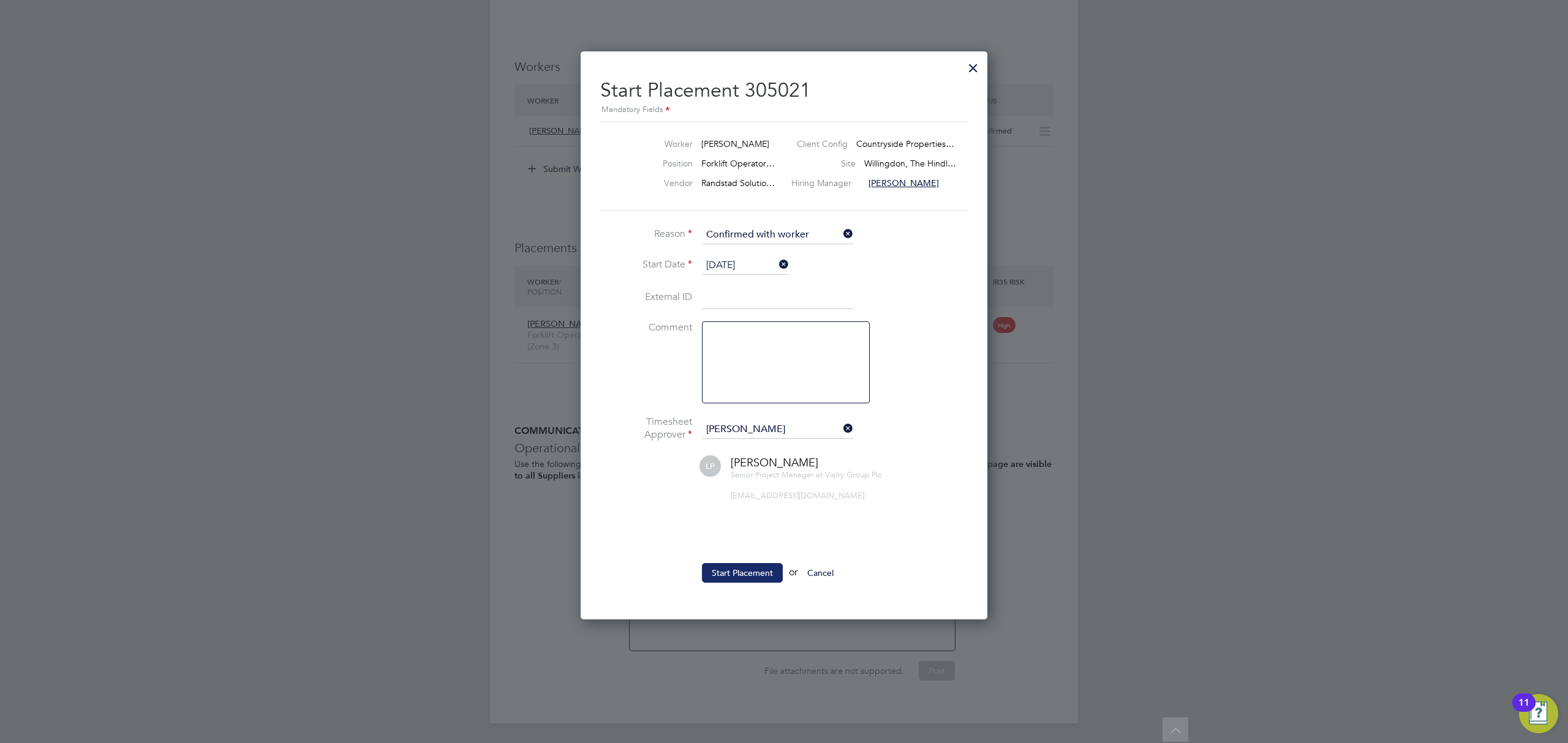
click at [735, 573] on button "Start Placement" at bounding box center [742, 574] width 81 height 20
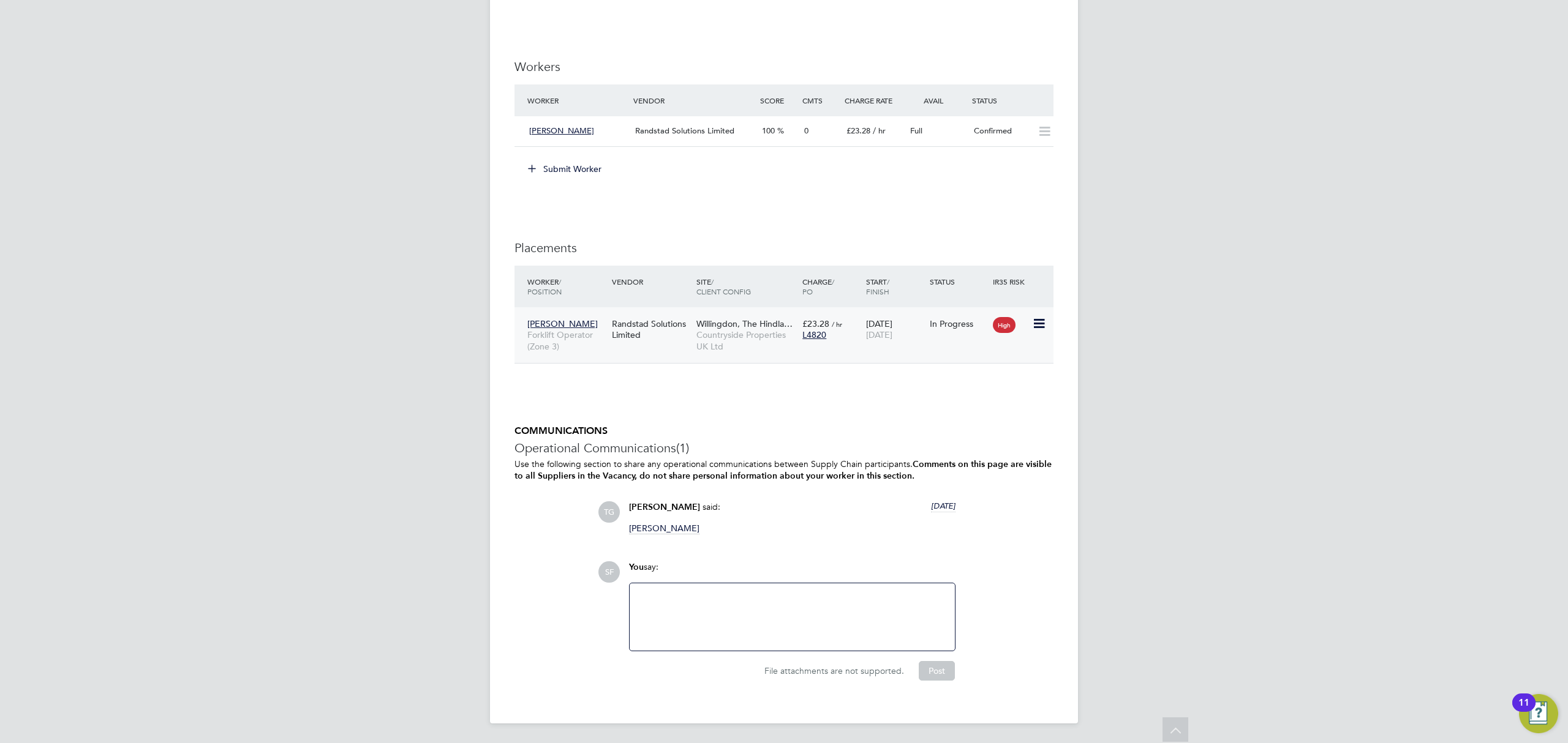
click at [1038, 322] on icon at bounding box center [1038, 324] width 12 height 15
click at [1036, 322] on icon at bounding box center [1038, 324] width 12 height 15
drag, startPoint x: 283, startPoint y: 322, endPoint x: 288, endPoint y: 284, distance: 38.3
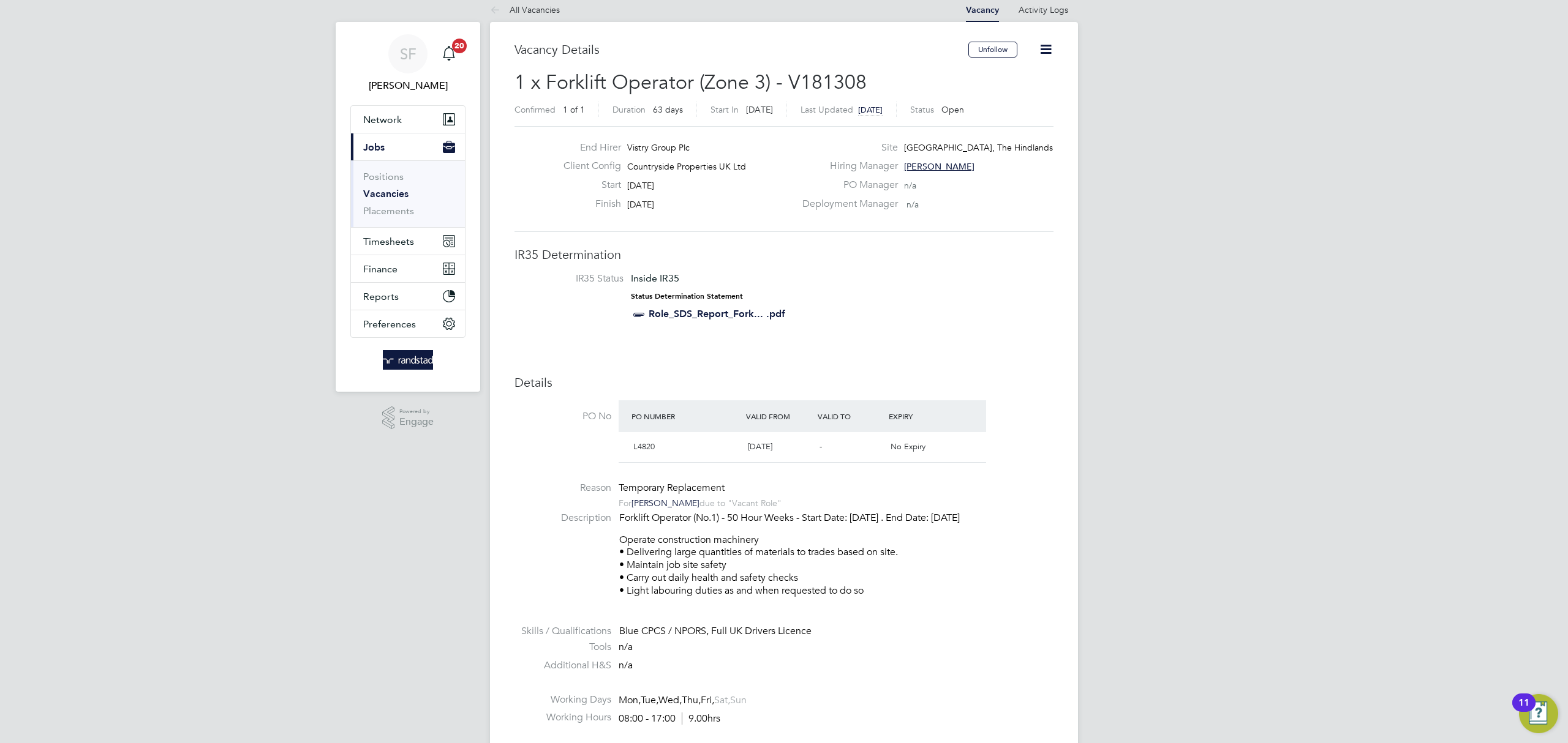
scroll to position [0, 0]
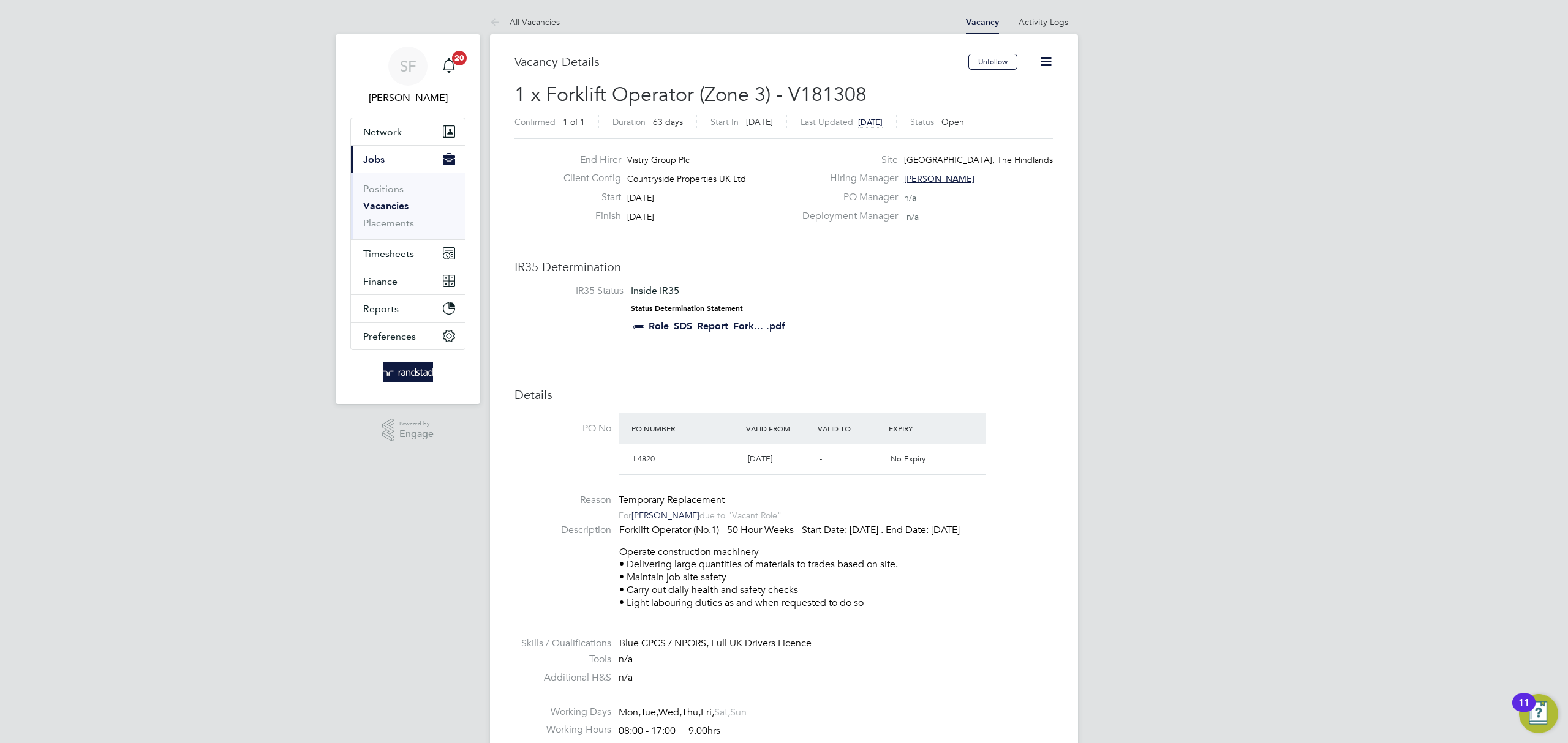
click at [385, 209] on link "Vacancies" at bounding box center [386, 206] width 46 height 11
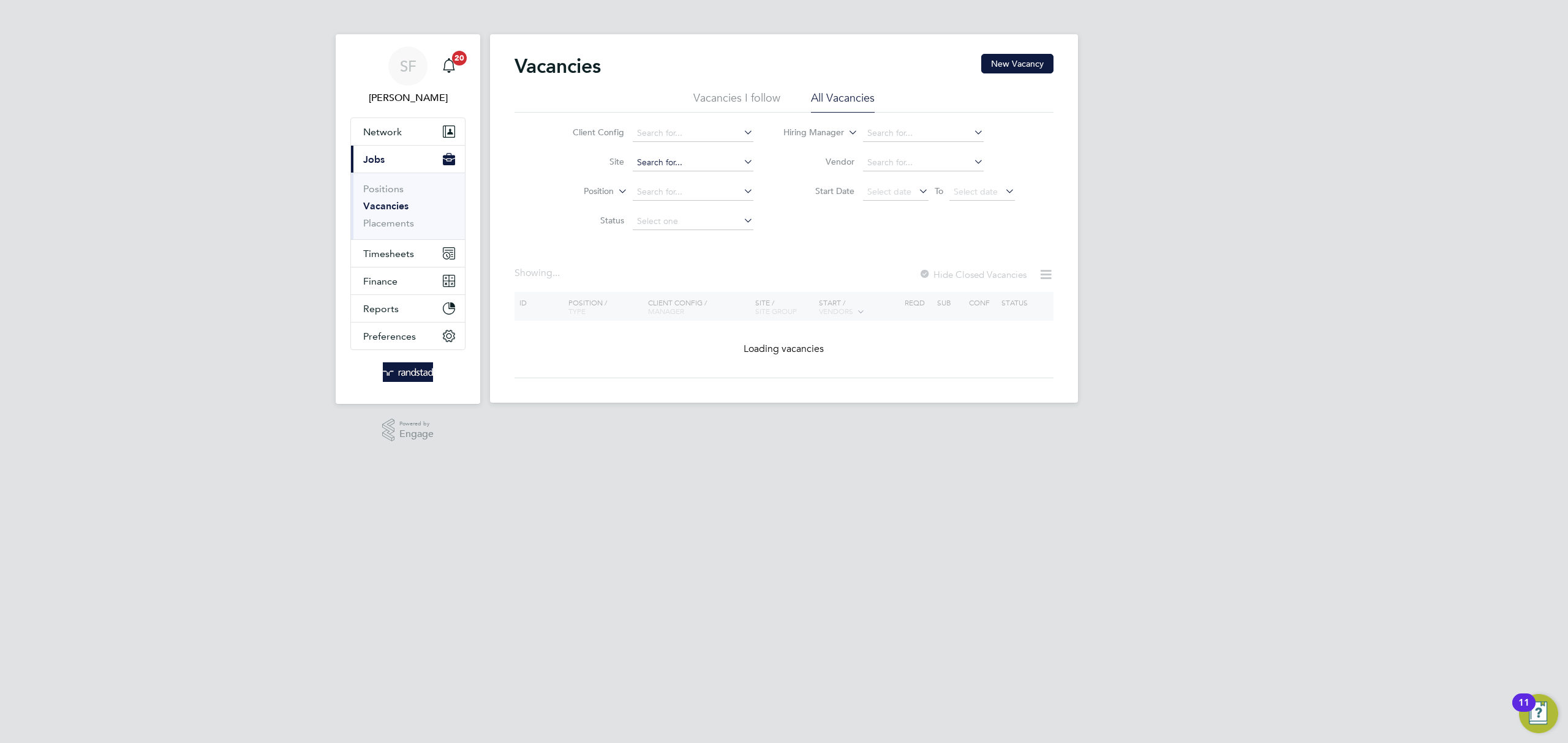
click at [658, 164] on input at bounding box center [693, 163] width 120 height 17
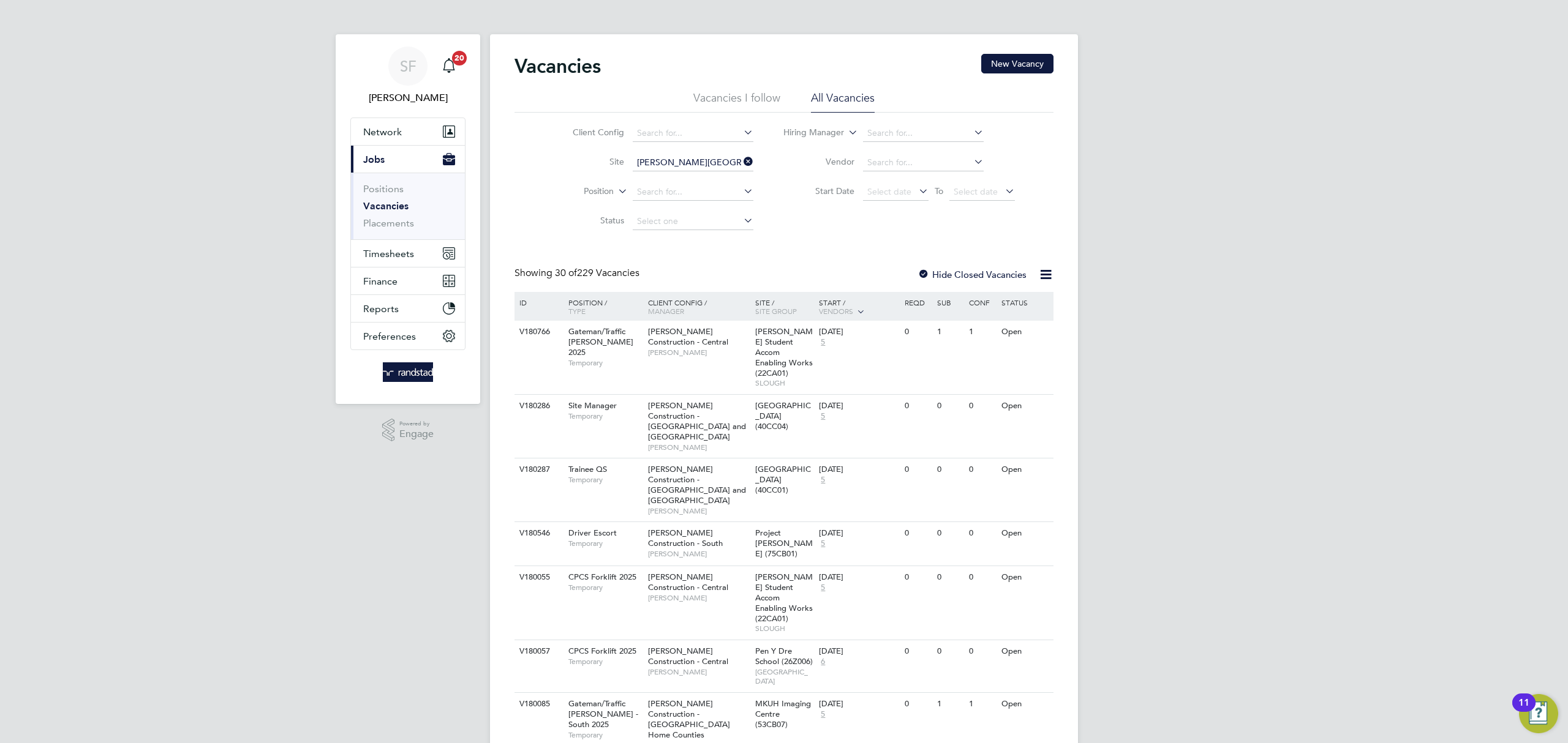
click at [710, 191] on b "Hill" at bounding box center [716, 196] width 14 height 11
type input "[PERSON_NAME] [PERSON_NAME] (phase 2)"
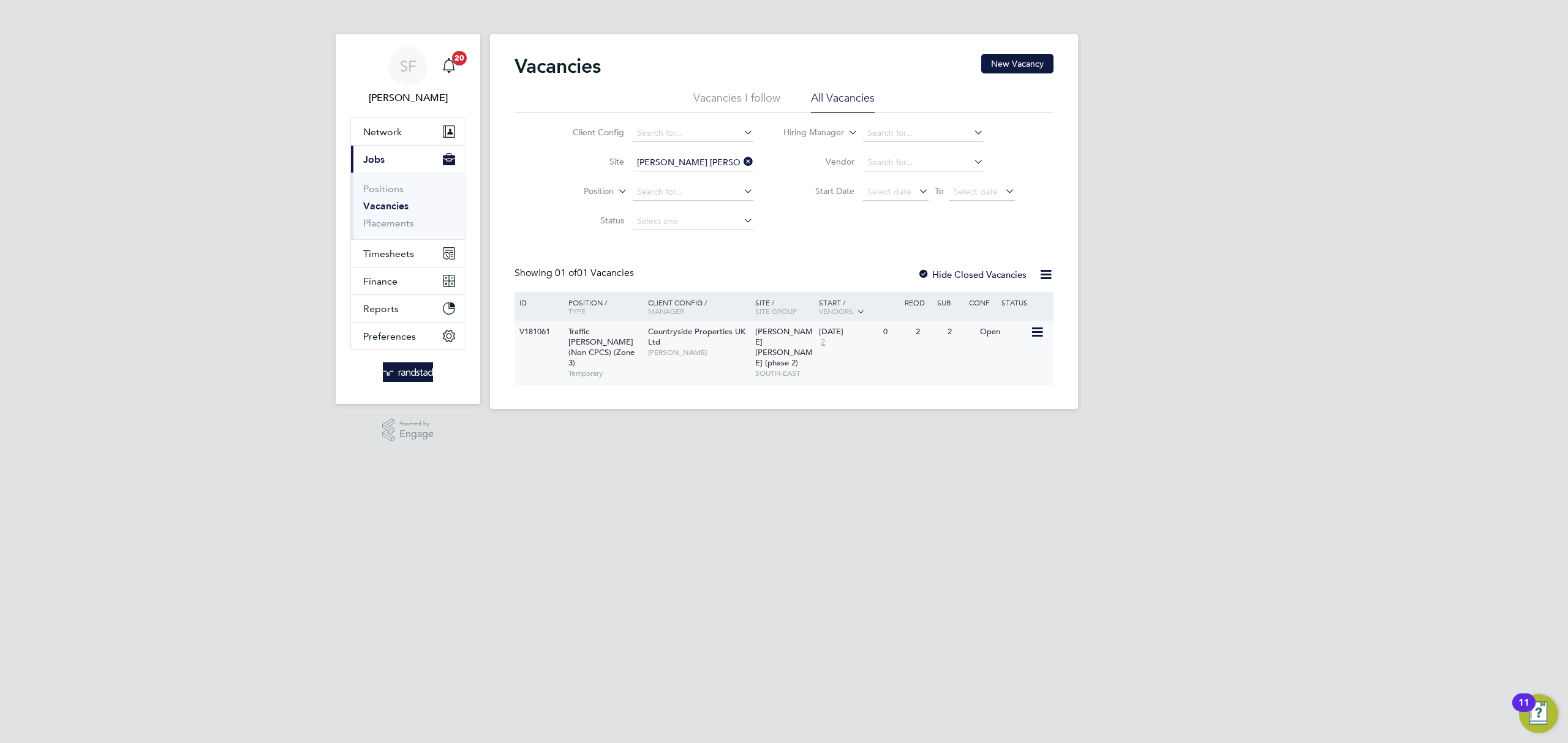
click at [943, 339] on div "2" at bounding box center [928, 332] width 32 height 23
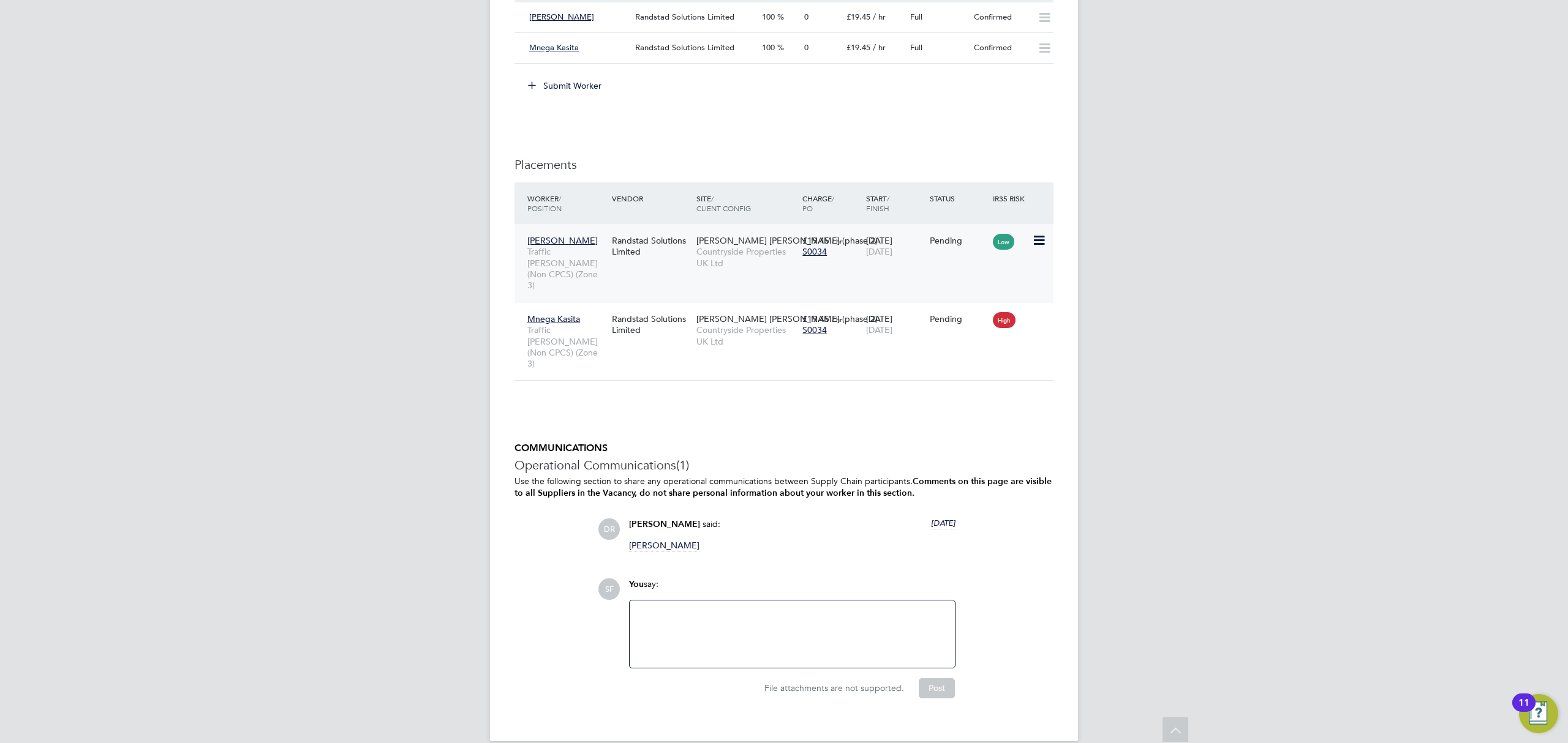
click at [1039, 246] on icon at bounding box center [1038, 241] width 12 height 15
click at [941, 317] on li "Start" at bounding box center [982, 320] width 125 height 17
type input "[PERSON_NAME]"
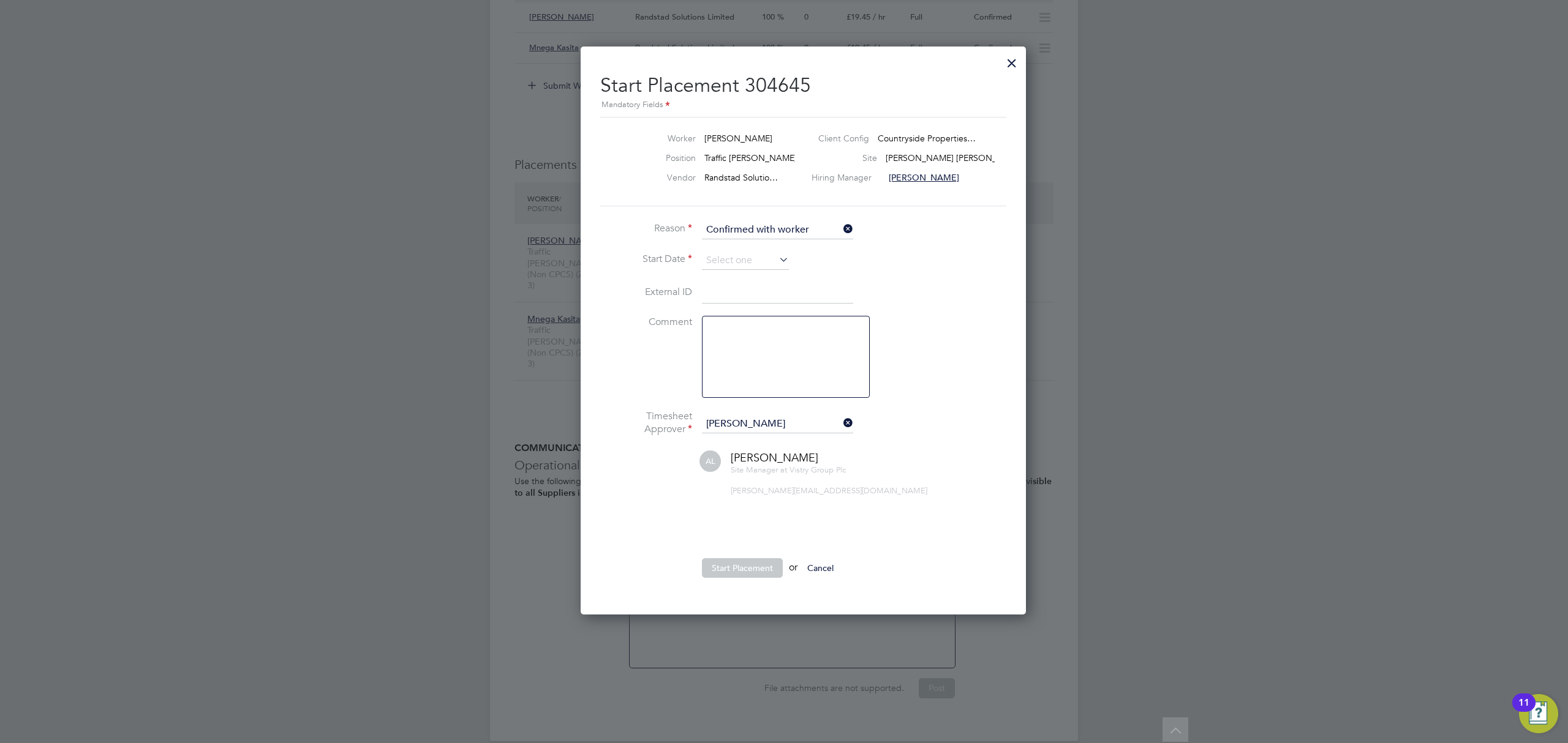
click at [748, 251] on li "Reason Confirmed with worker" at bounding box center [784, 236] width 367 height 31
click at [730, 261] on input at bounding box center [745, 261] width 87 height 19
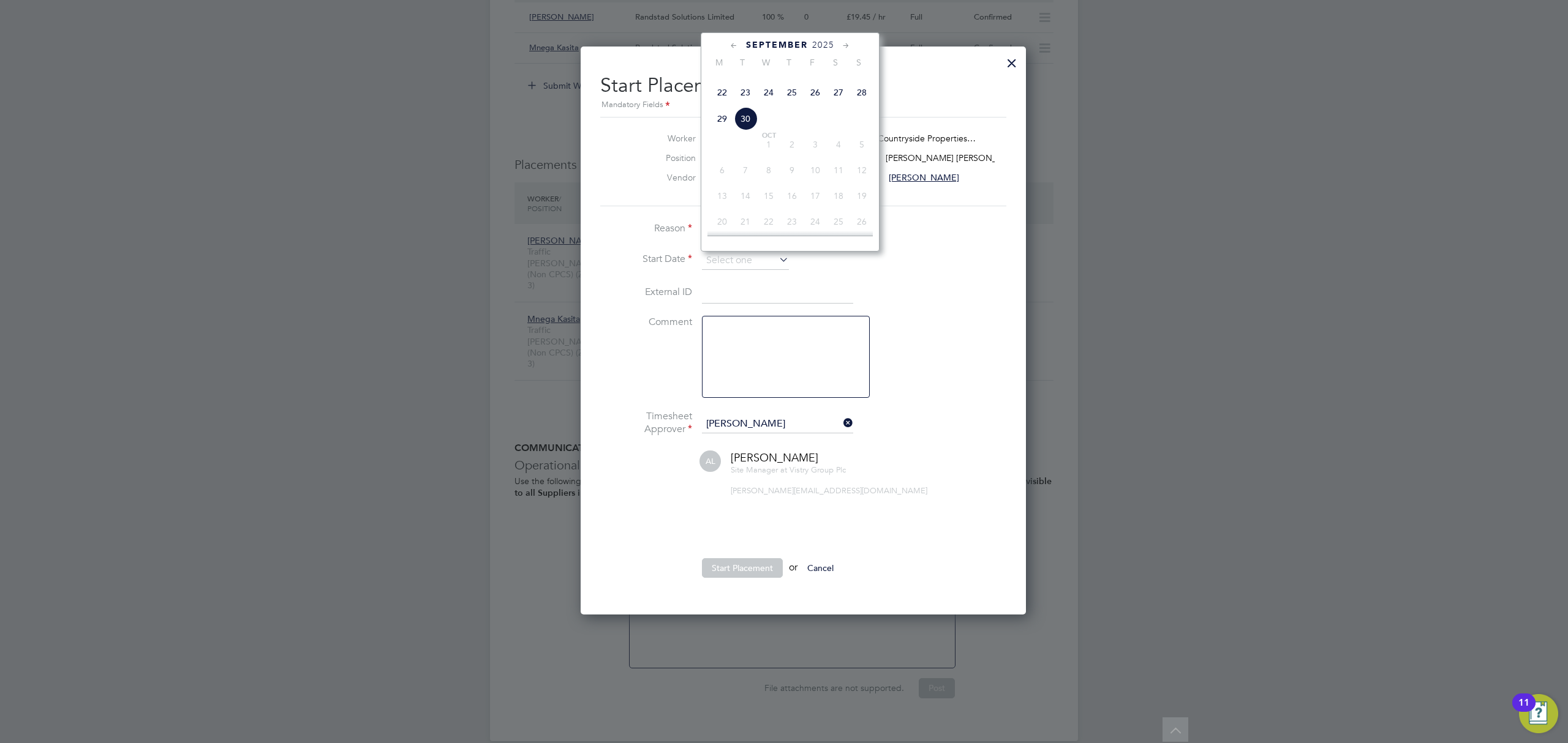
click at [722, 130] on span "29" at bounding box center [722, 119] width 23 height 23
type input "[DATE]"
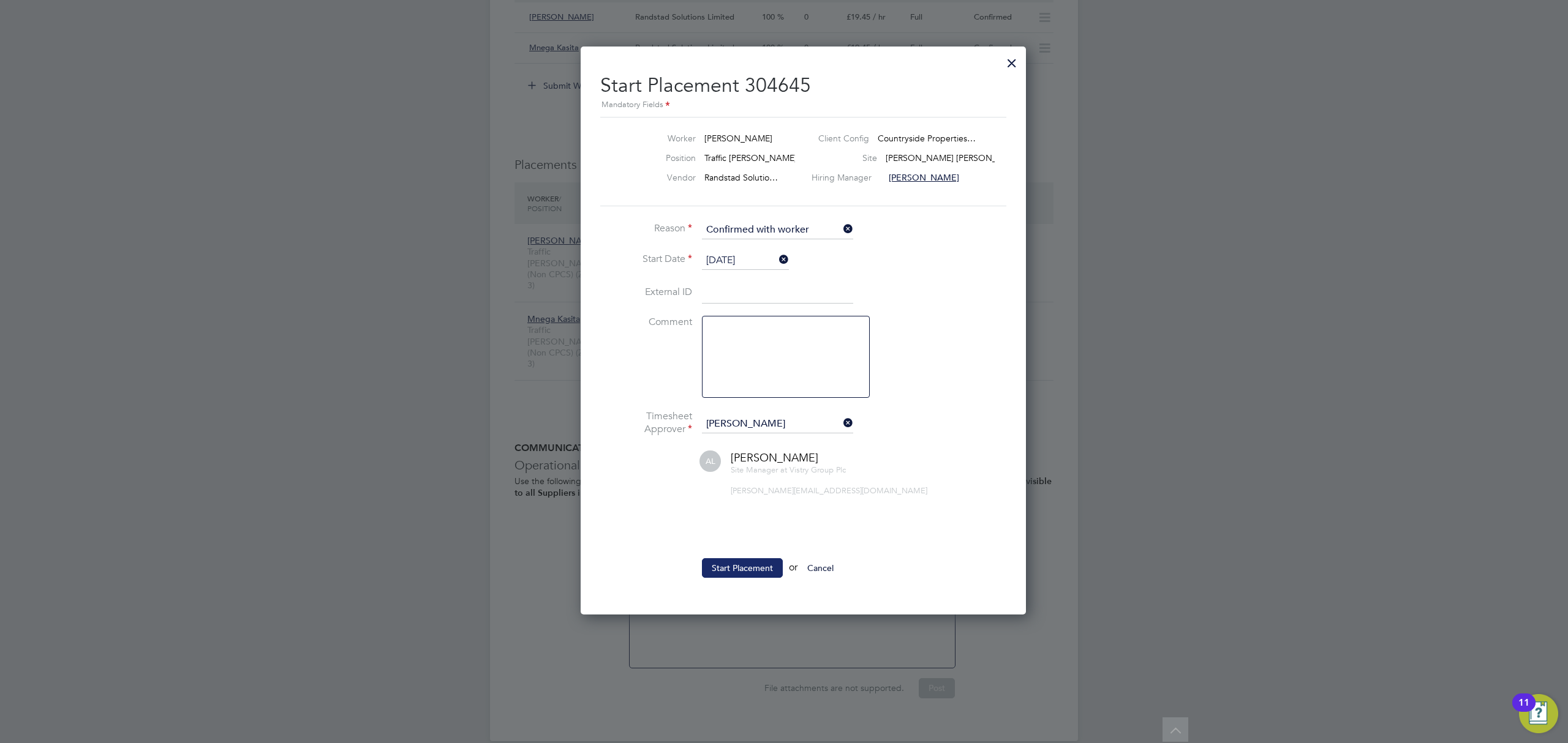
click at [742, 574] on button "Start Placement" at bounding box center [742, 569] width 81 height 20
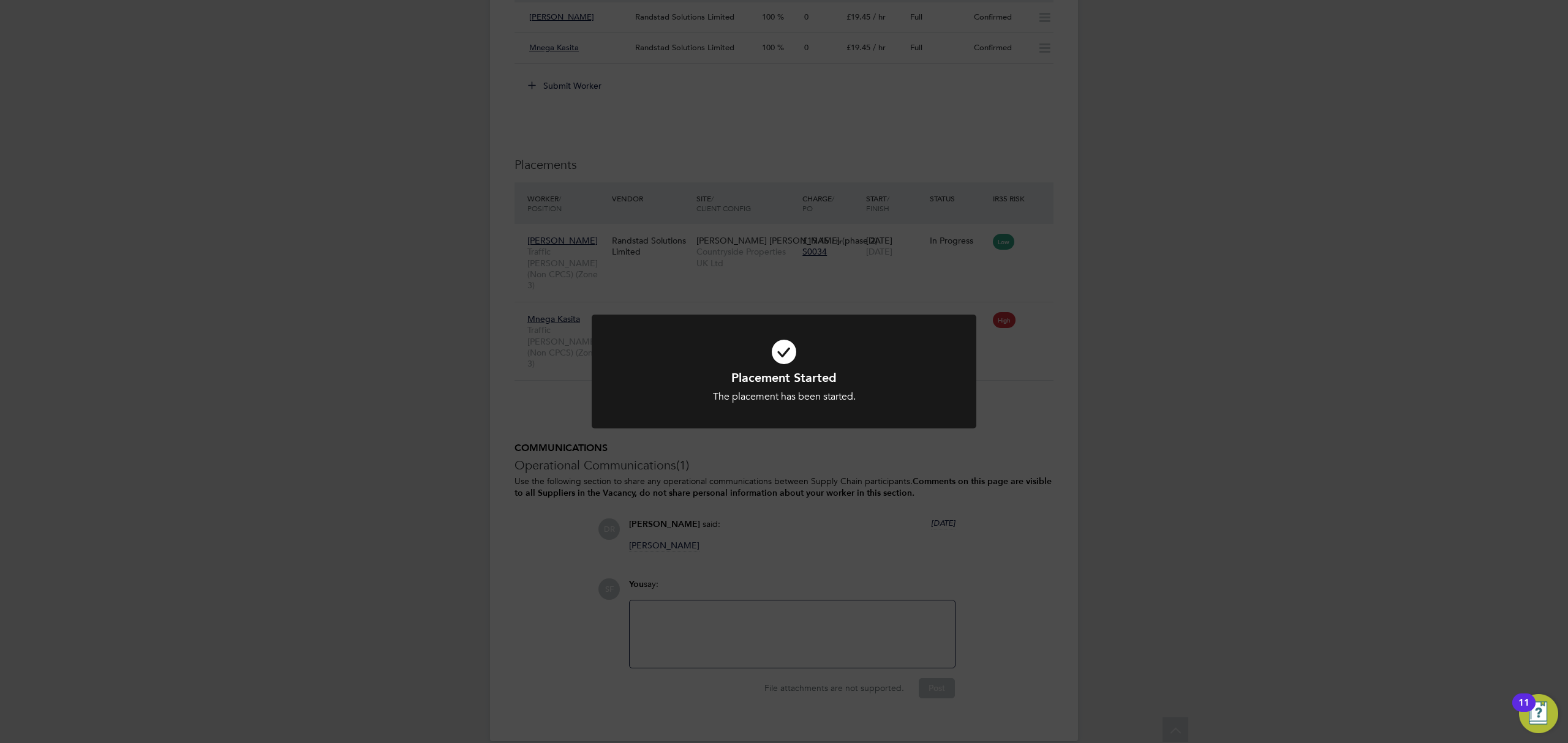
click at [1024, 396] on div "Placement Started The placement has been started. Cancel Okay" at bounding box center [784, 372] width 1568 height 743
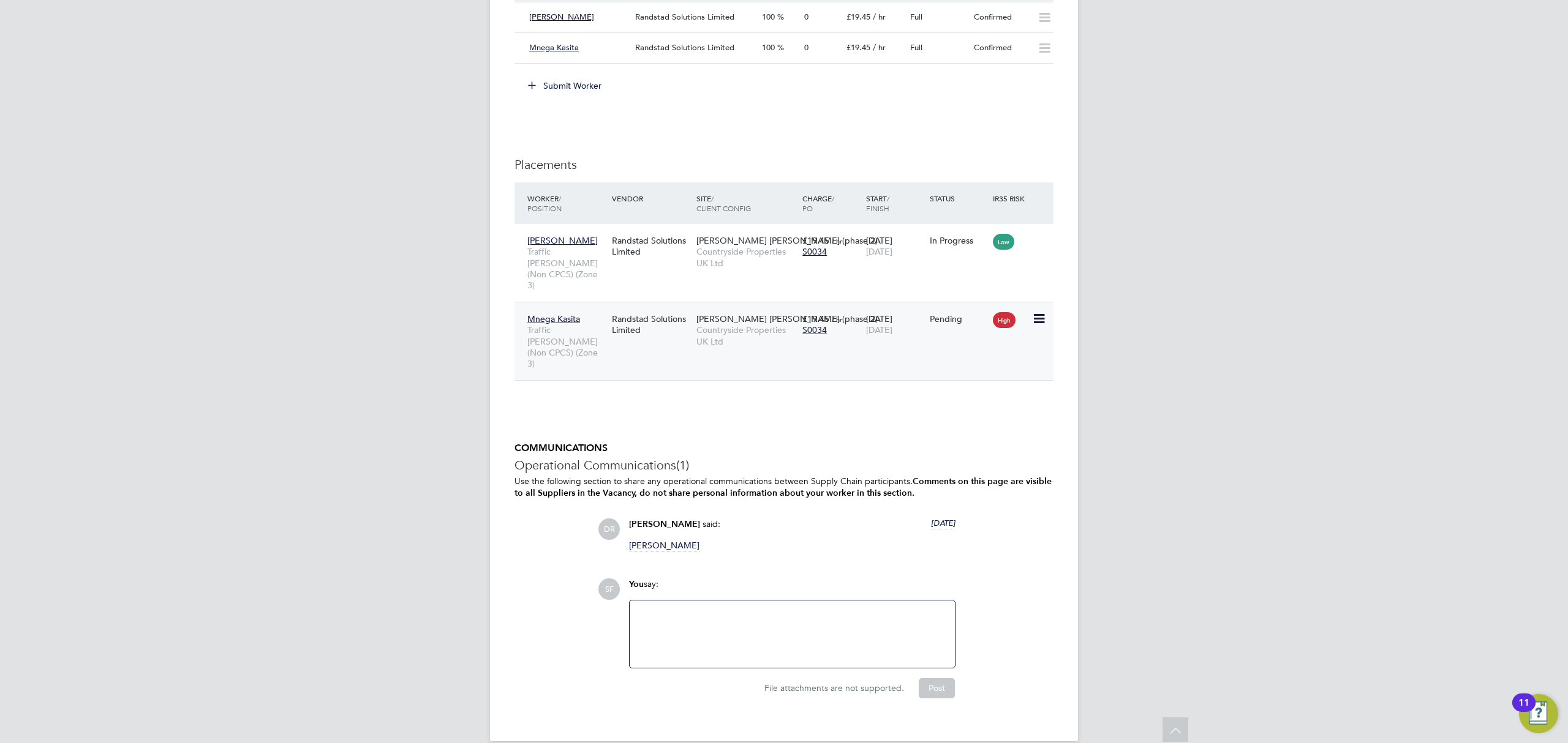
click at [1036, 312] on icon at bounding box center [1038, 319] width 12 height 15
click at [942, 388] on li "Start" at bounding box center [982, 388] width 125 height 17
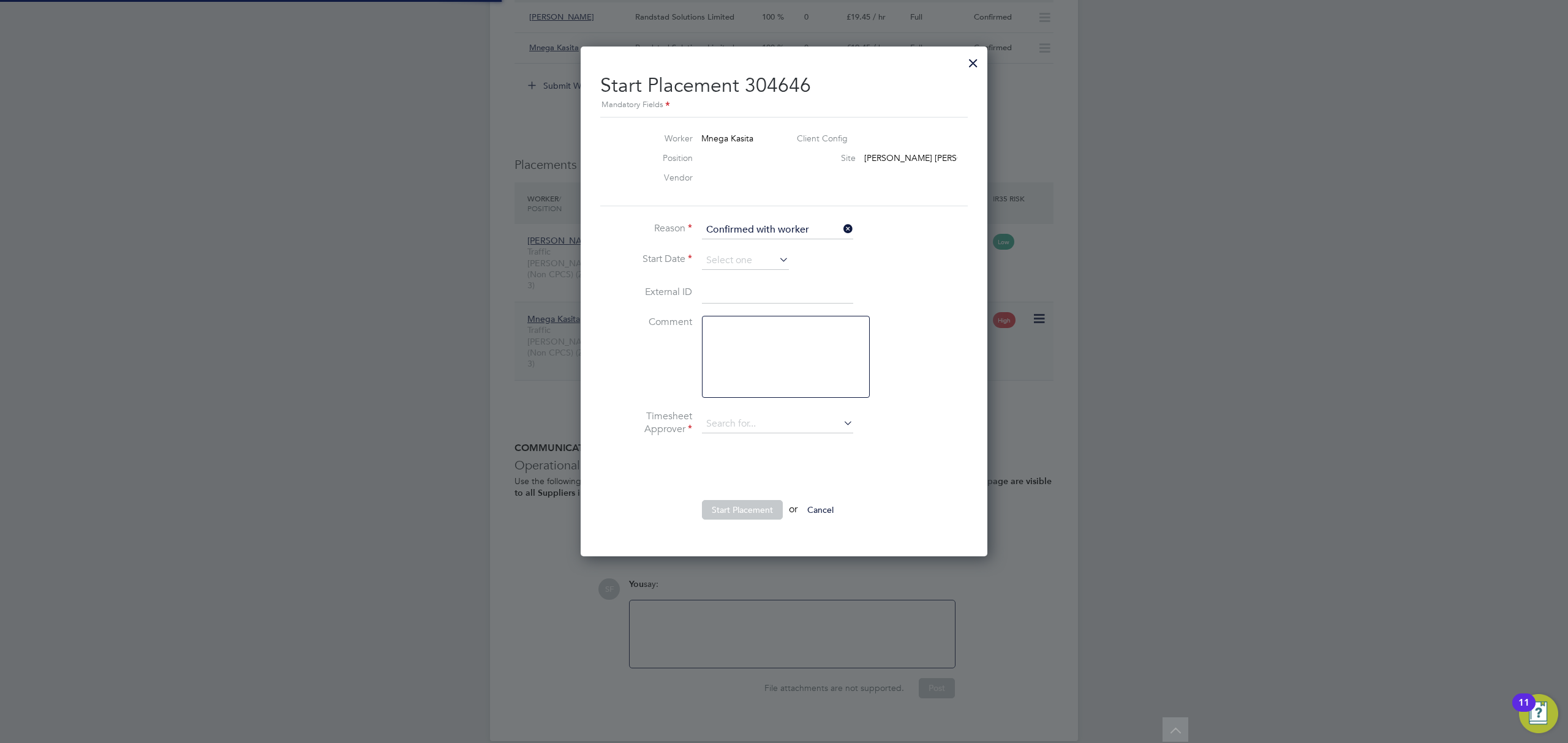
type input "[PERSON_NAME]"
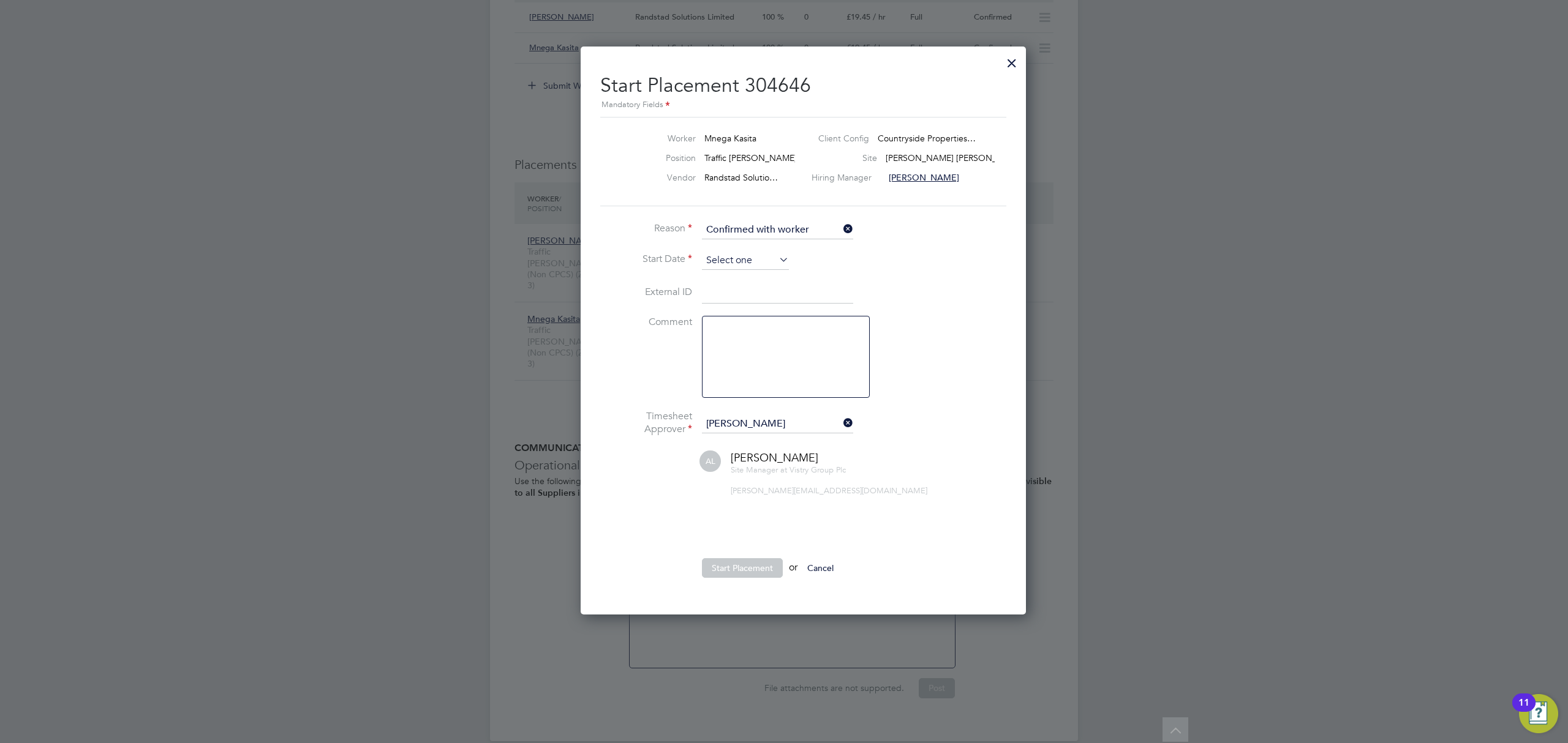
click at [730, 258] on input at bounding box center [745, 261] width 87 height 19
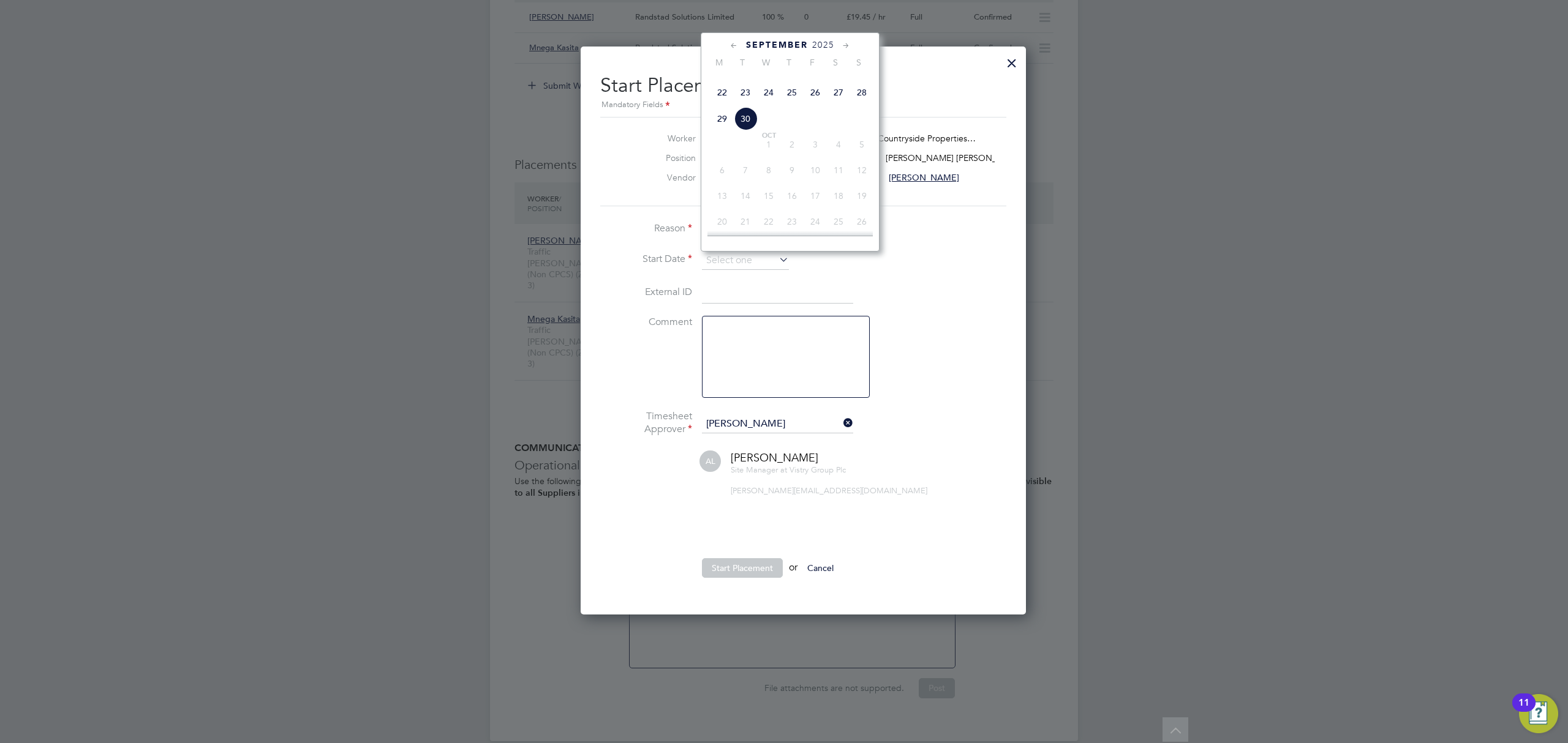
click at [720, 130] on span "29" at bounding box center [722, 119] width 23 height 23
type input "[DATE]"
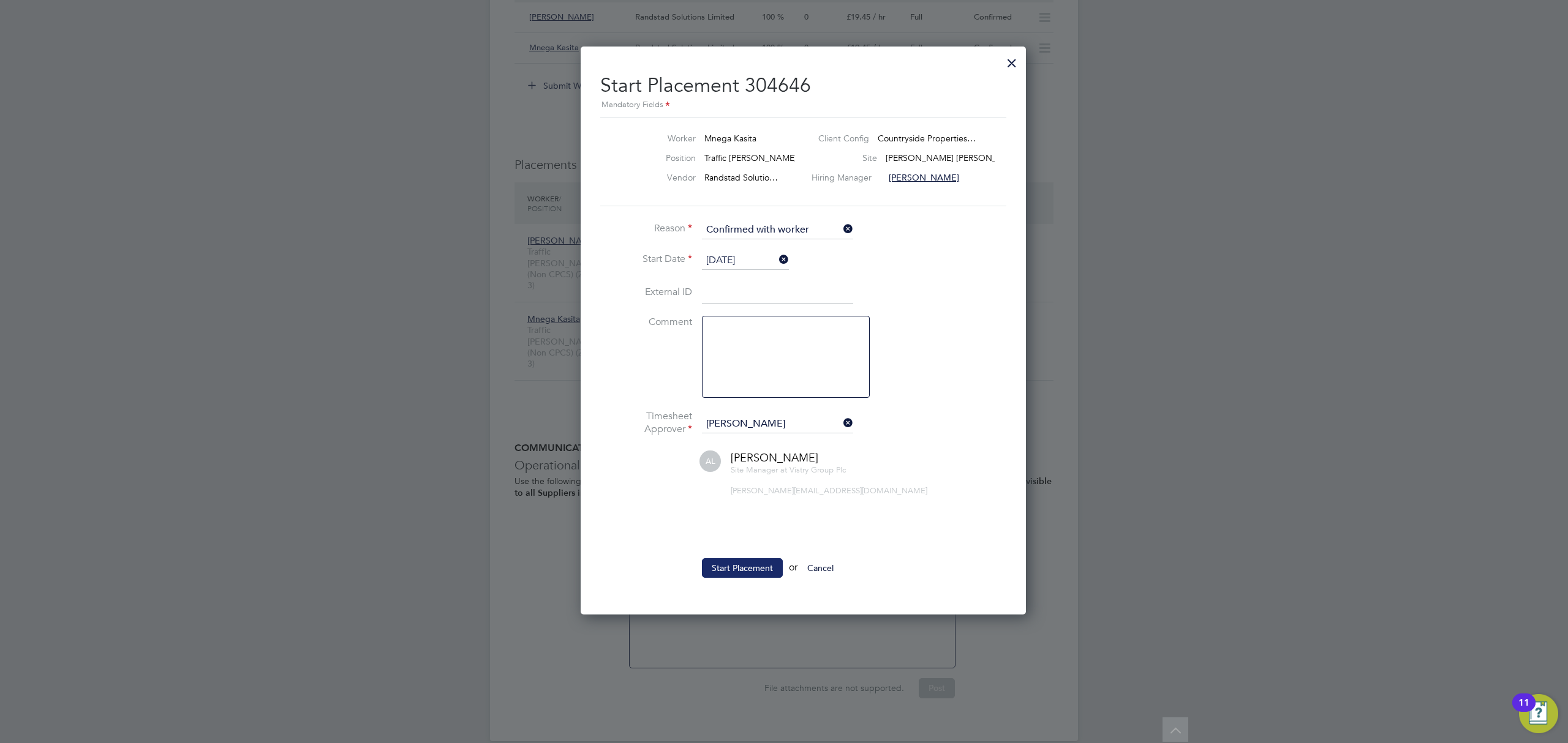
click at [735, 568] on button "Start Placement" at bounding box center [742, 569] width 81 height 20
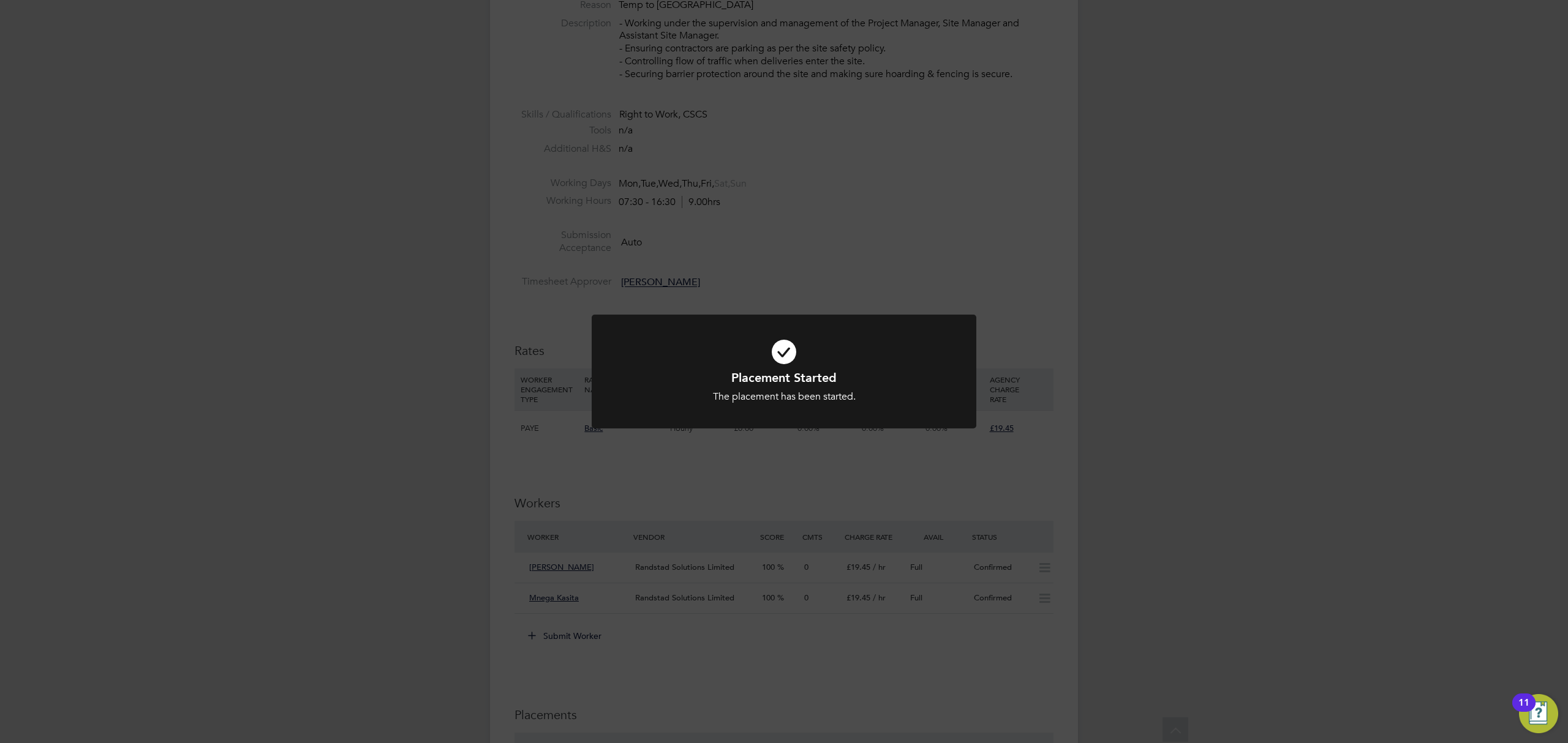
drag, startPoint x: 371, startPoint y: 256, endPoint x: 372, endPoint y: 251, distance: 5.1
click at [373, 255] on div "Placement Started The placement has been started. Cancel Okay" at bounding box center [784, 372] width 1568 height 743
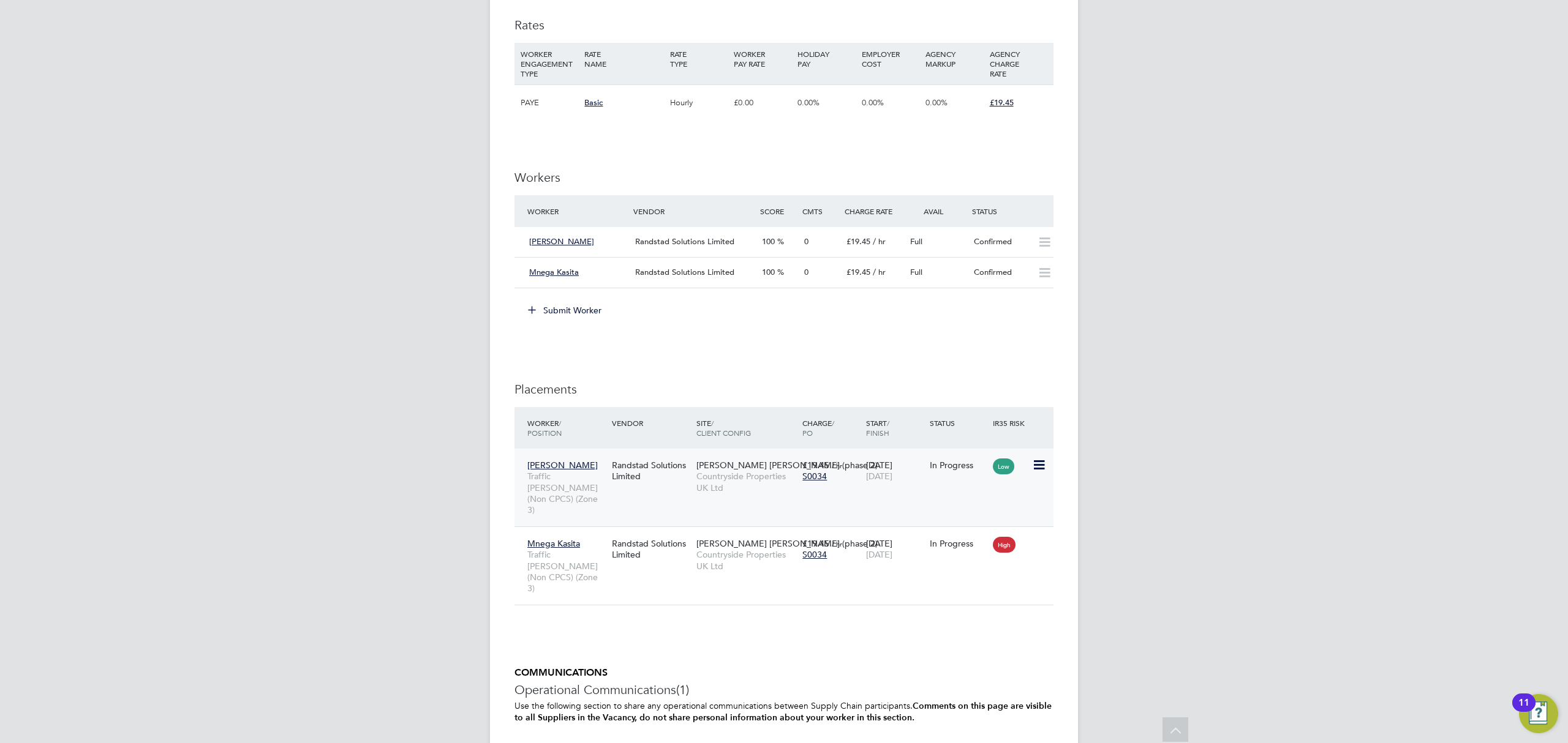
scroll to position [824, 0]
